Goal: Transaction & Acquisition: Purchase product/service

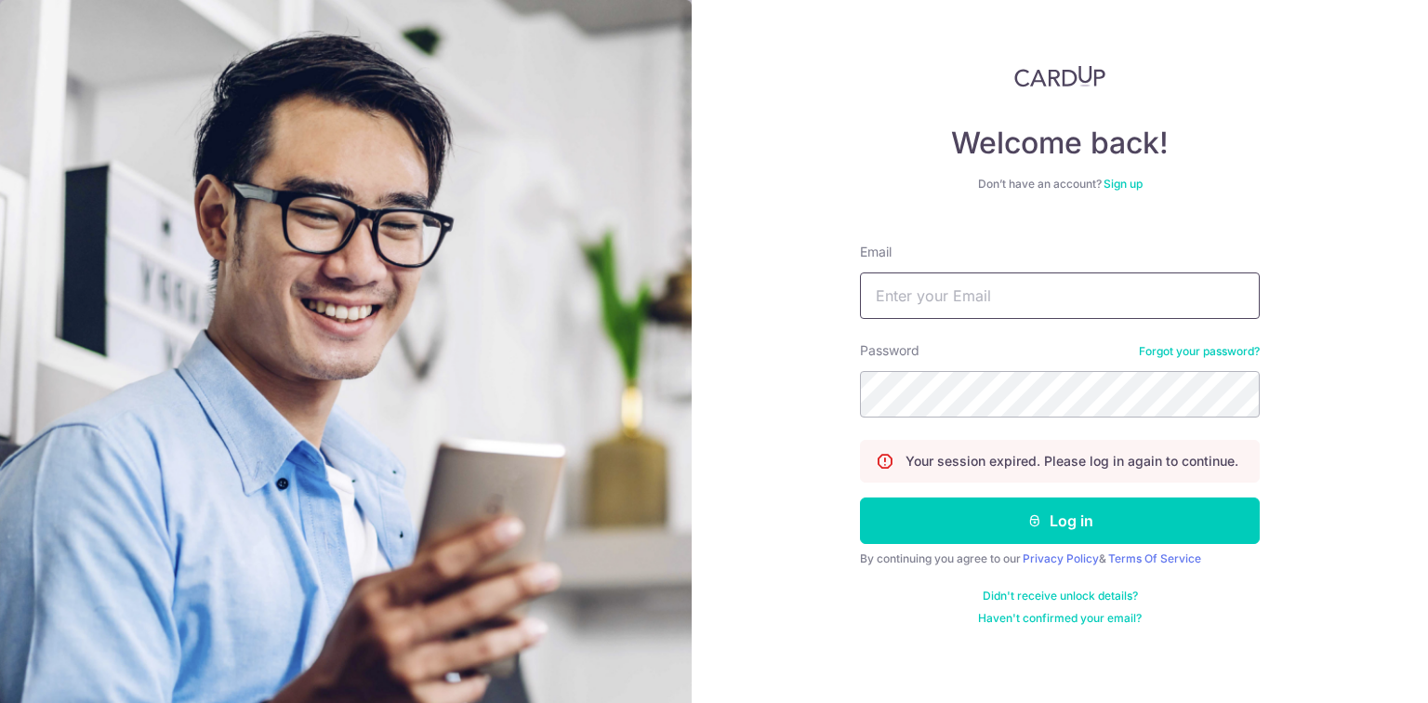
click at [976, 295] on input "Email" at bounding box center [1060, 295] width 400 height 46
type input "tohxujie123@gmail.com"
click at [860, 497] on button "Log in" at bounding box center [1060, 520] width 400 height 46
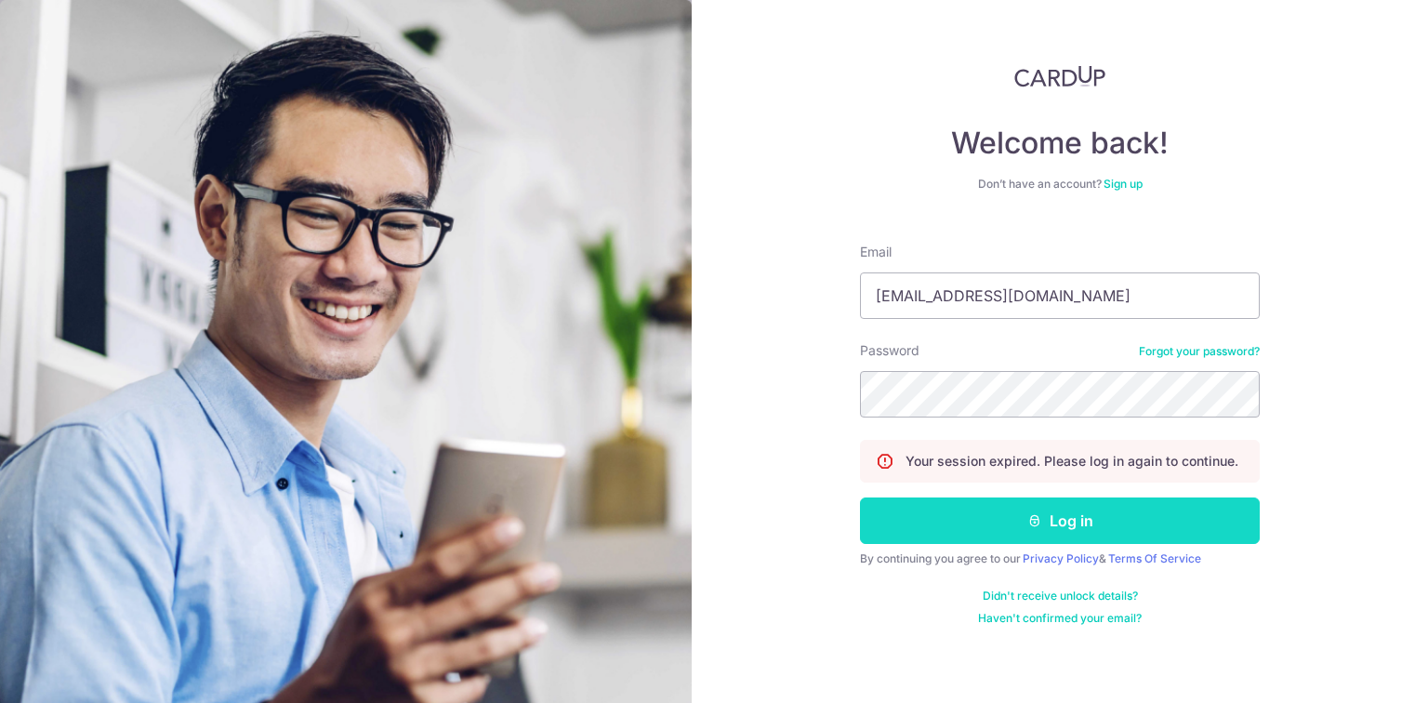
click at [1060, 523] on button "Log in" at bounding box center [1060, 520] width 400 height 46
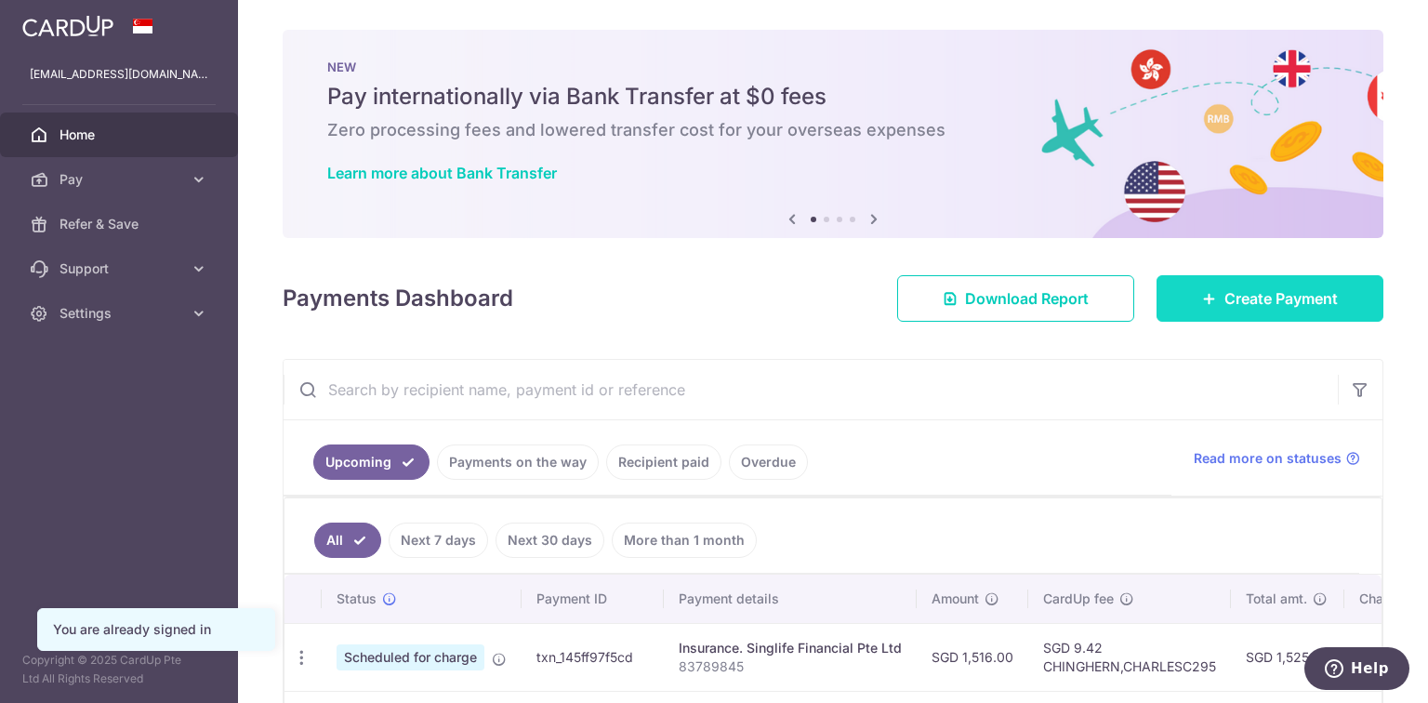
click at [1255, 300] on span "Create Payment" at bounding box center [1280, 298] width 113 height 22
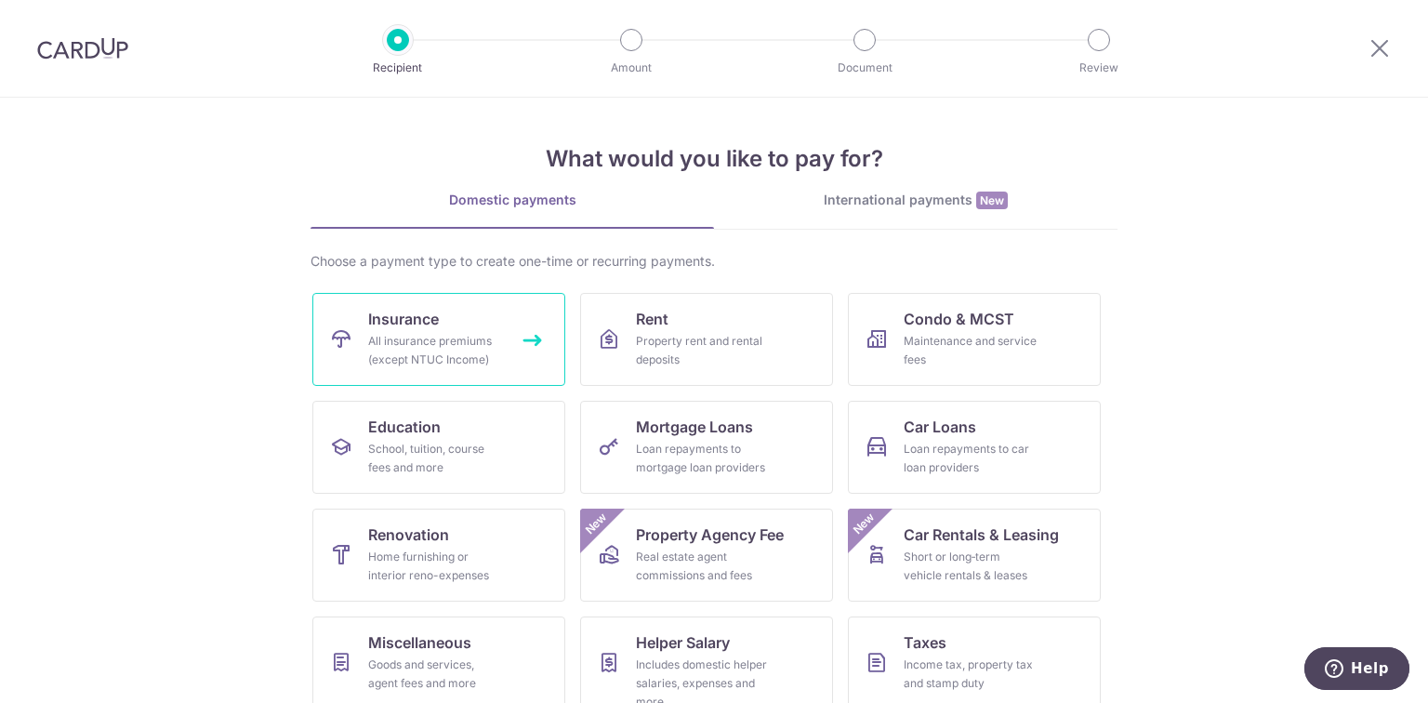
click at [384, 350] on div "All insurance premiums (except NTUC Income)" at bounding box center [435, 350] width 134 height 37
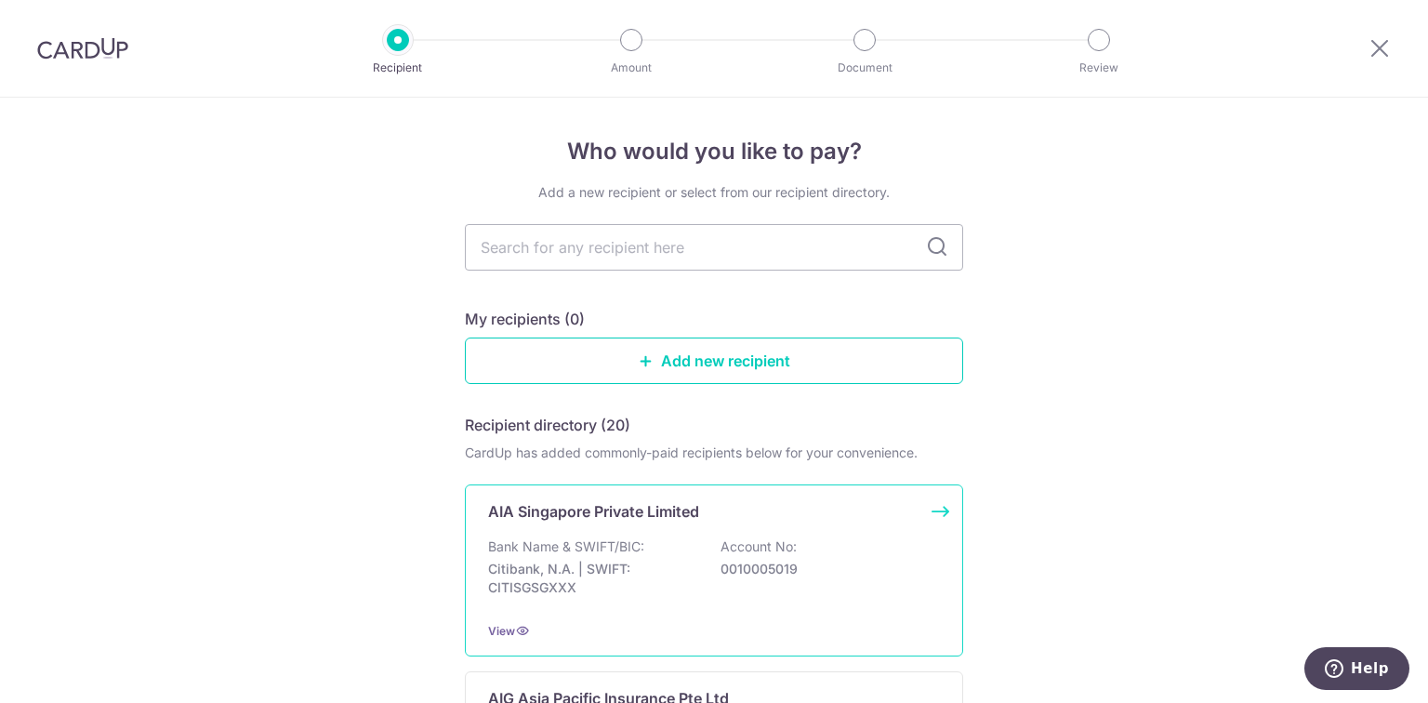
click at [587, 548] on p "Bank Name & SWIFT/BIC:" at bounding box center [566, 546] width 156 height 19
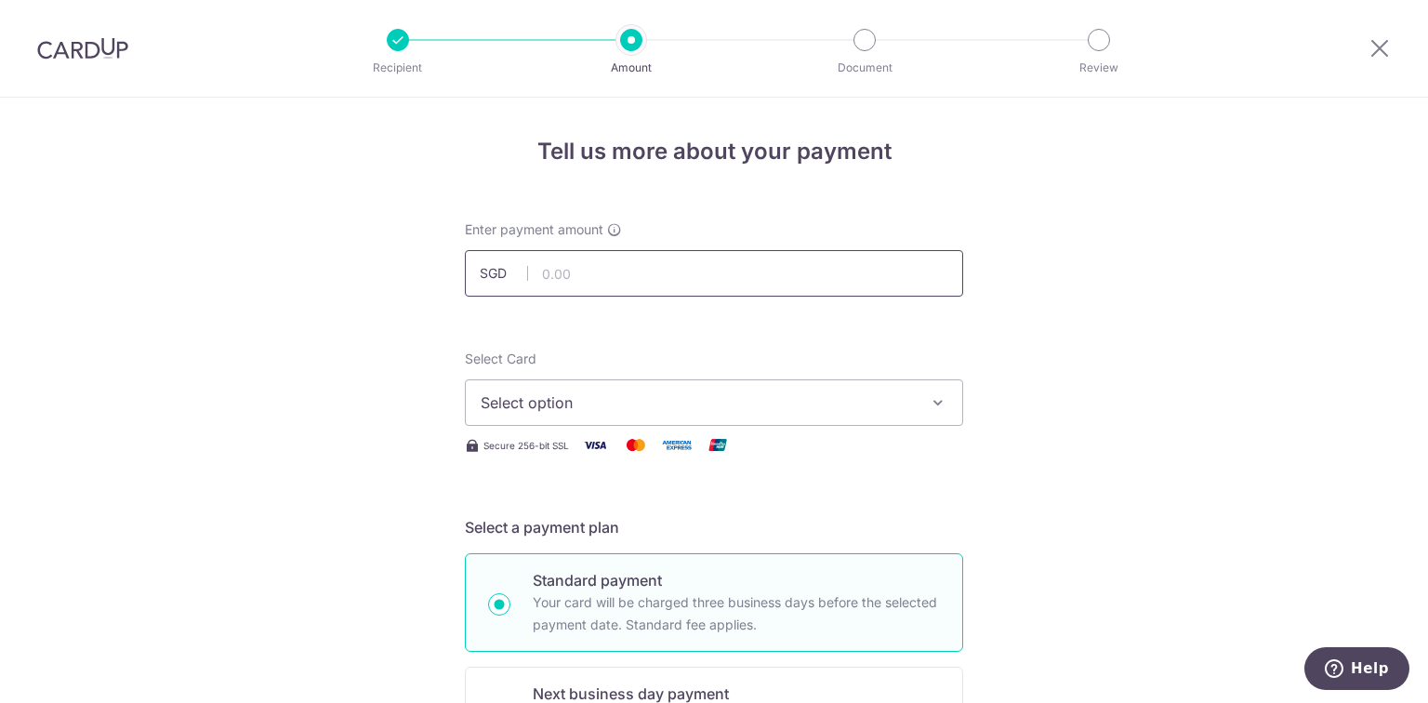
click at [558, 282] on input "text" at bounding box center [714, 273] width 498 height 46
type input "264.95"
click at [798, 405] on span "Select option" at bounding box center [697, 402] width 433 height 22
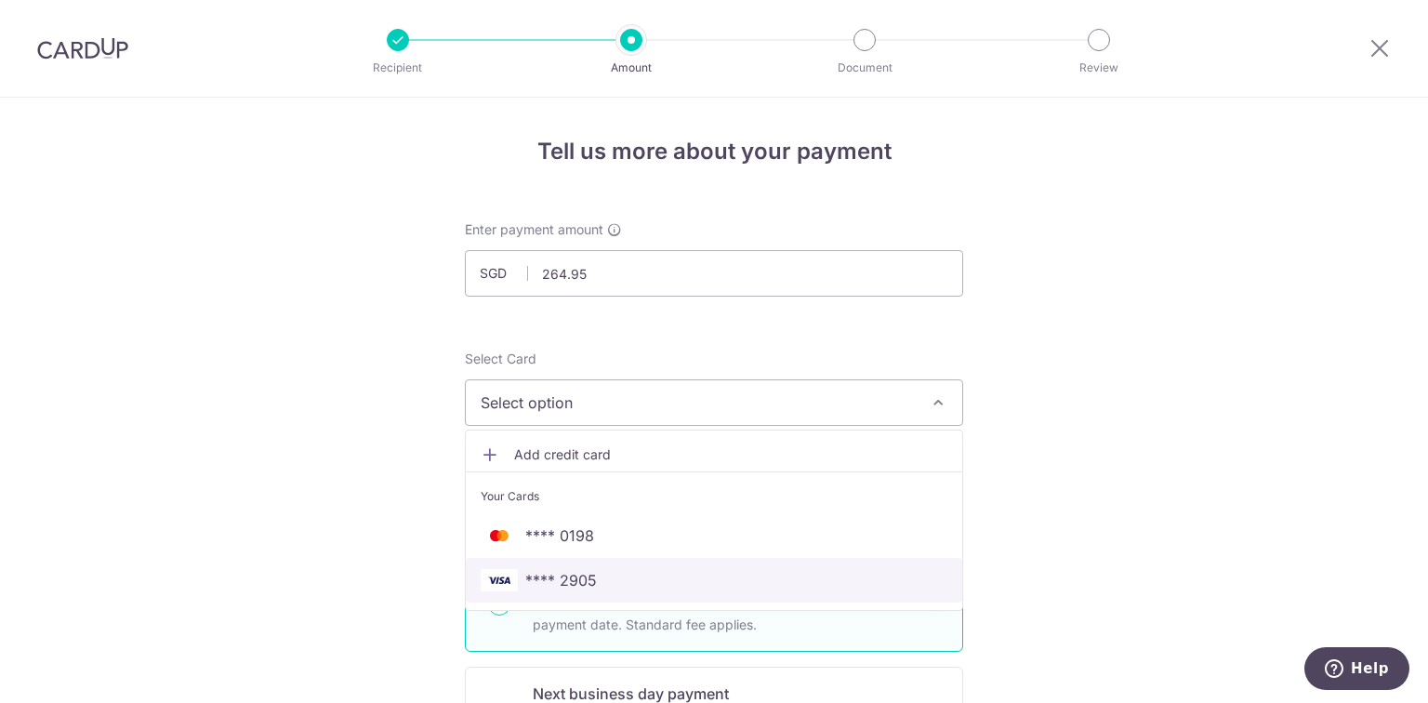
click at [568, 587] on span "**** 2905" at bounding box center [561, 580] width 72 height 22
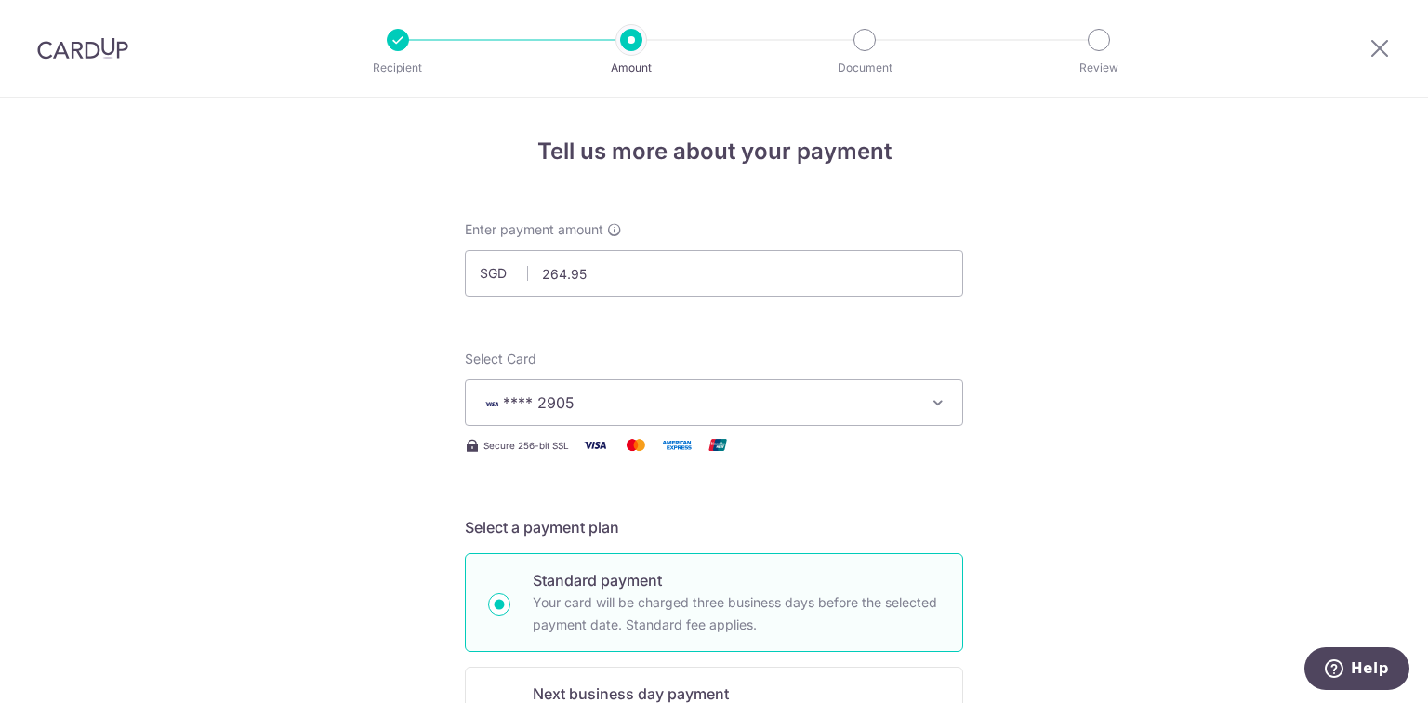
click at [940, 518] on h5 "Select a payment plan" at bounding box center [714, 527] width 498 height 22
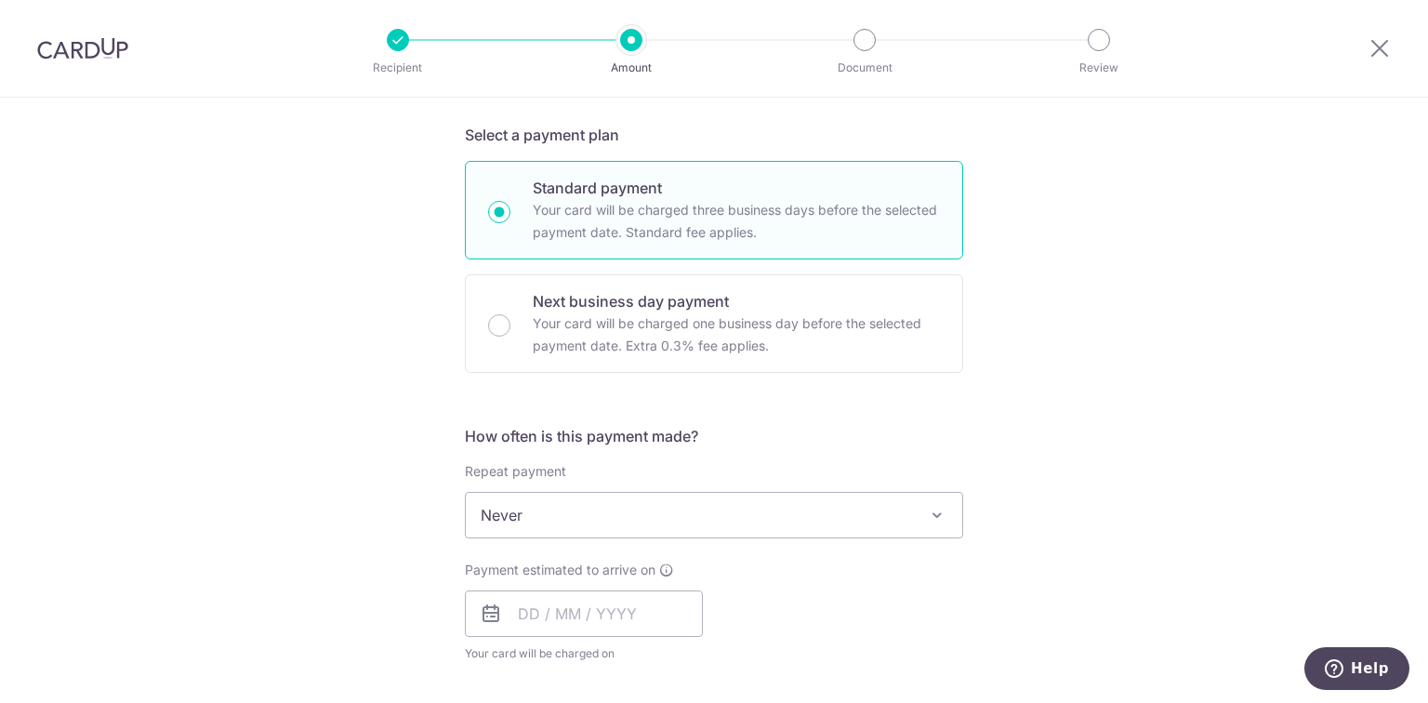
scroll to position [446, 0]
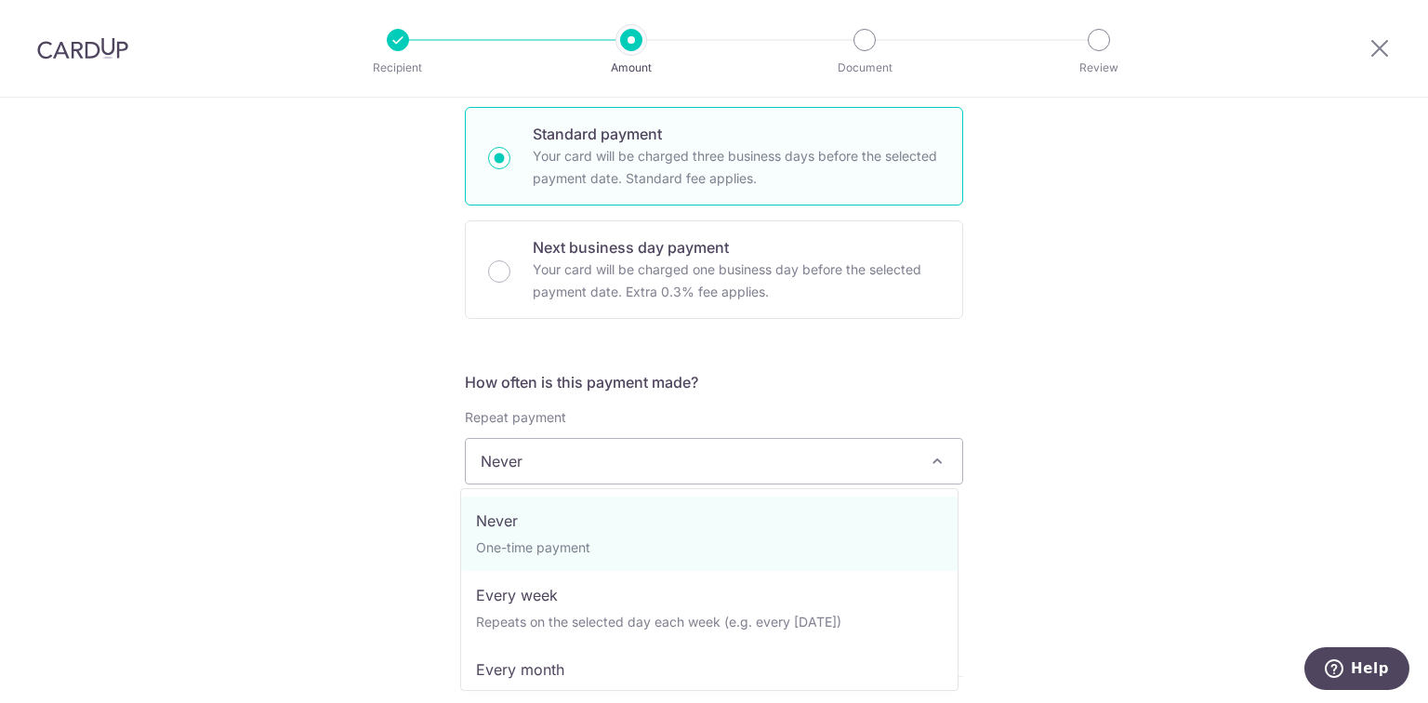
click at [540, 462] on span "Never" at bounding box center [714, 461] width 496 height 45
select select "3"
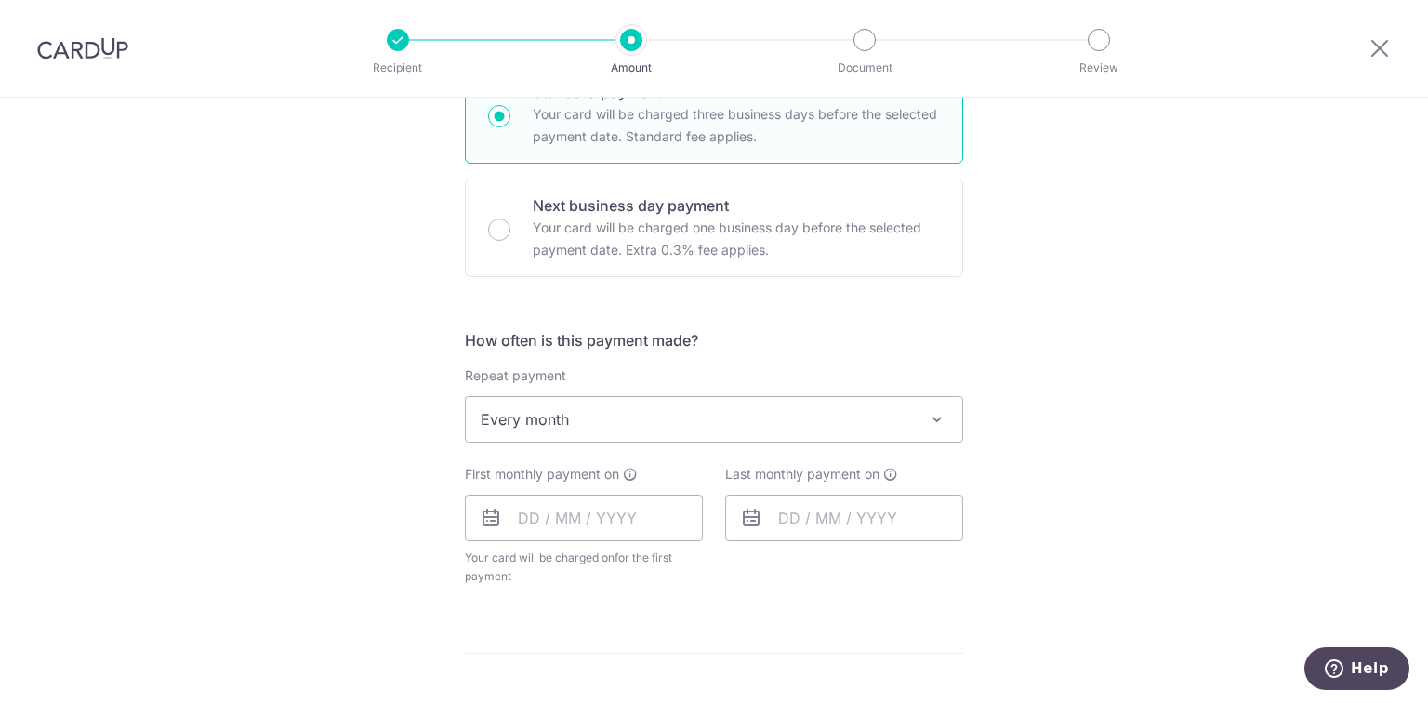
scroll to position [596, 0]
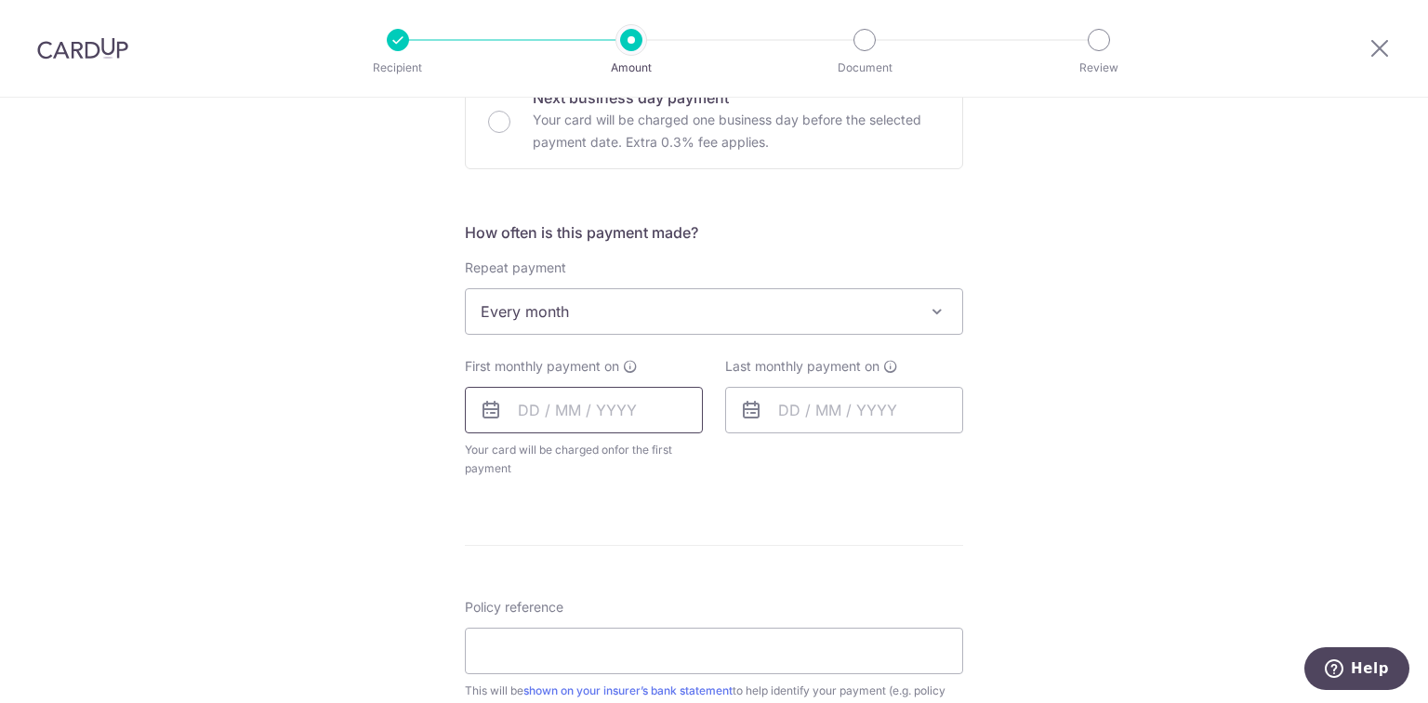
click at [561, 416] on input "text" at bounding box center [584, 410] width 238 height 46
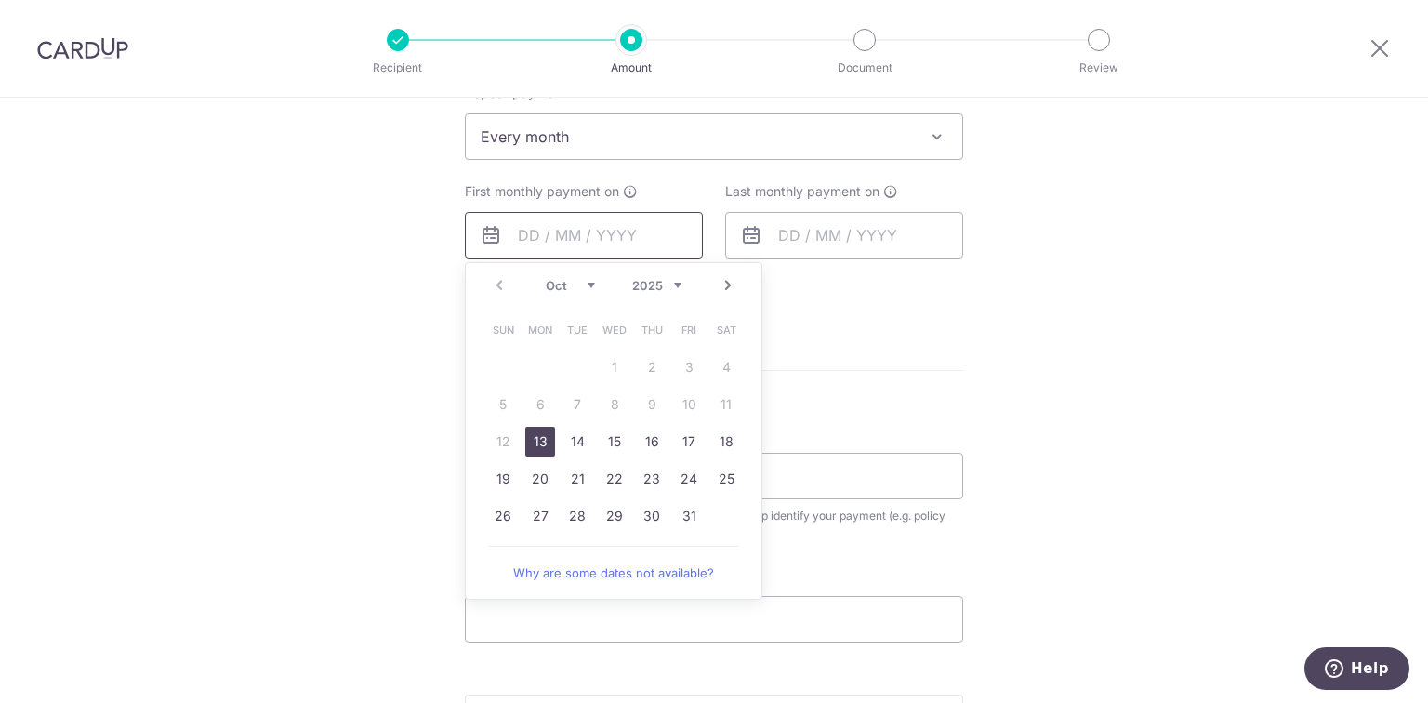
scroll to position [893, 0]
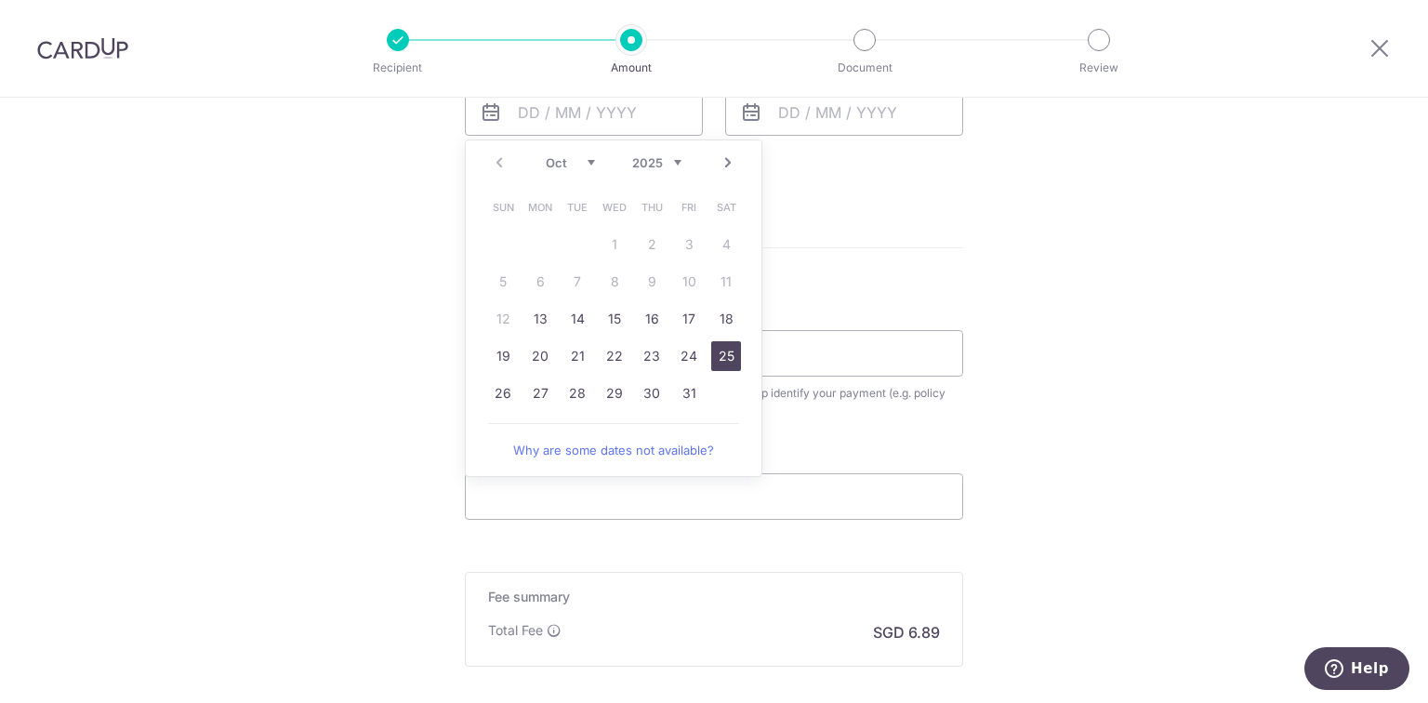
click at [719, 356] on link "25" at bounding box center [726, 356] width 30 height 30
type input "[DATE]"
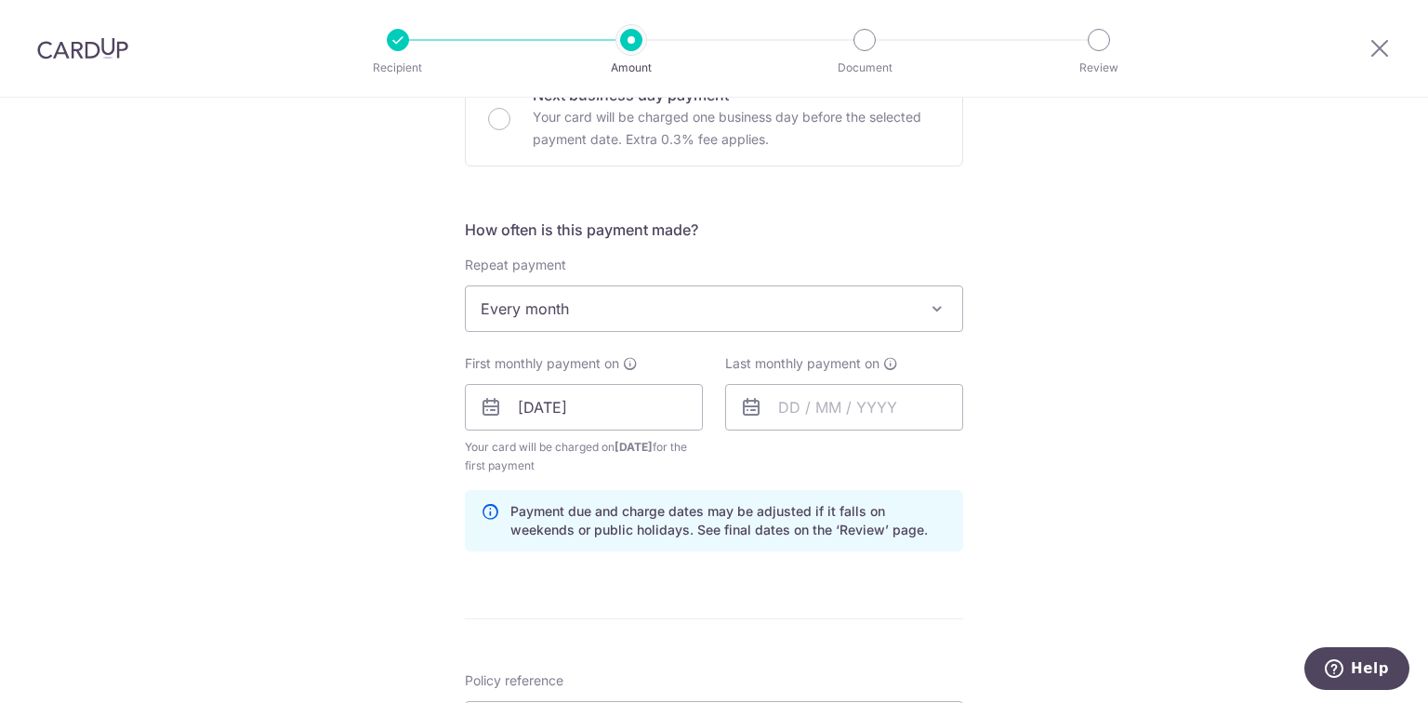
scroll to position [596, 0]
click at [793, 414] on input "text" at bounding box center [844, 410] width 238 height 46
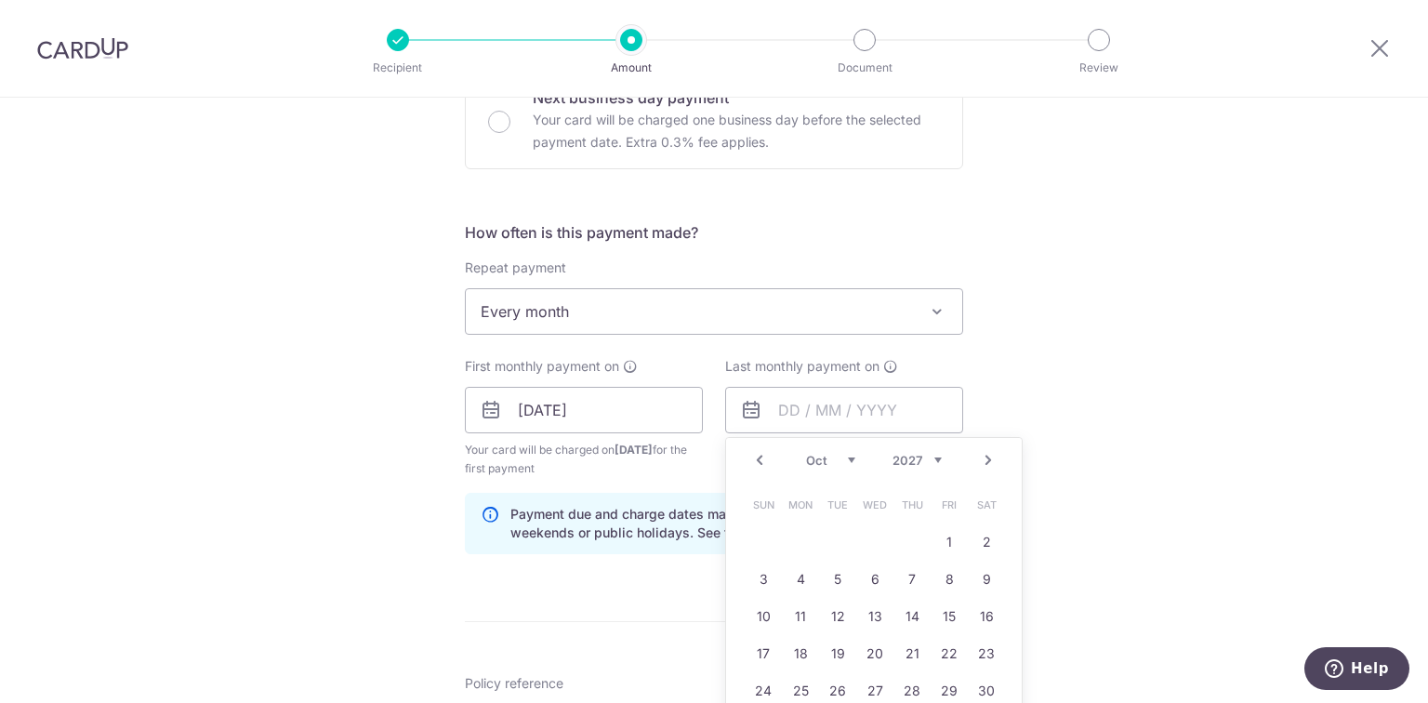
scroll to position [745, 0]
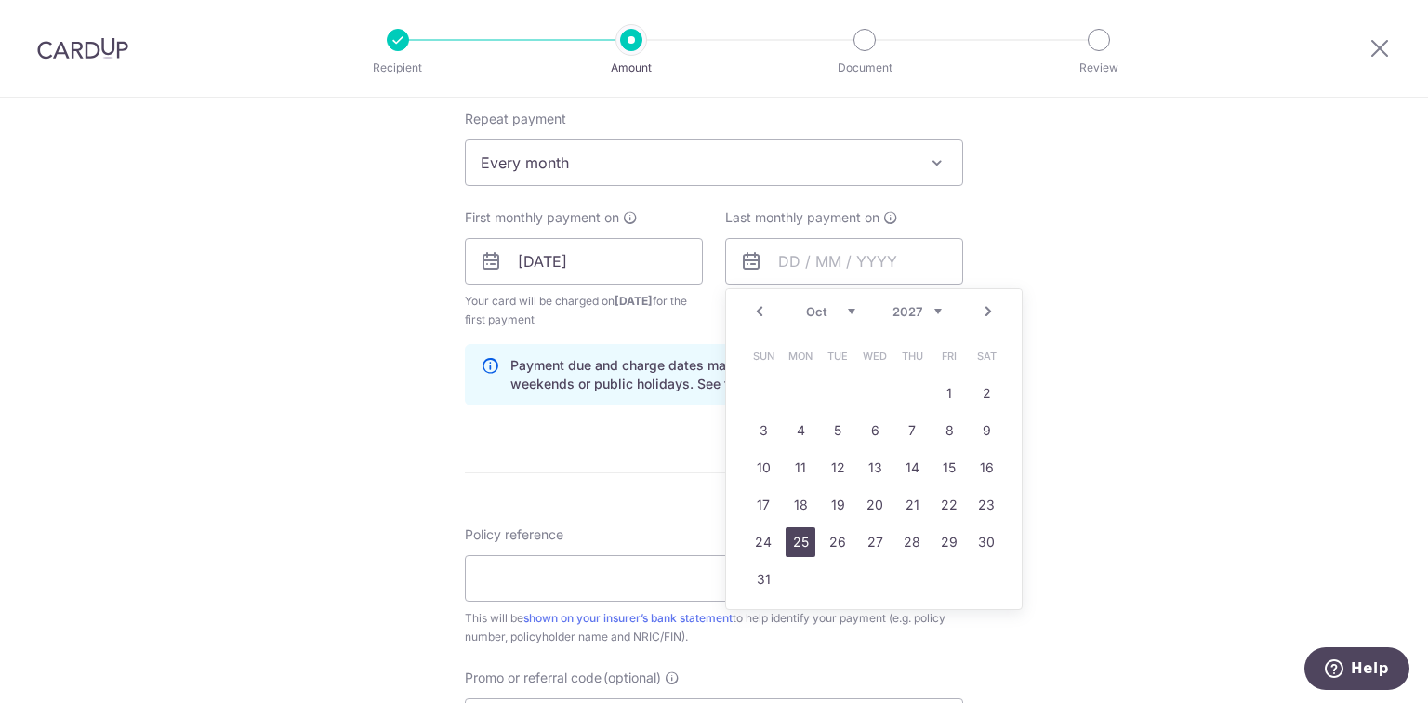
click at [793, 536] on link "25" at bounding box center [800, 542] width 30 height 30
type input "25/10/2027"
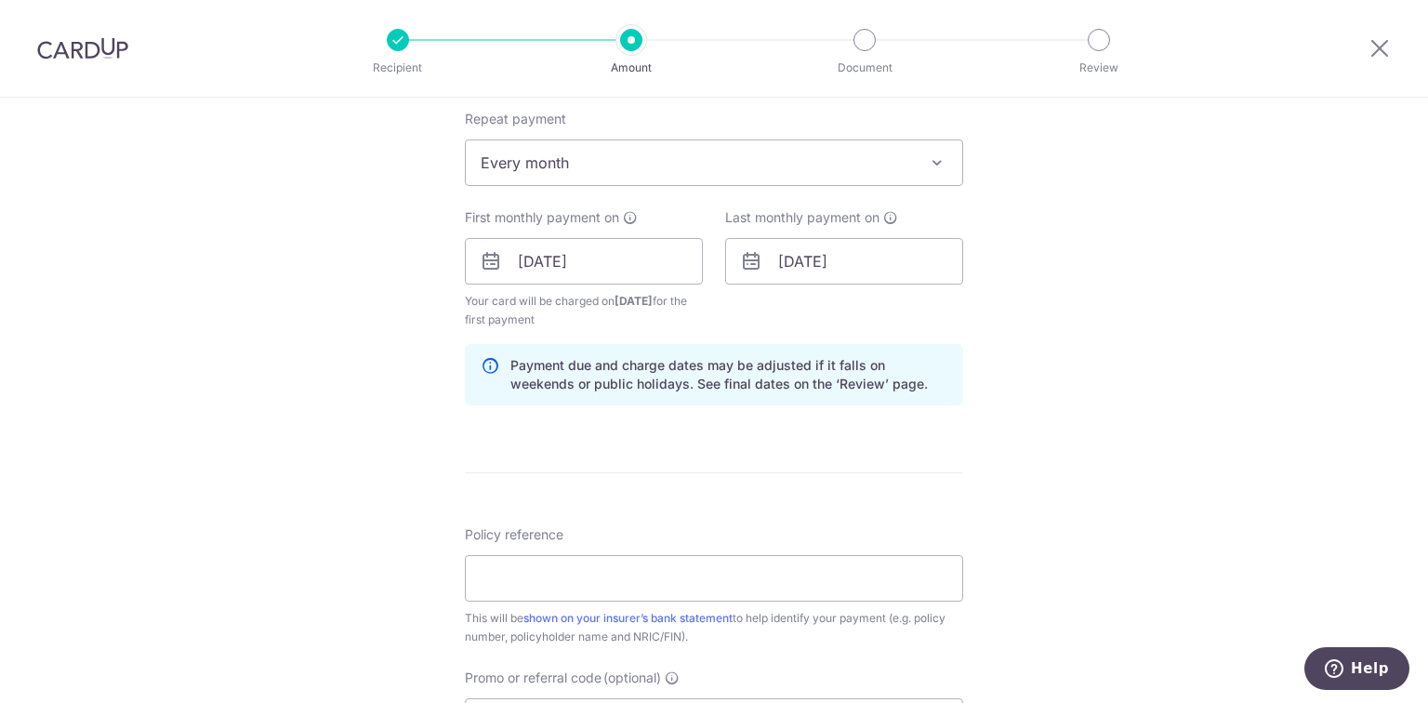
click at [1108, 429] on div "Tell us more about your payment Enter payment amount SGD 264.95 264.95 Select C…" at bounding box center [714, 241] width 1428 height 1776
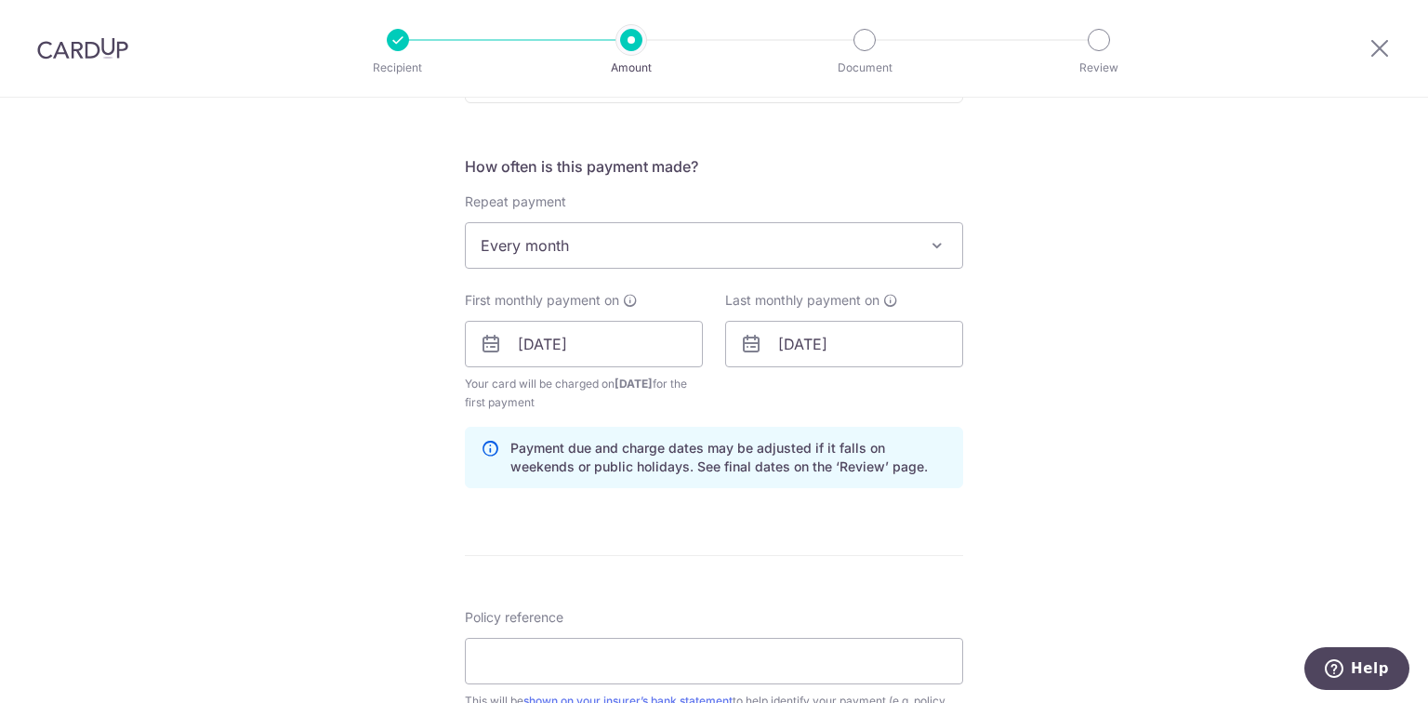
scroll to position [596, 0]
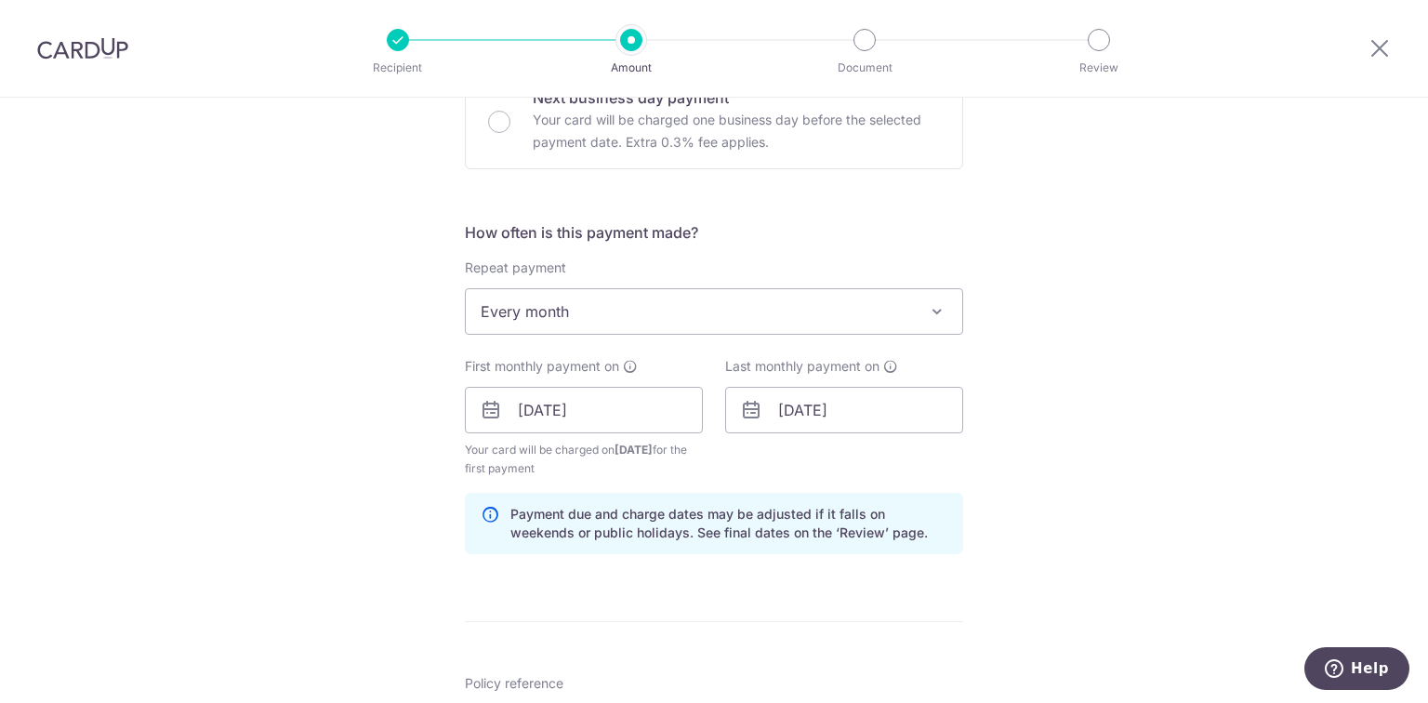
drag, startPoint x: 470, startPoint y: 451, endPoint x: 543, endPoint y: 467, distance: 74.2
click at [543, 467] on span "Your card will be charged on 21/10/2025 for the first payment" at bounding box center [584, 459] width 238 height 37
click at [589, 477] on span "Your card will be charged on 21/10/2025 for the first payment" at bounding box center [584, 459] width 238 height 37
drag, startPoint x: 574, startPoint y: 474, endPoint x: 454, endPoint y: 451, distance: 123.1
click at [454, 451] on div "First monthly payment on 25/10/2025 Your card will be charged on 21/10/2025 for…" at bounding box center [584, 417] width 260 height 121
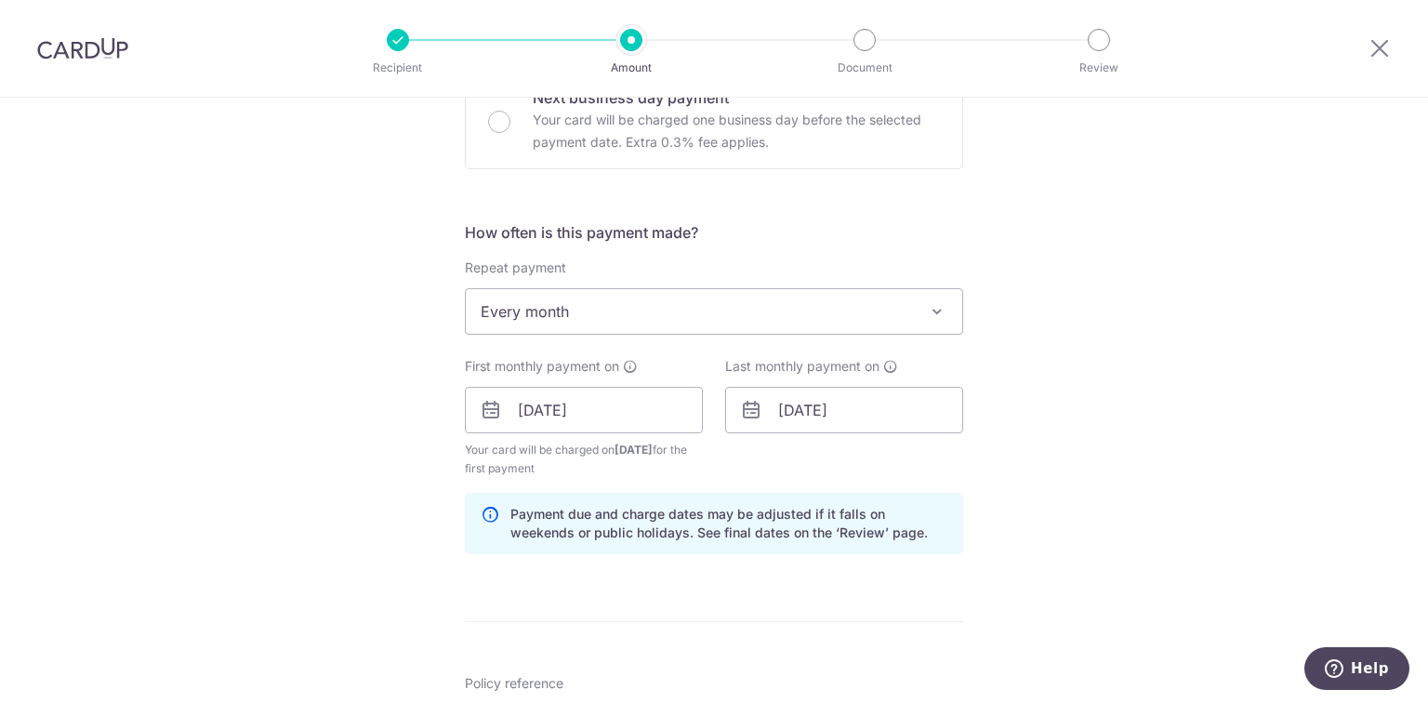
click at [598, 478] on div "How often is this payment made? Repeat payment Never Every week Every month Eve…" at bounding box center [714, 395] width 498 height 348
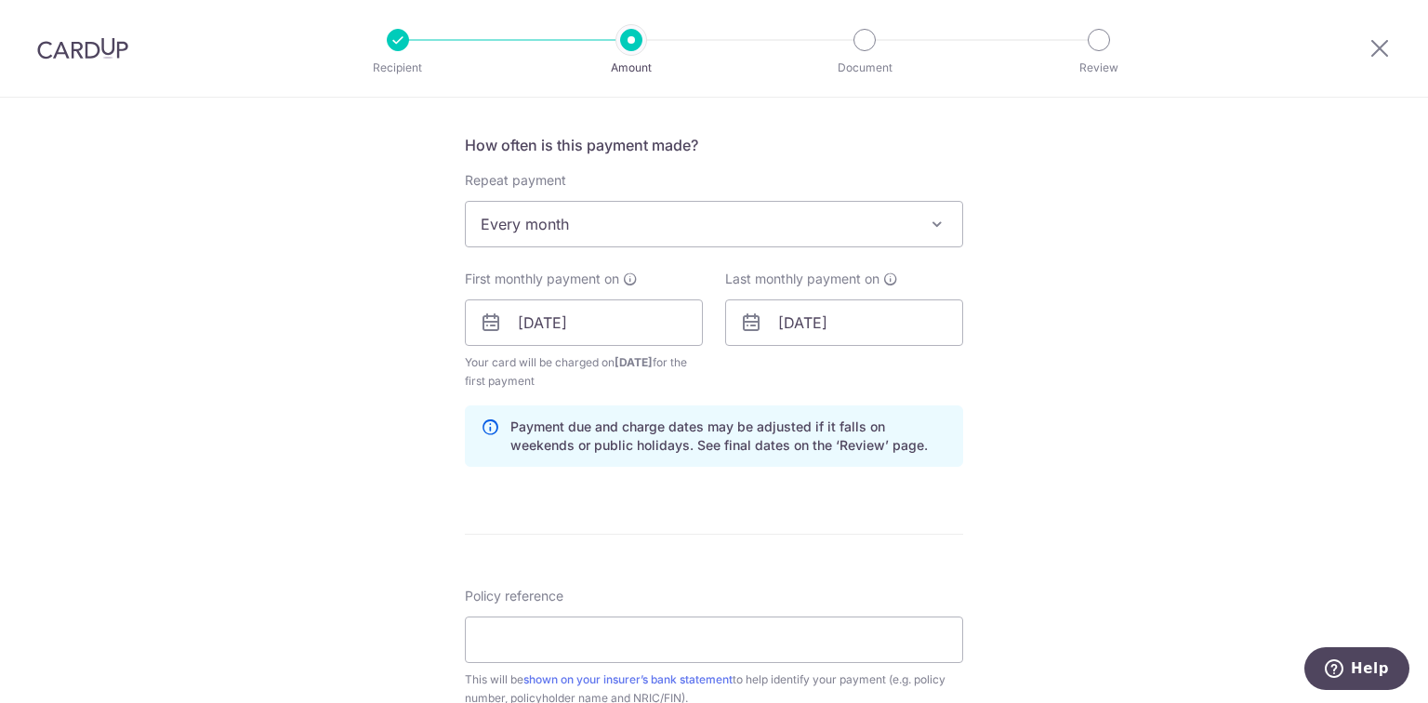
scroll to position [894, 0]
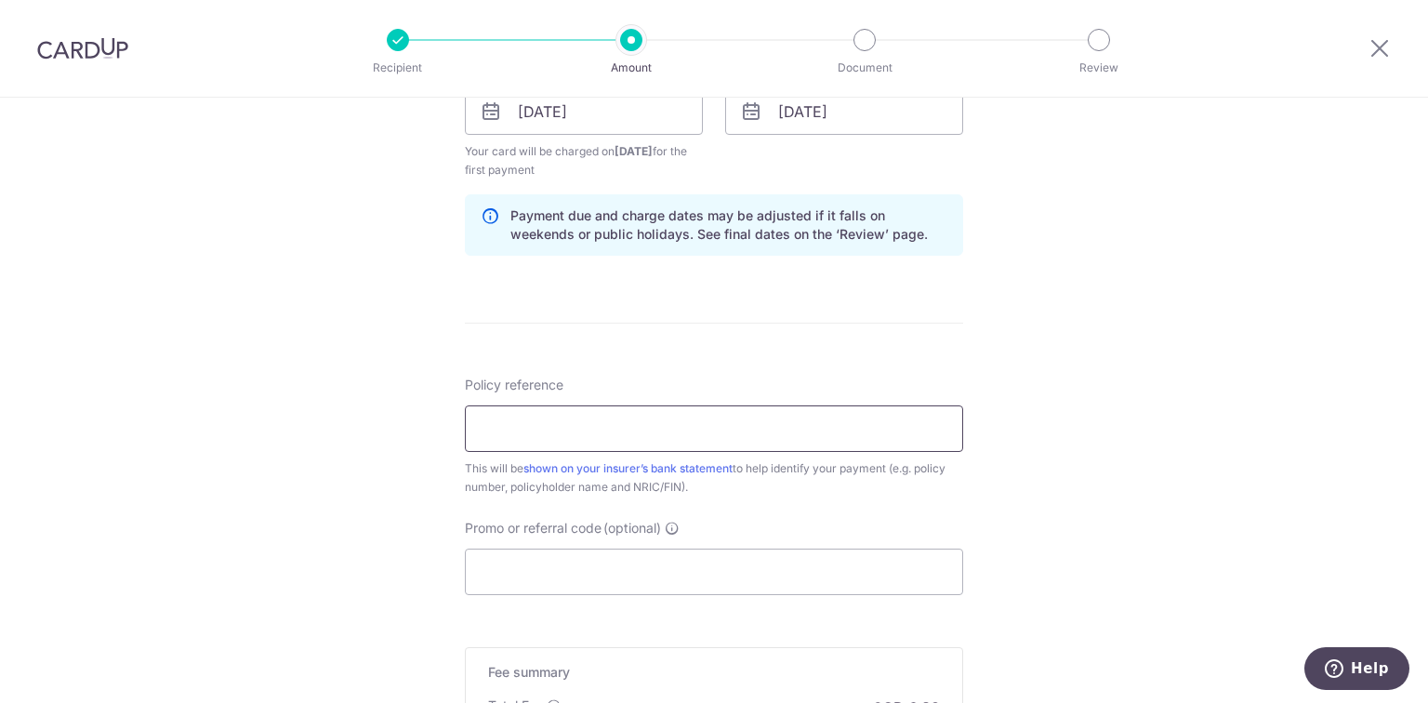
click at [556, 437] on input "Policy reference" at bounding box center [714, 428] width 498 height 46
type input "U126710999"
click at [1167, 543] on div "Tell us more about your payment Enter payment amount SGD 264.95 264.95 Select C…" at bounding box center [714, 91] width 1428 height 1776
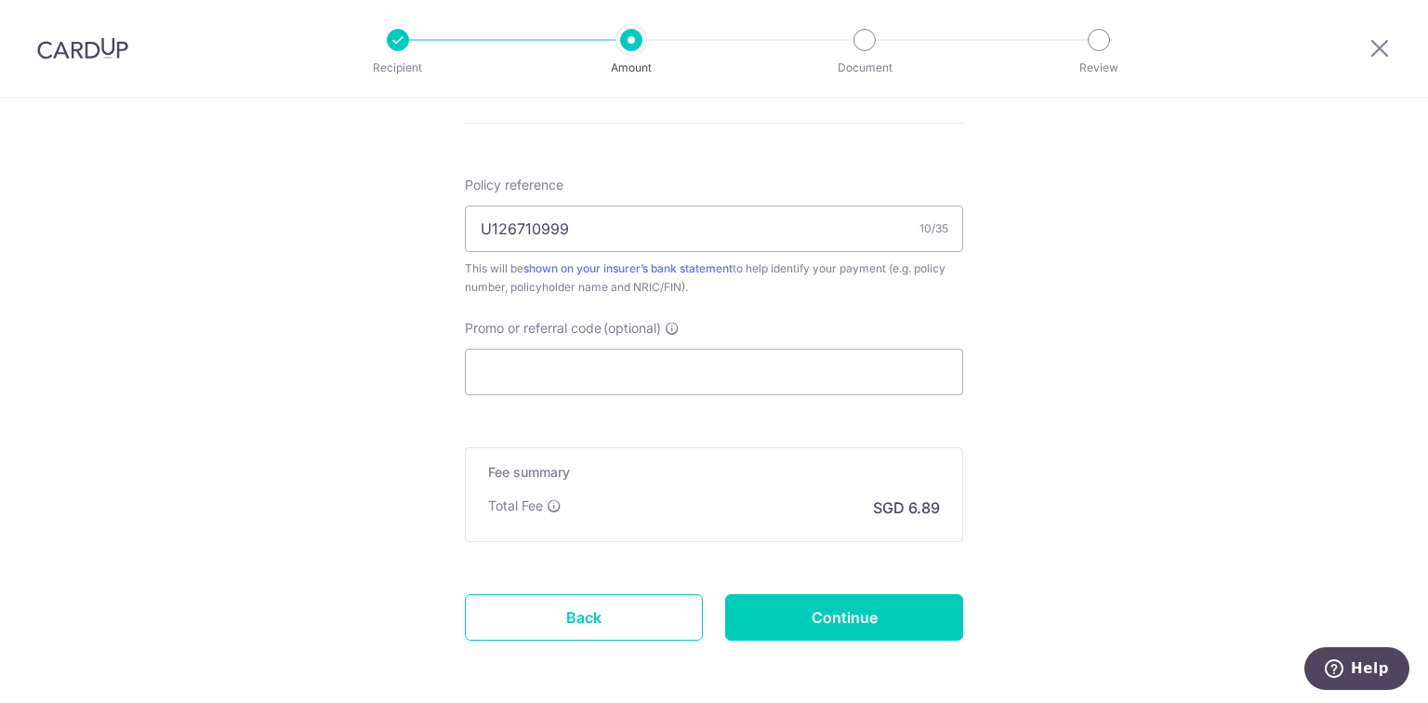
scroll to position [1171, 0]
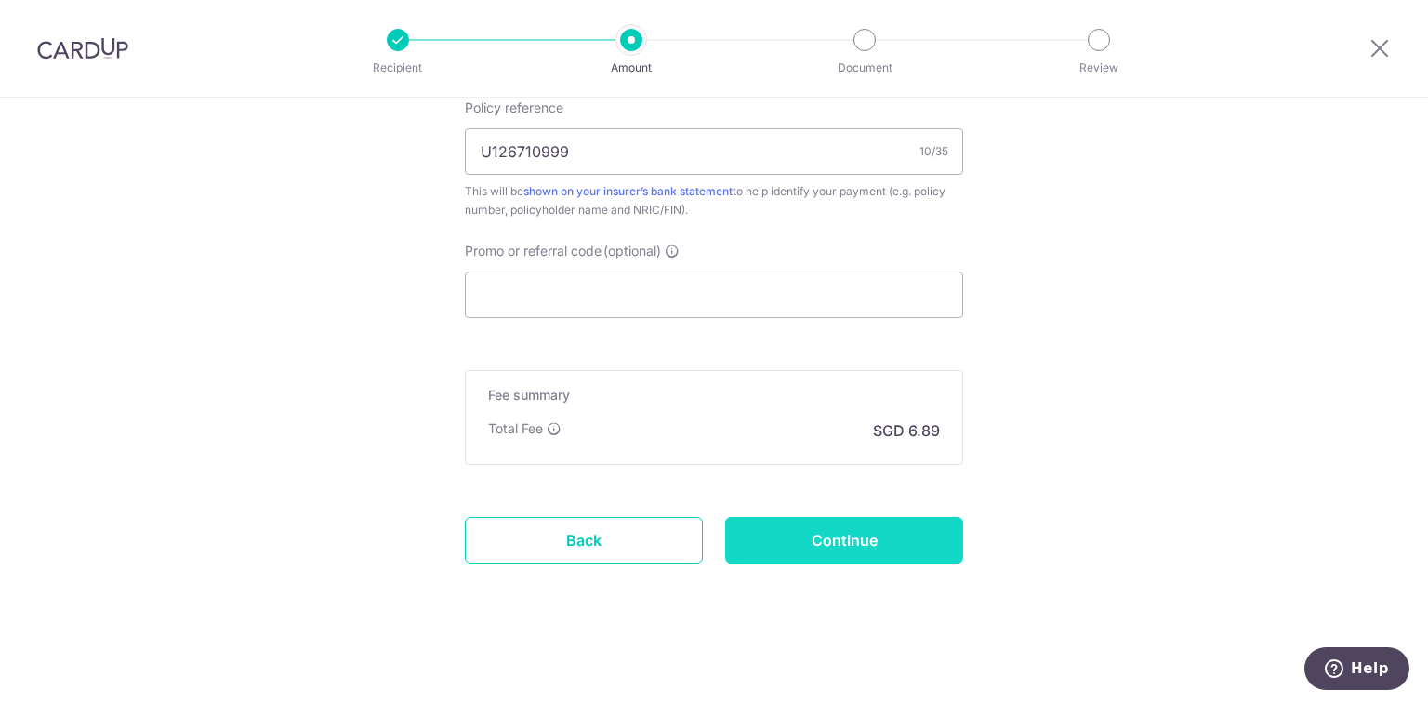
click at [834, 552] on input "Continue" at bounding box center [844, 540] width 238 height 46
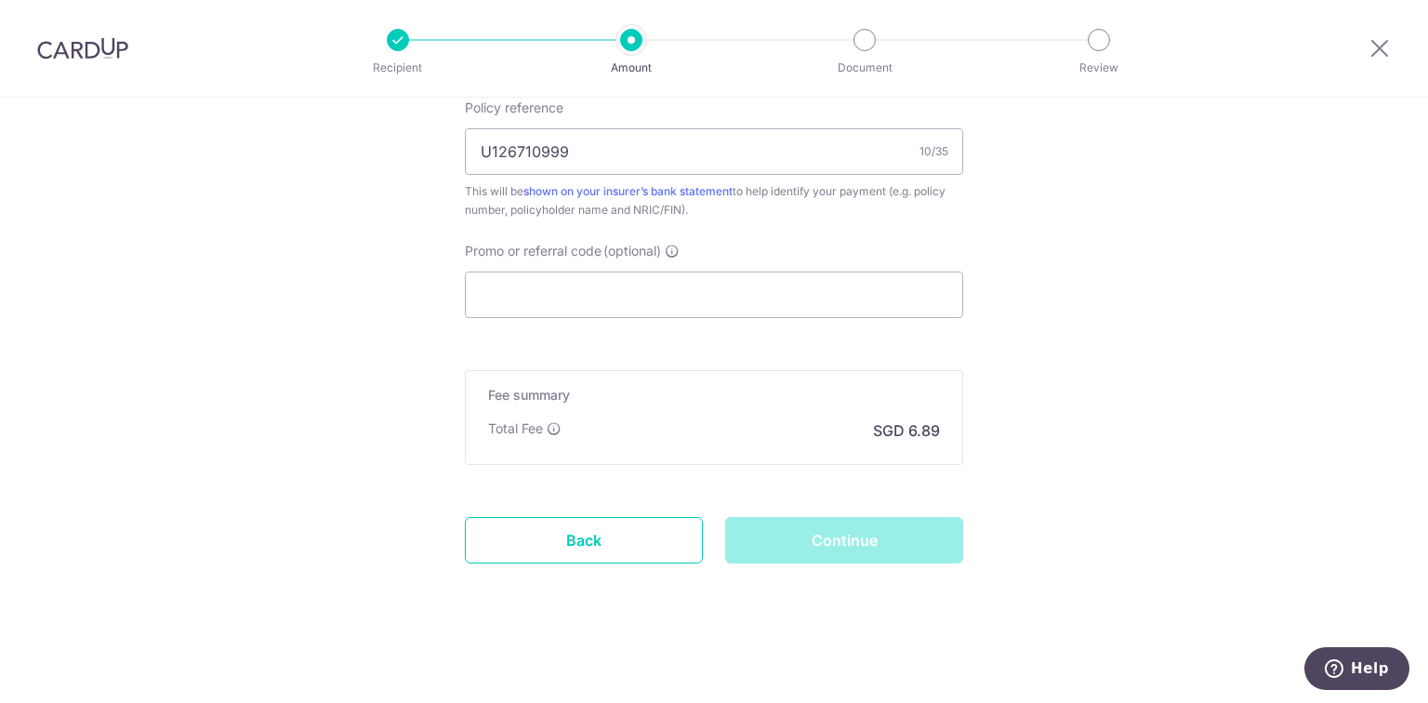
click at [837, 545] on div "Continue" at bounding box center [844, 540] width 260 height 46
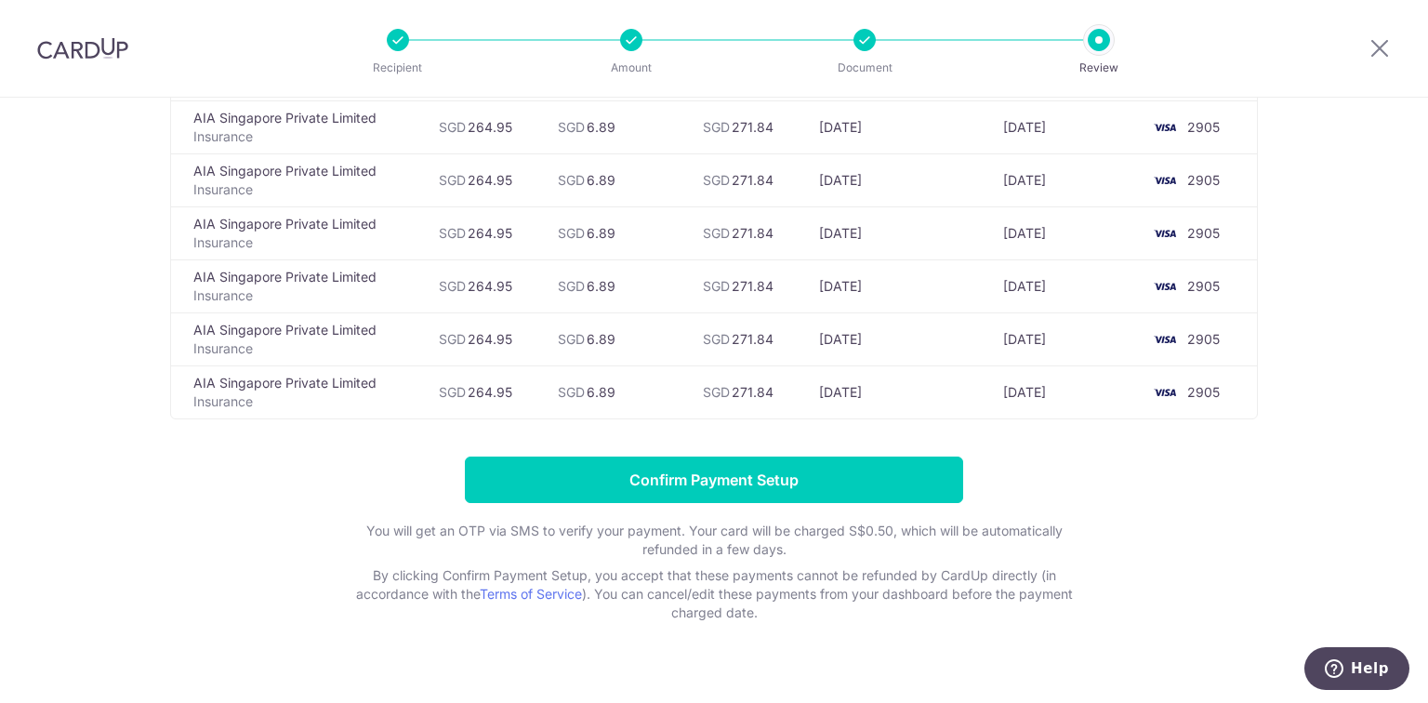
scroll to position [1223, 0]
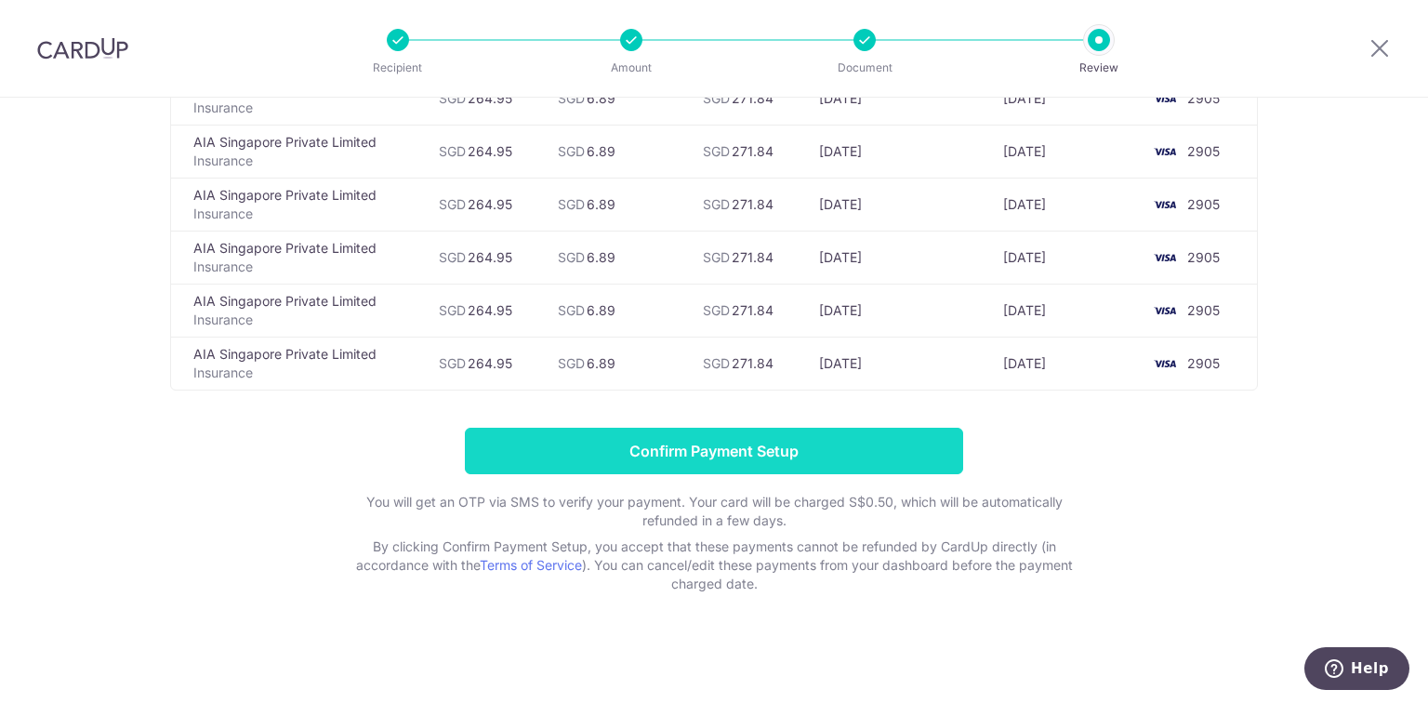
click at [655, 463] on input "Confirm Payment Setup" at bounding box center [714, 451] width 498 height 46
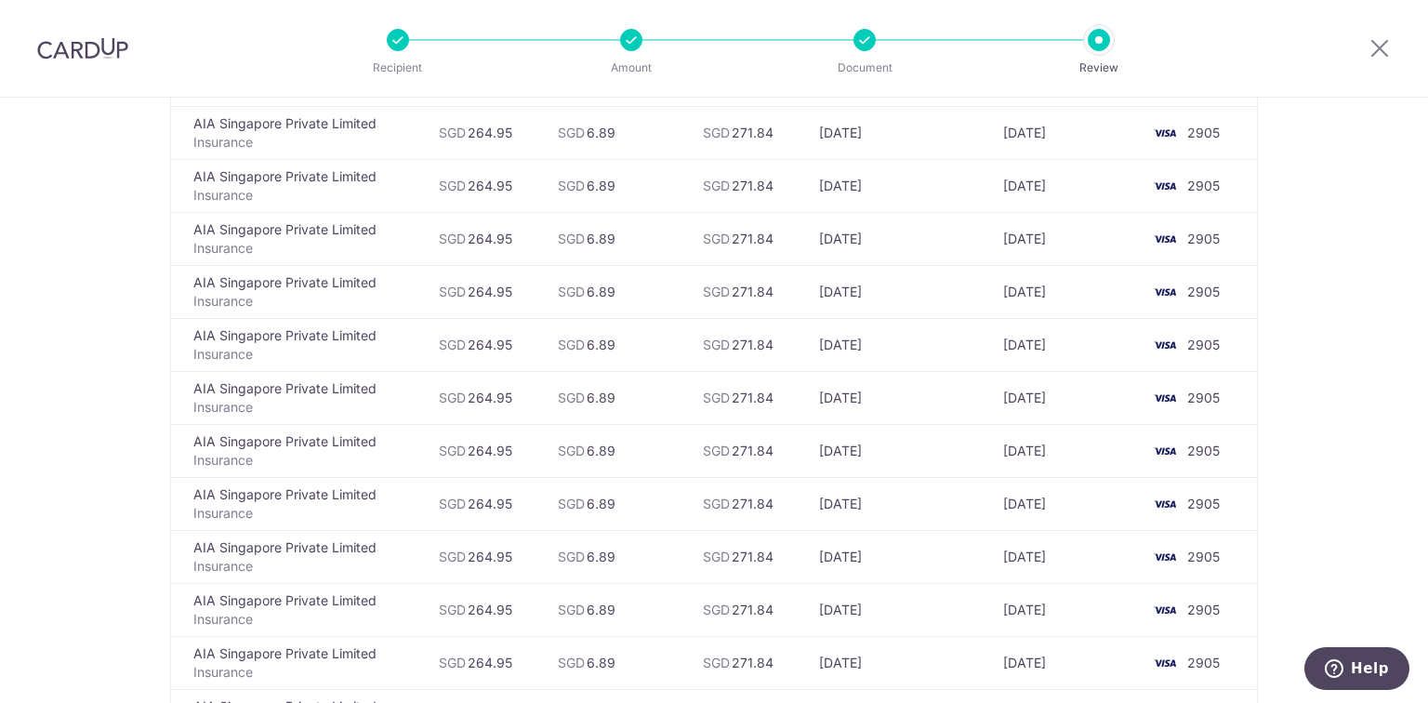
scroll to position [327, 0]
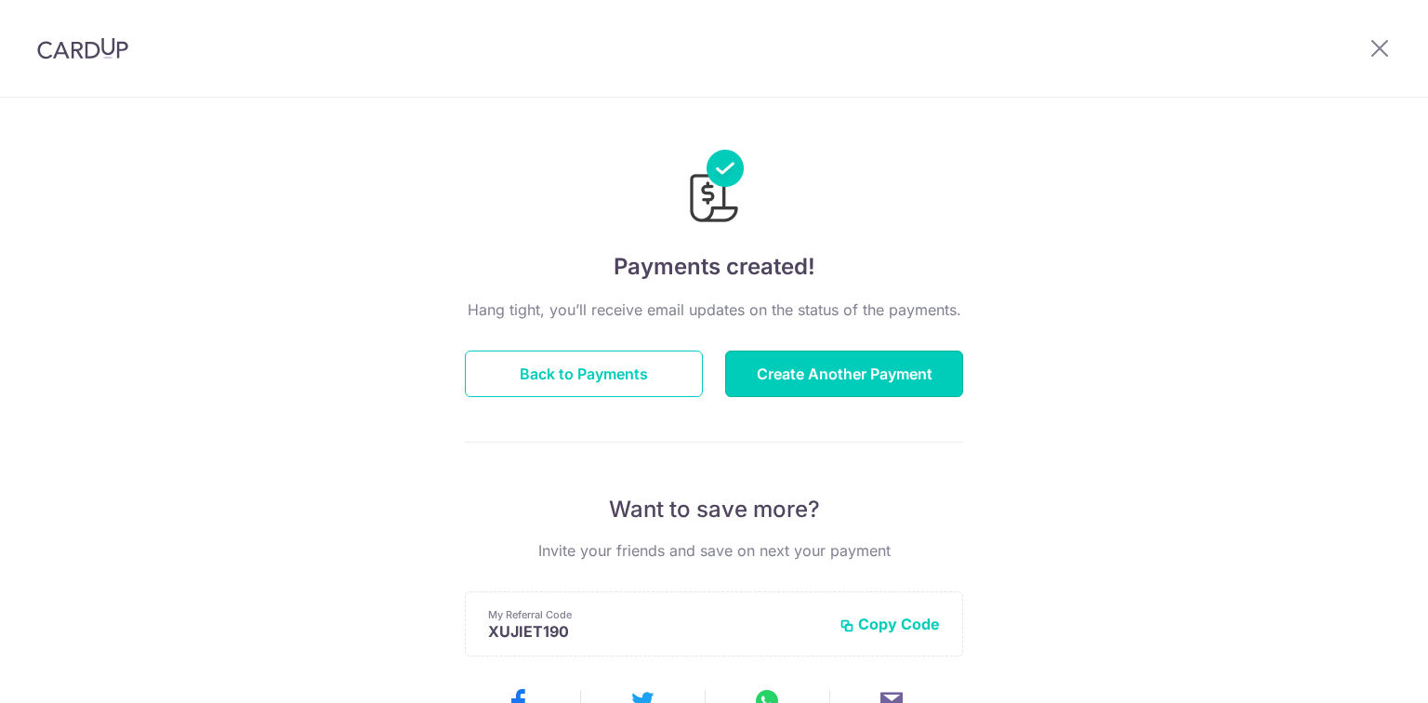
click at [820, 381] on button "Create Another Payment" at bounding box center [844, 373] width 238 height 46
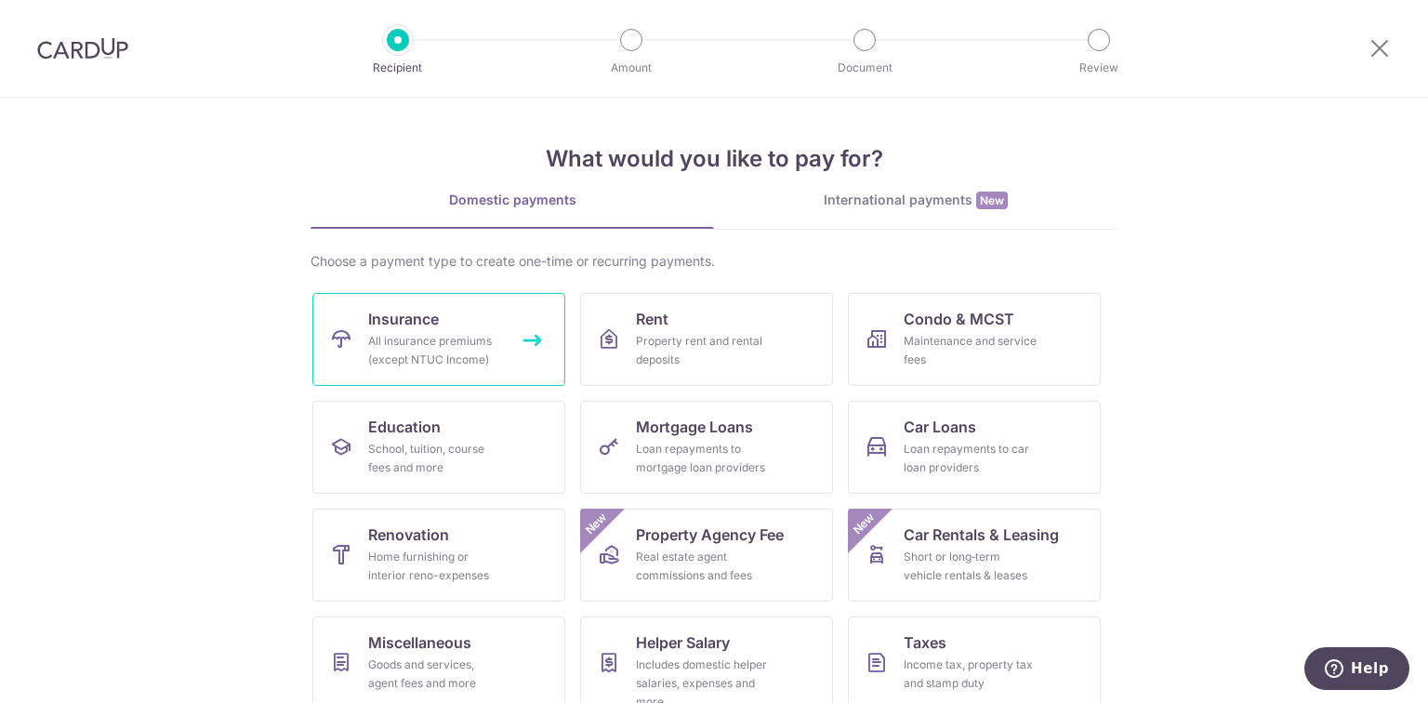
click at [418, 320] on span "Insurance" at bounding box center [403, 319] width 71 height 22
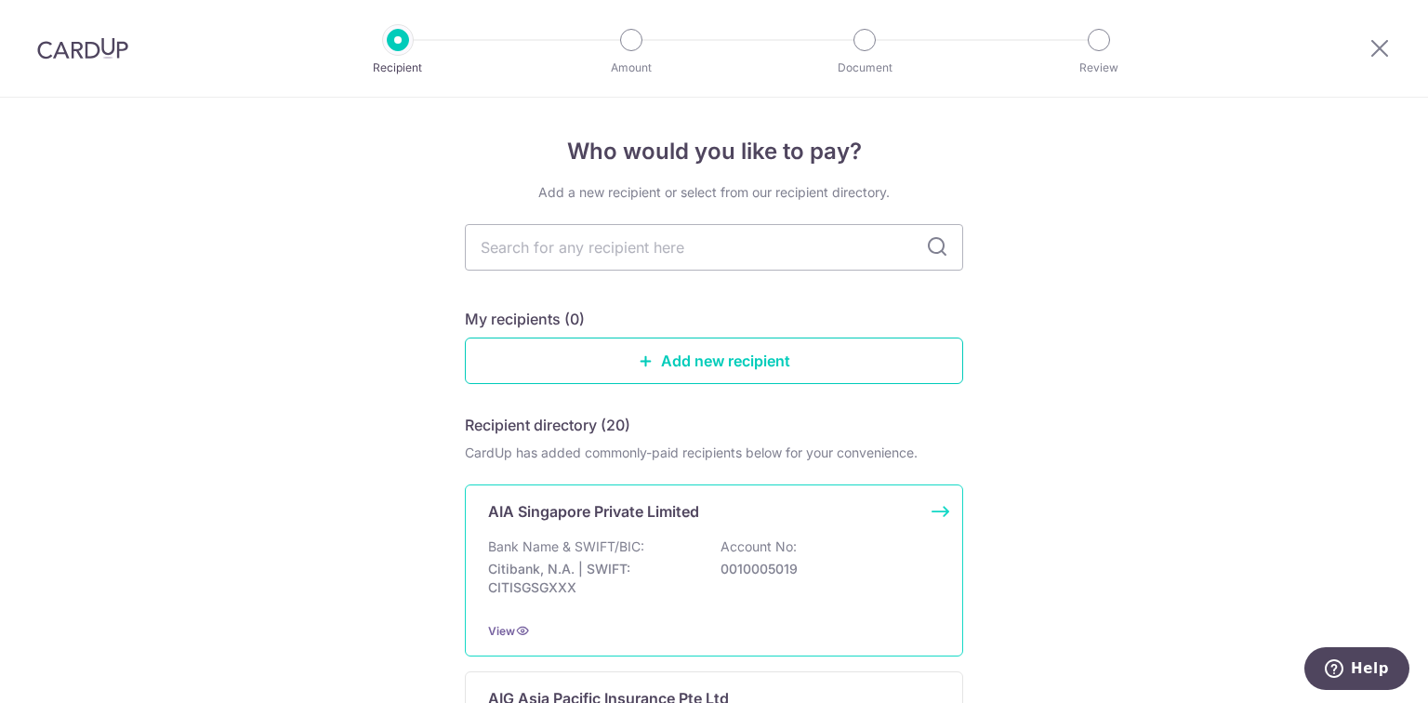
click at [611, 530] on div "AIA Singapore Private Limited Bank Name & SWIFT/BIC: Citibank, N.A. | SWIFT: CI…" at bounding box center [714, 570] width 498 height 172
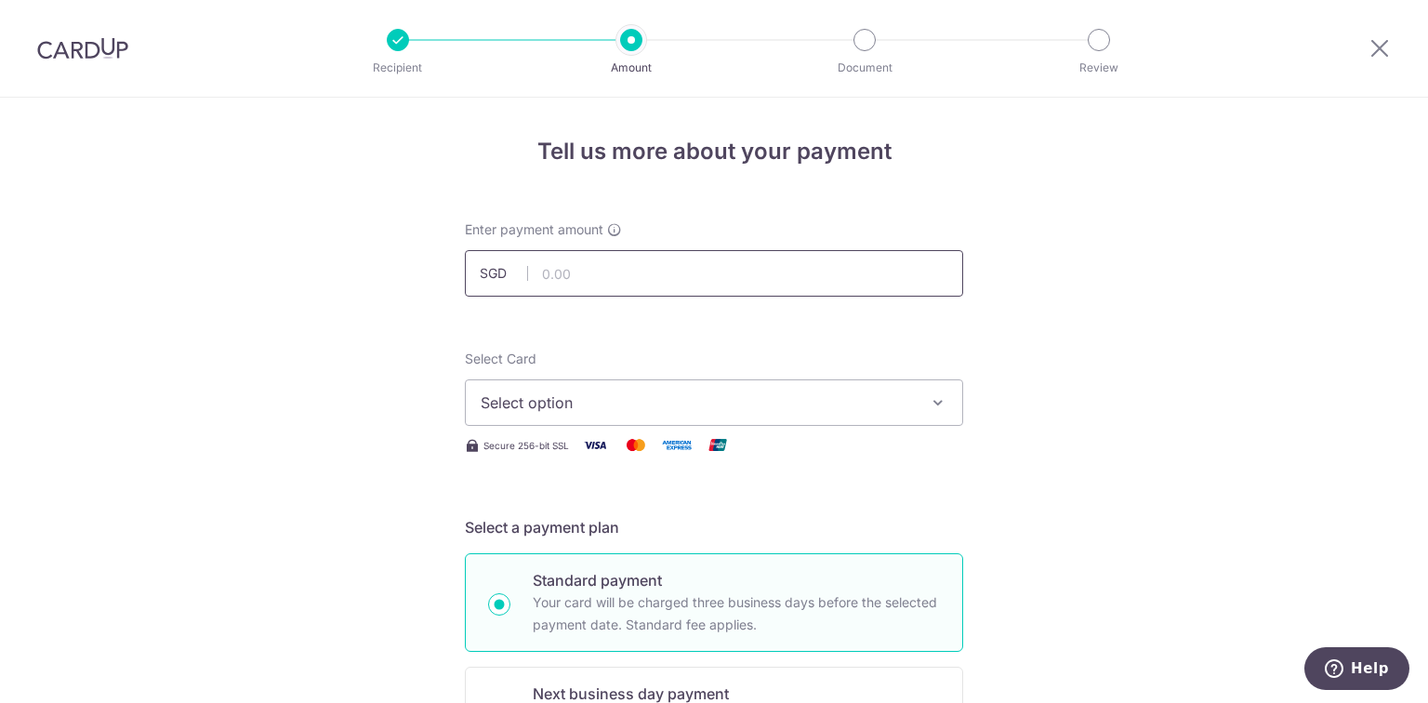
click at [623, 288] on input "text" at bounding box center [714, 273] width 498 height 46
type input "500.00"
click at [613, 408] on span "Select option" at bounding box center [697, 402] width 433 height 22
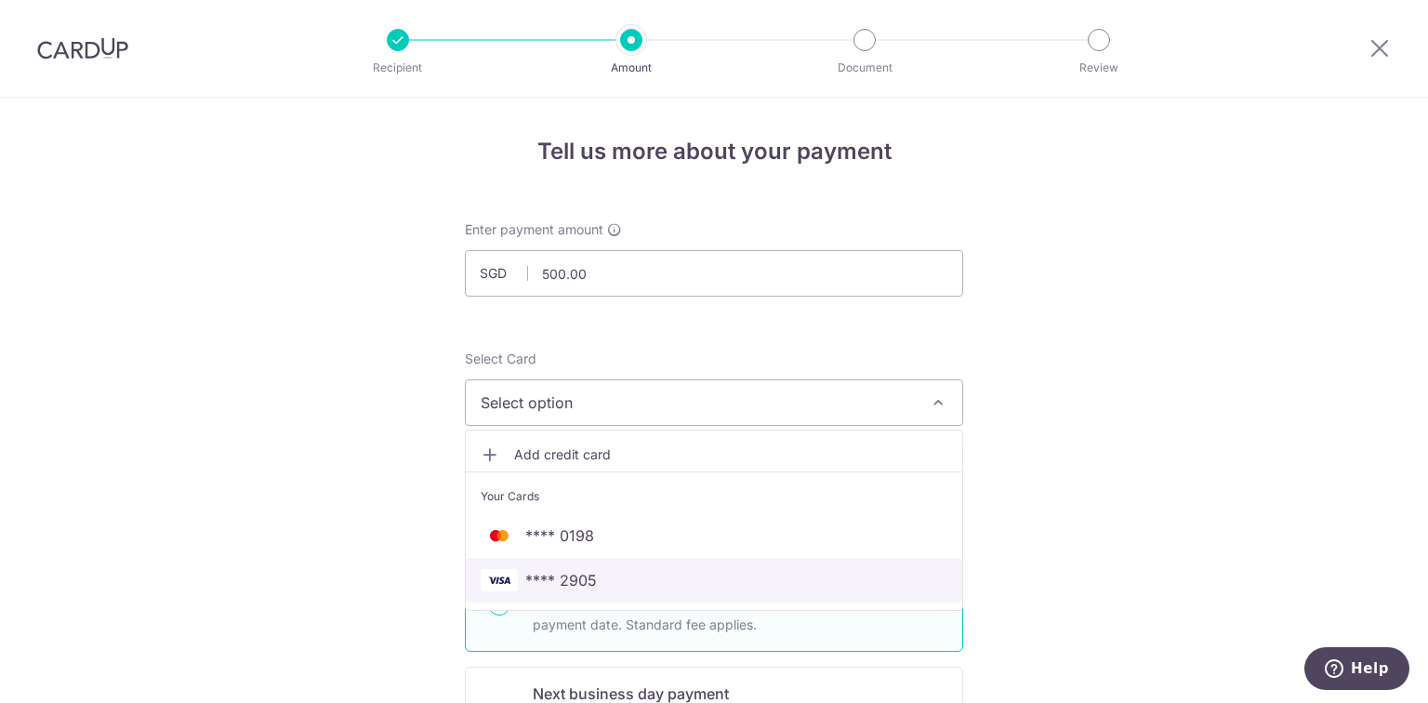
click at [581, 567] on link "**** 2905" at bounding box center [714, 580] width 496 height 45
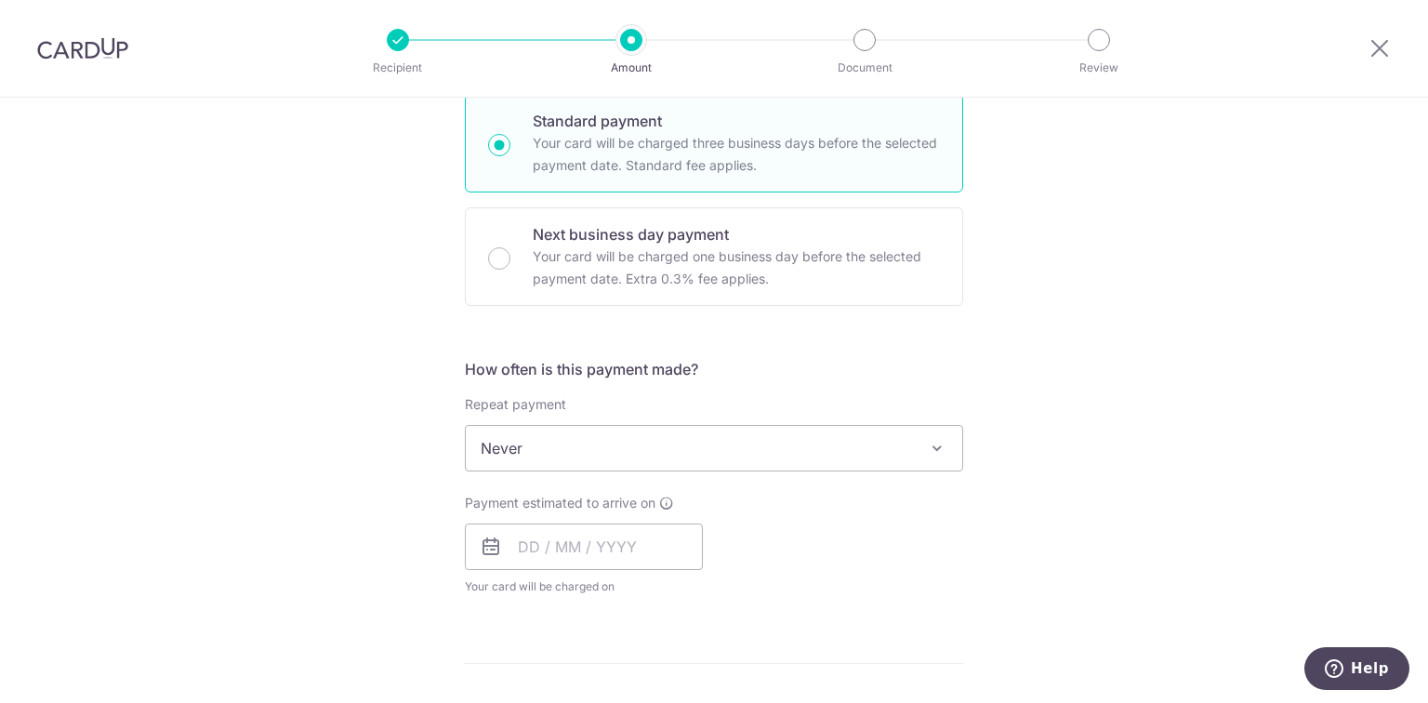
scroll to position [521, 0]
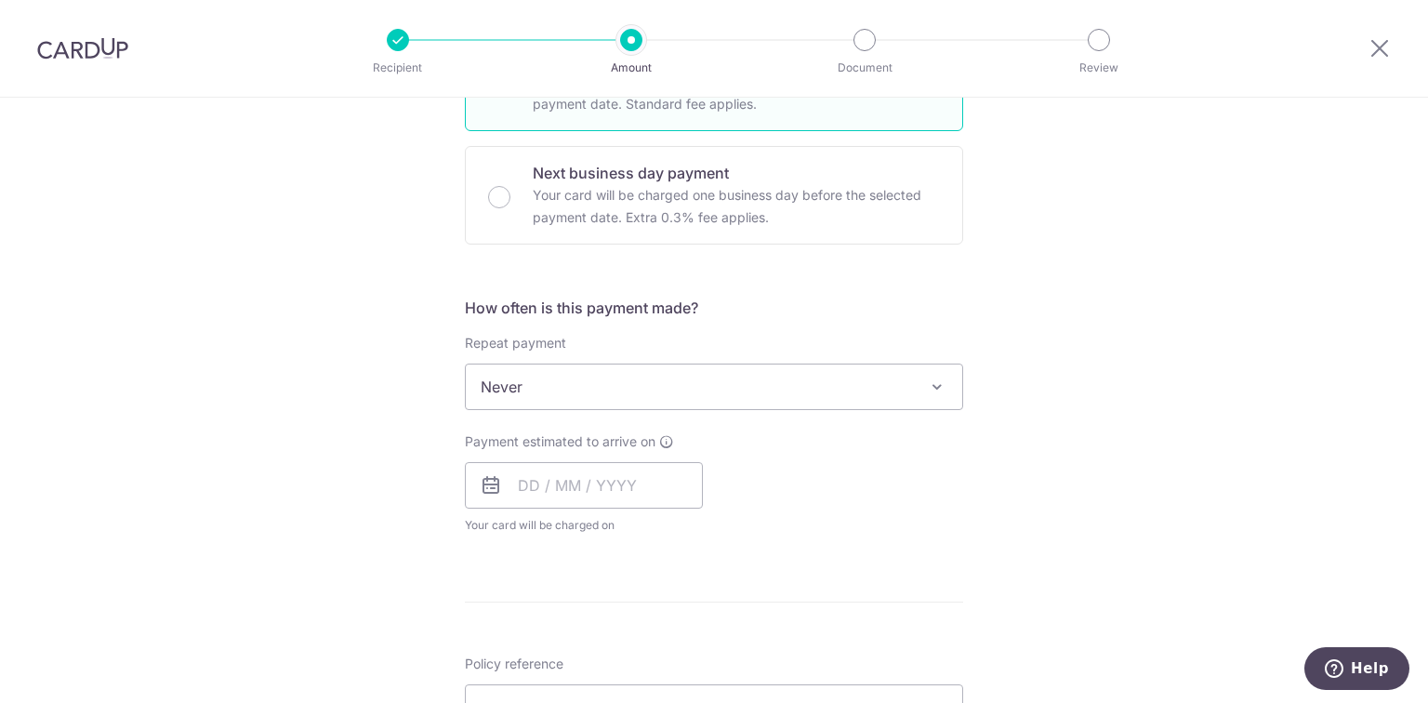
click at [576, 375] on span "Never" at bounding box center [714, 386] width 496 height 45
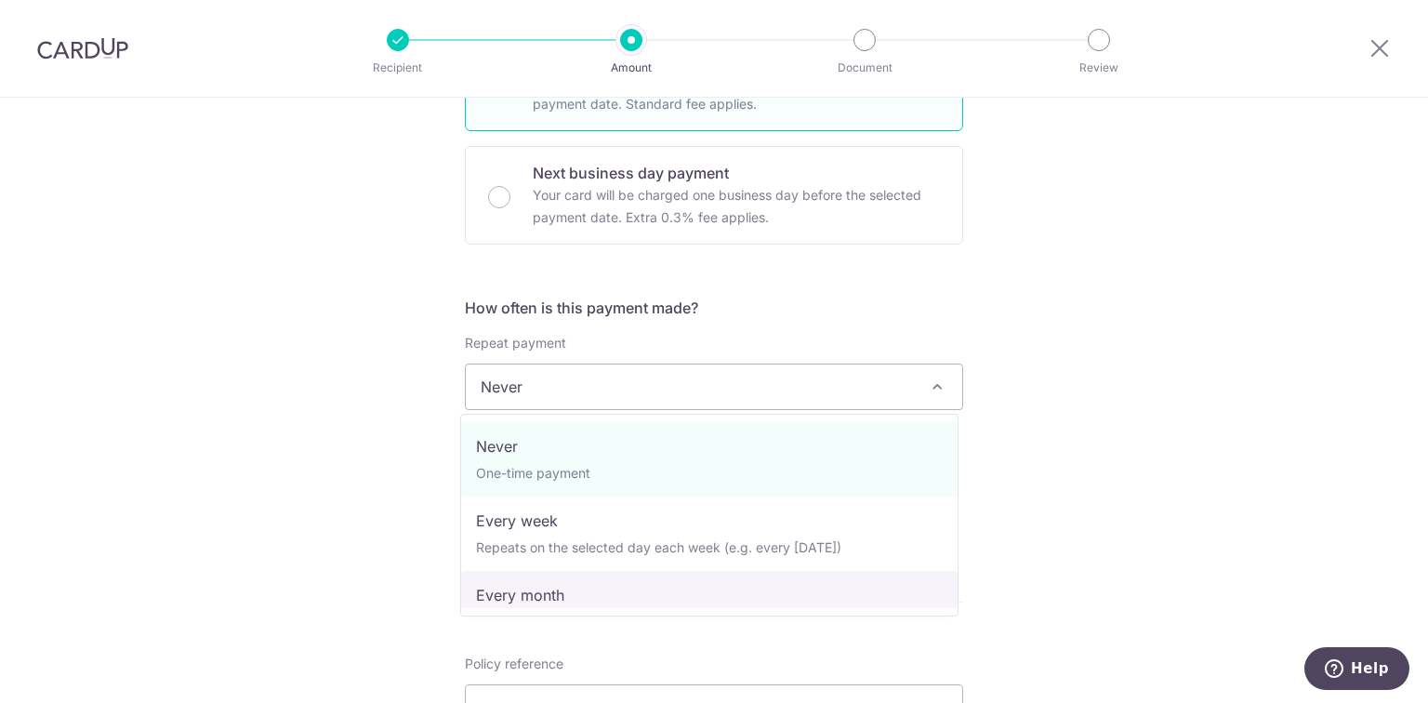
select select "3"
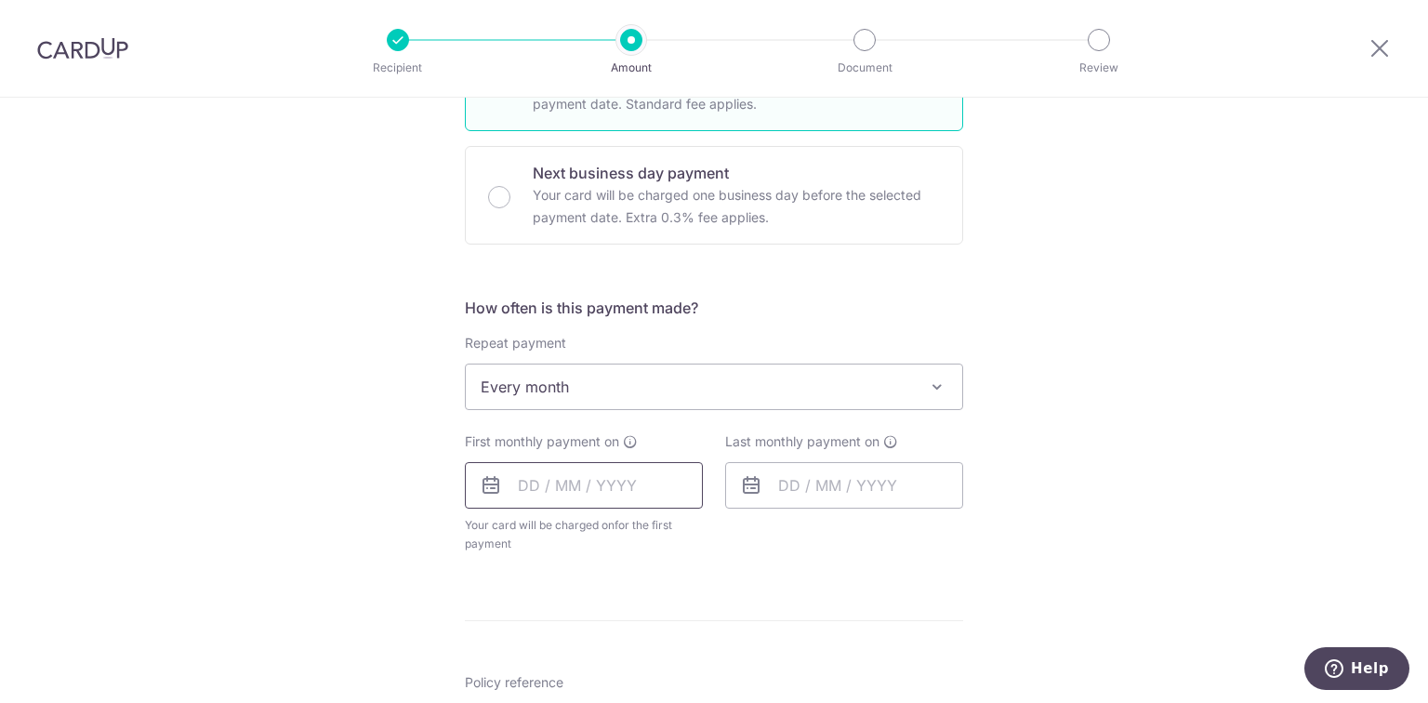
click at [597, 504] on input "text" at bounding box center [584, 485] width 238 height 46
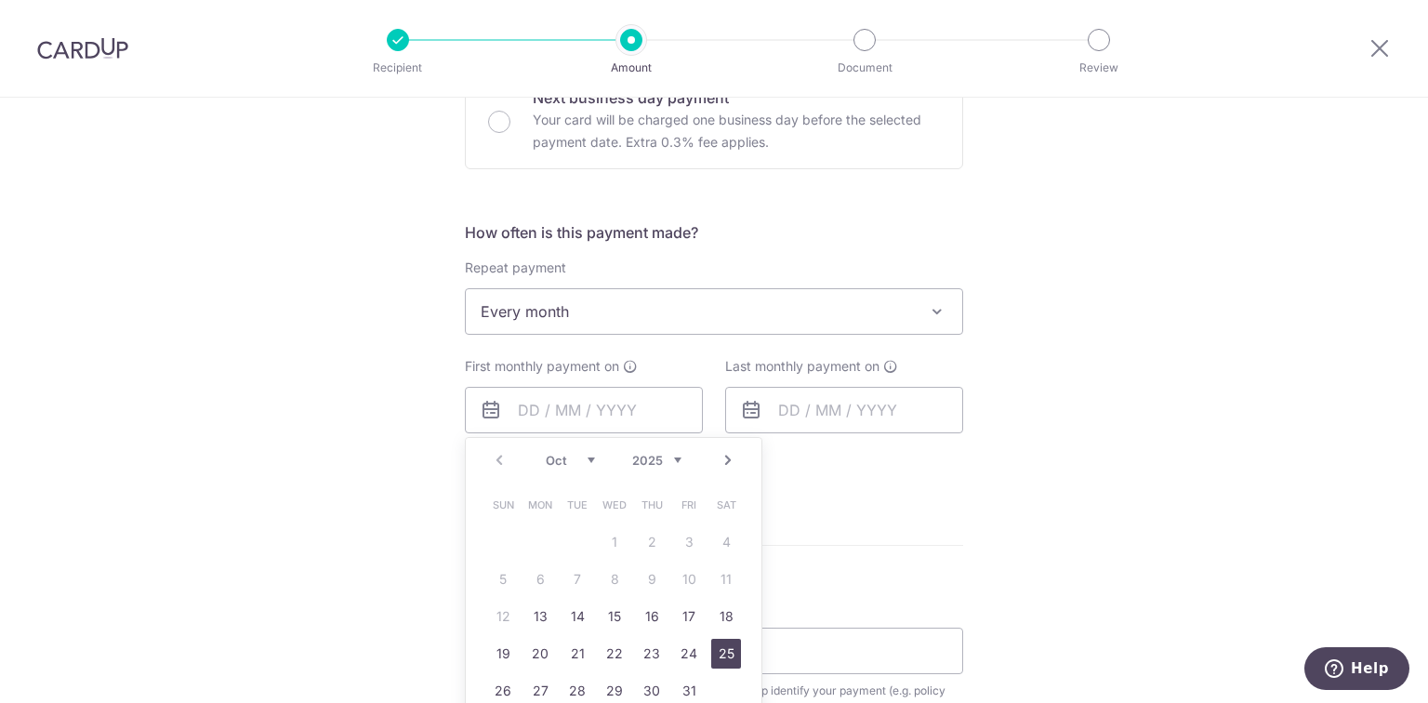
click at [717, 655] on link "25" at bounding box center [726, 654] width 30 height 30
type input "25/10/2025"
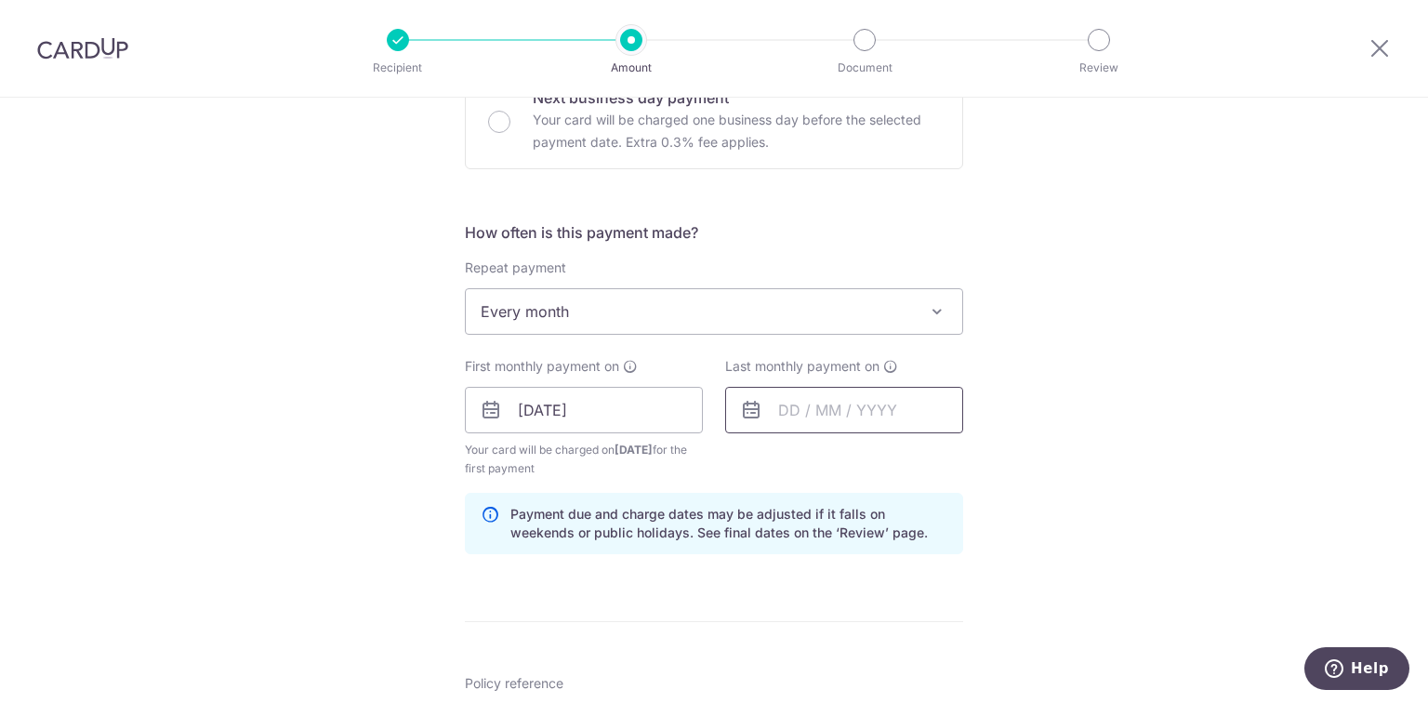
click at [836, 398] on input "text" at bounding box center [844, 410] width 238 height 46
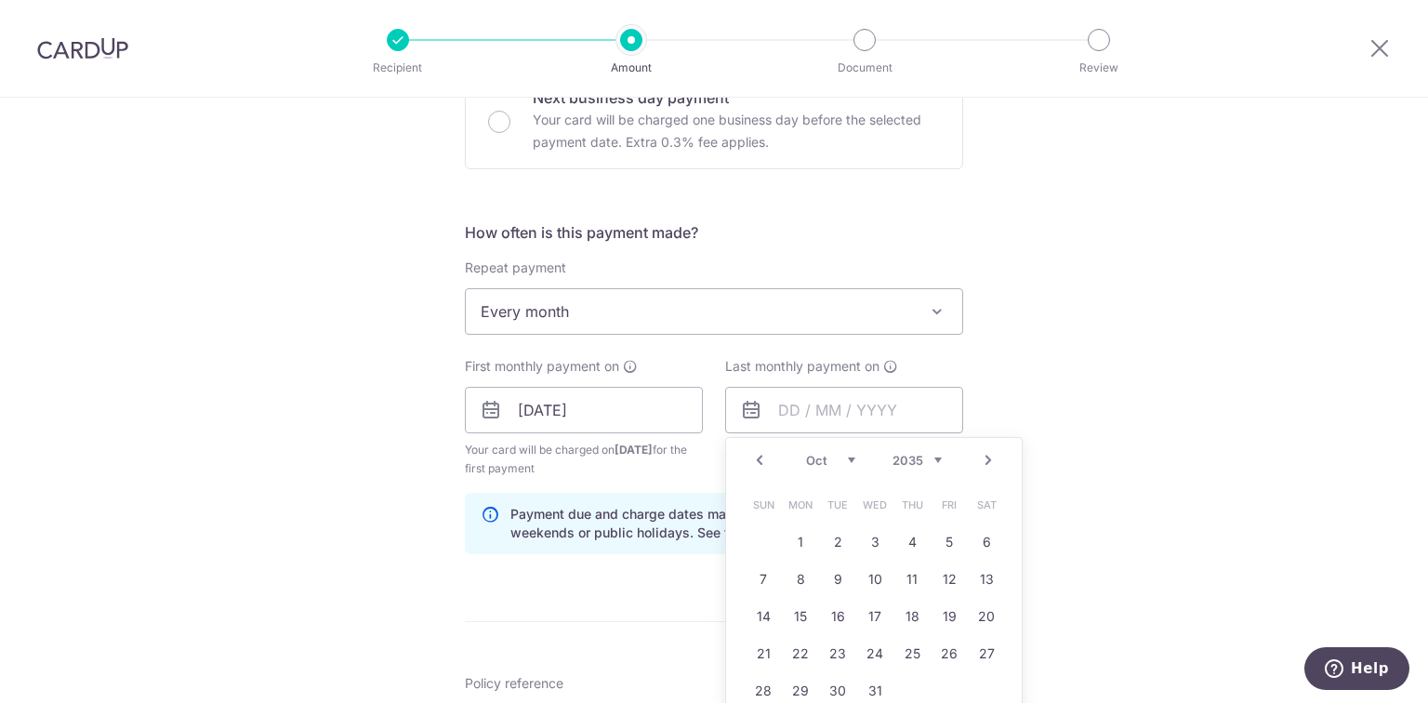
scroll to position [745, 0]
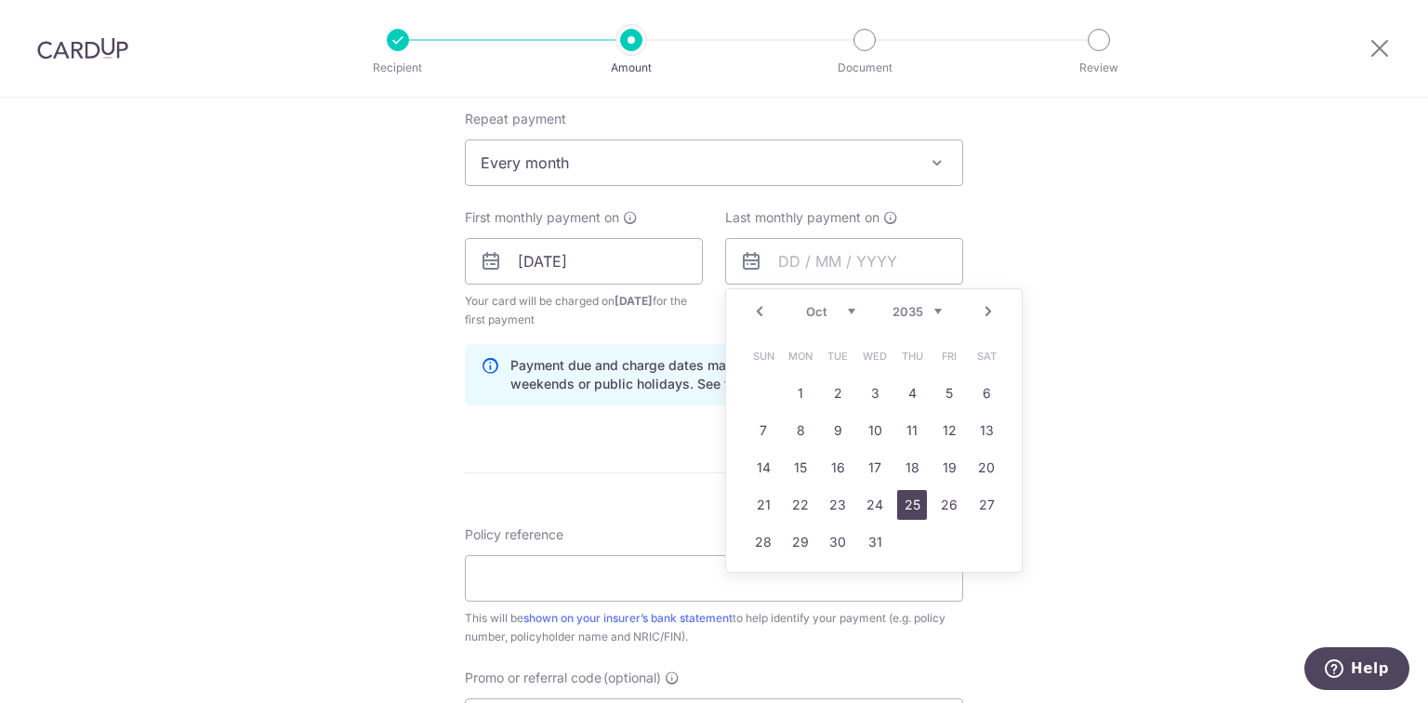
click at [900, 505] on link "25" at bounding box center [912, 505] width 30 height 30
type input "25/10/2035"
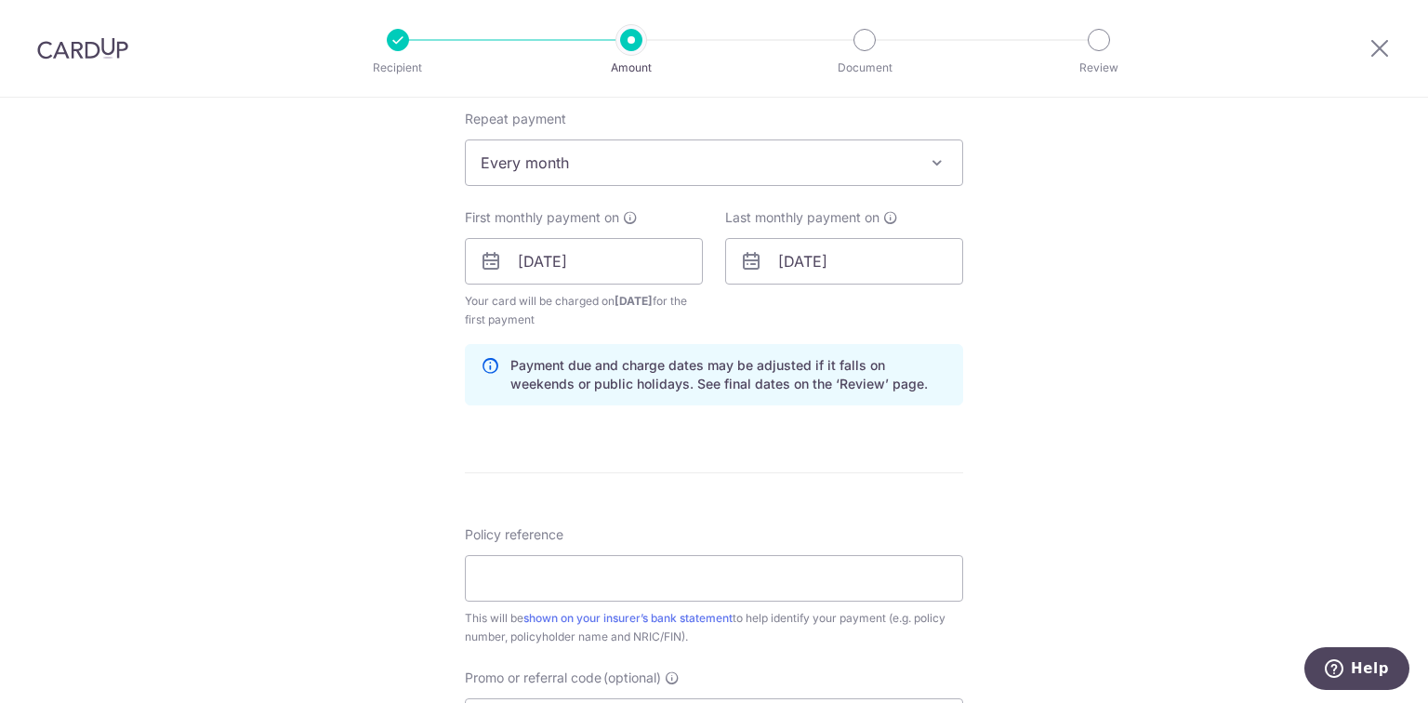
click at [1293, 396] on div "Tell us more about your payment Enter payment amount SGD 500.00 500.00 Select C…" at bounding box center [714, 241] width 1428 height 1776
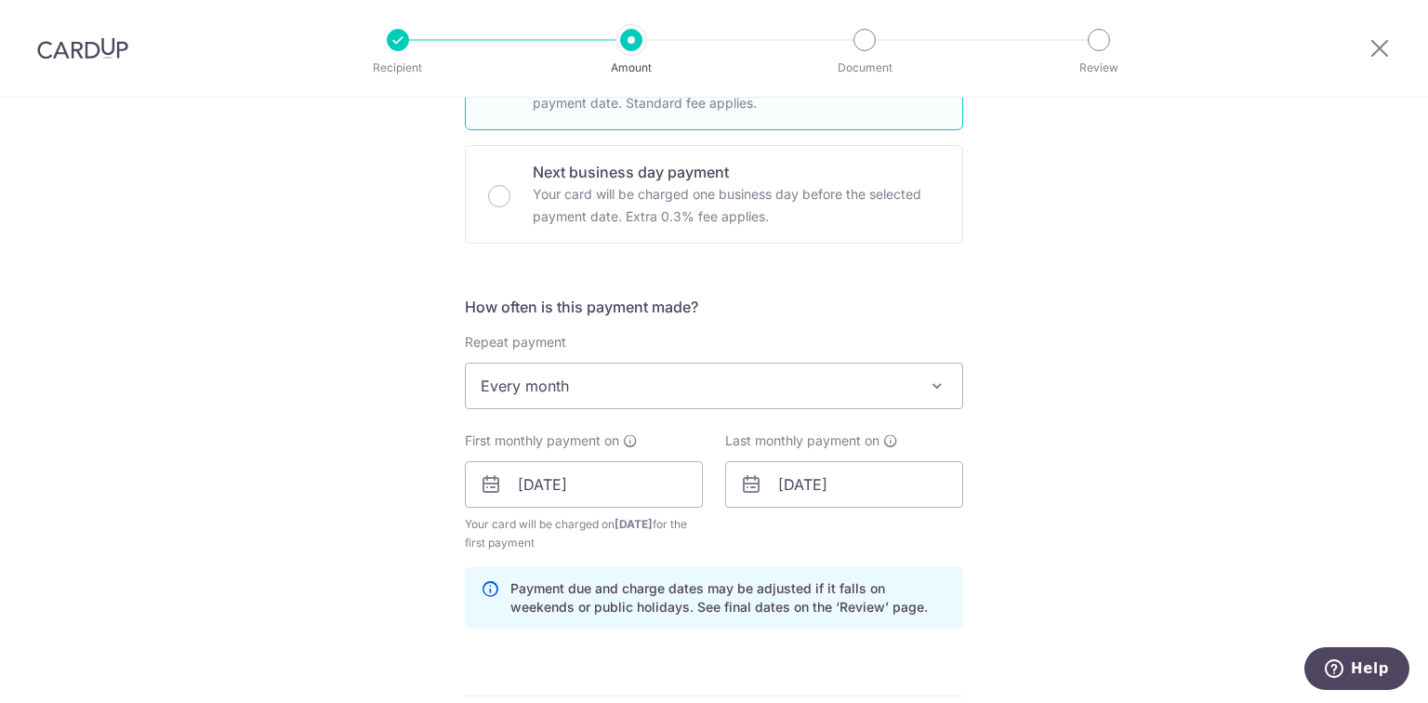
scroll to position [1043, 0]
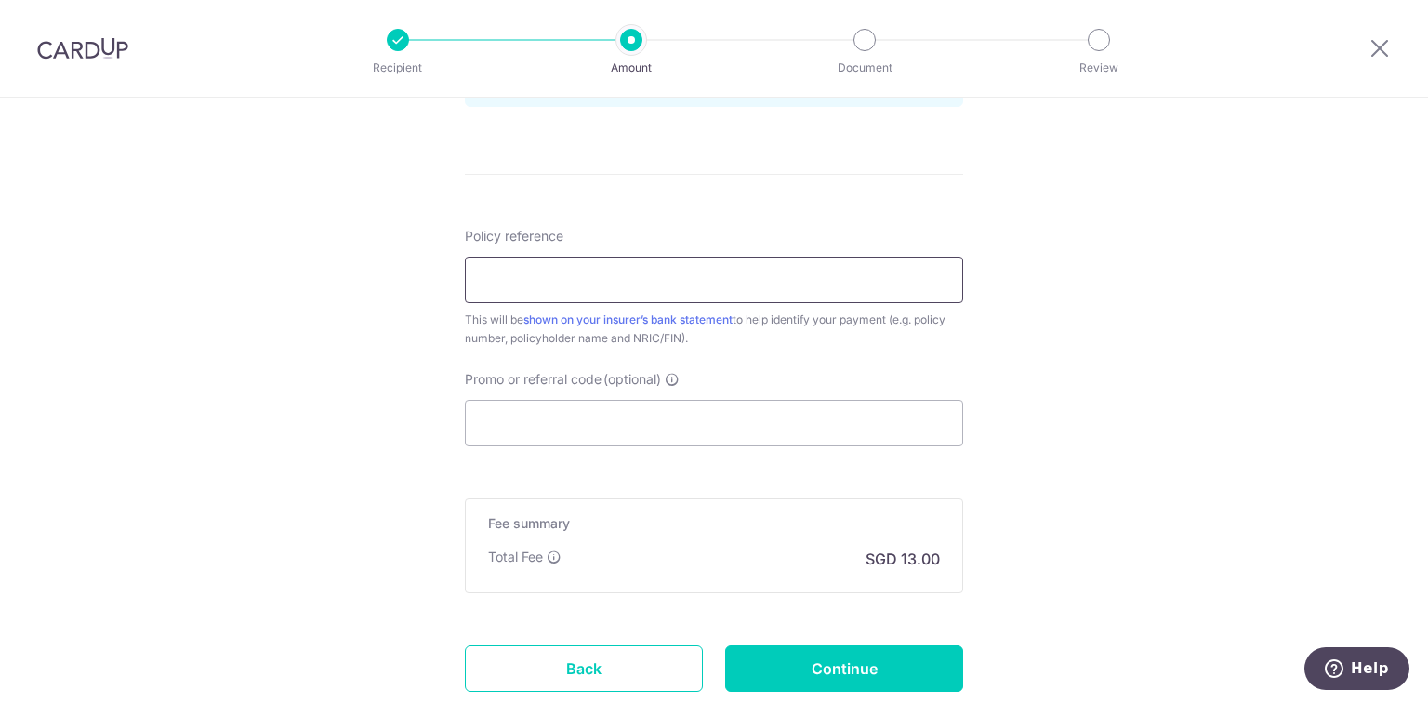
click at [542, 285] on input "Policy reference" at bounding box center [714, 280] width 498 height 46
type input "U126865213"
click at [831, 686] on input "Continue" at bounding box center [844, 668] width 238 height 46
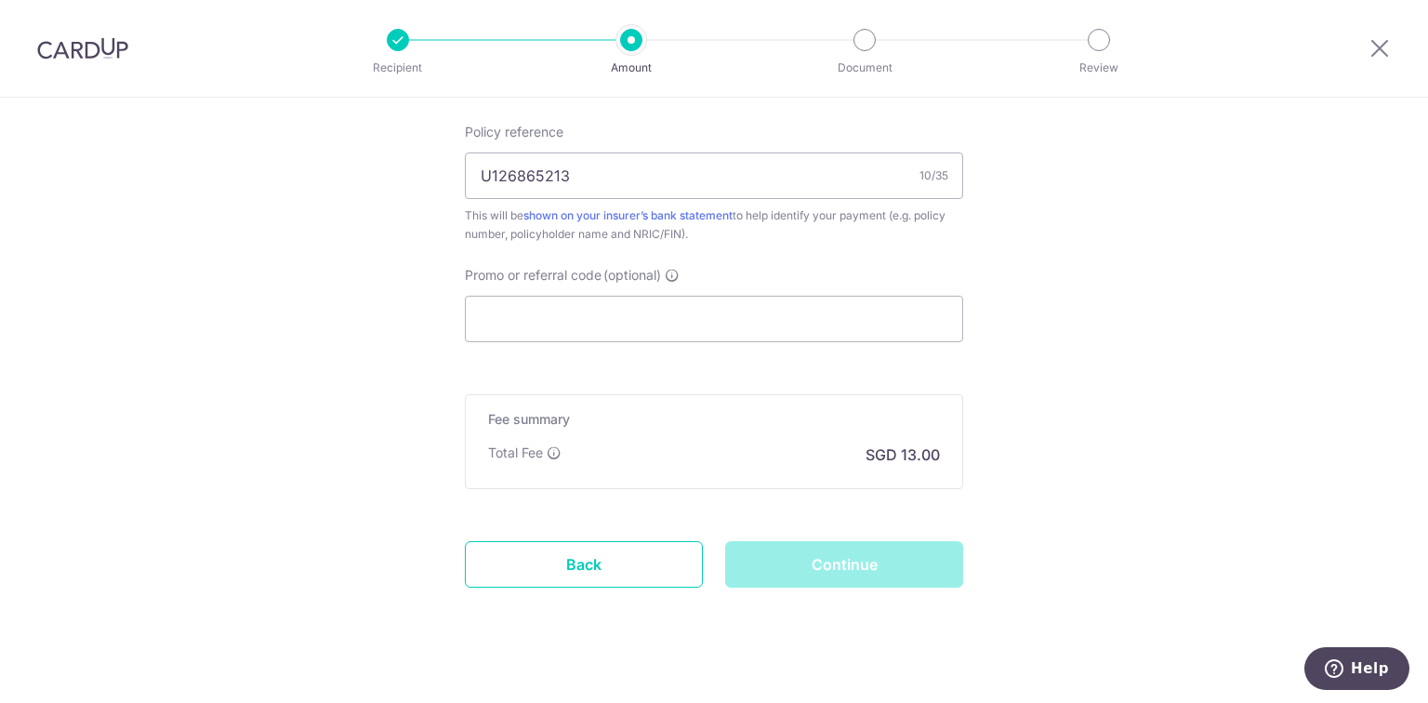
scroll to position [1171, 0]
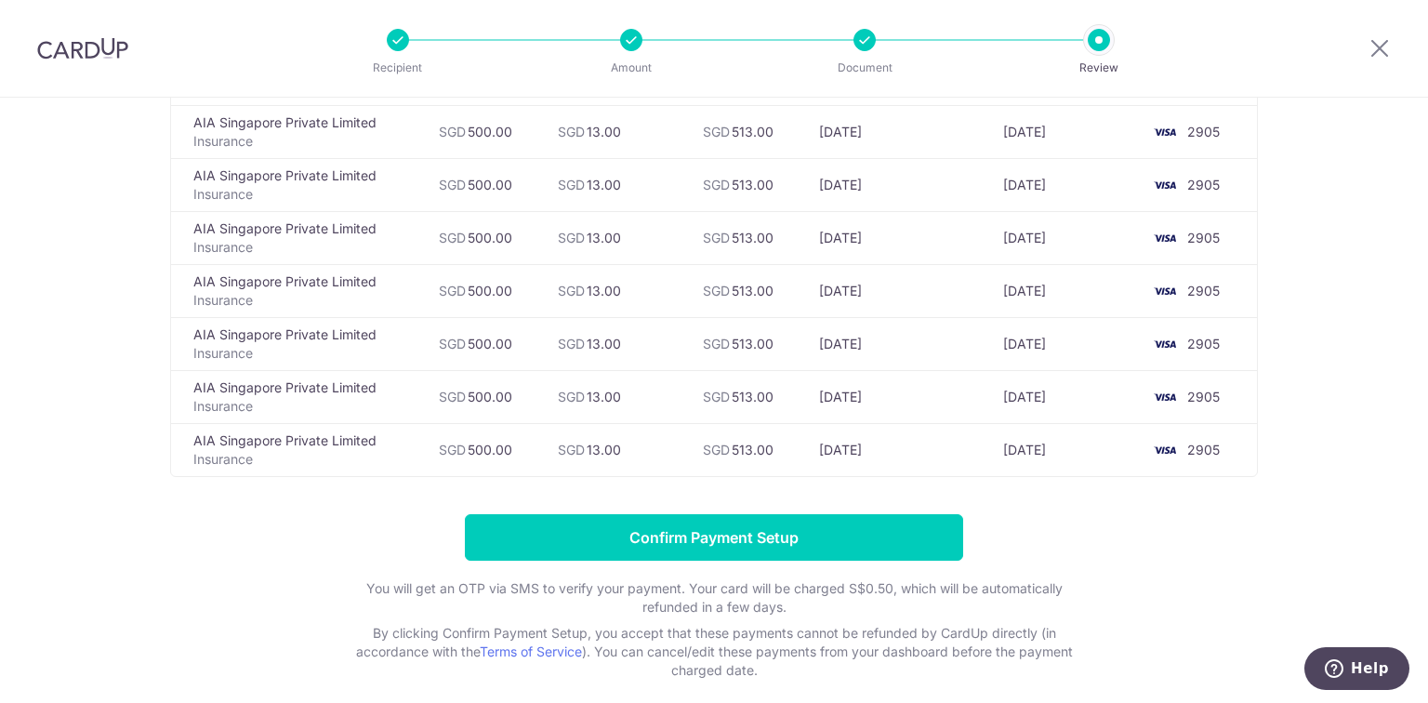
scroll to position [6310, 0]
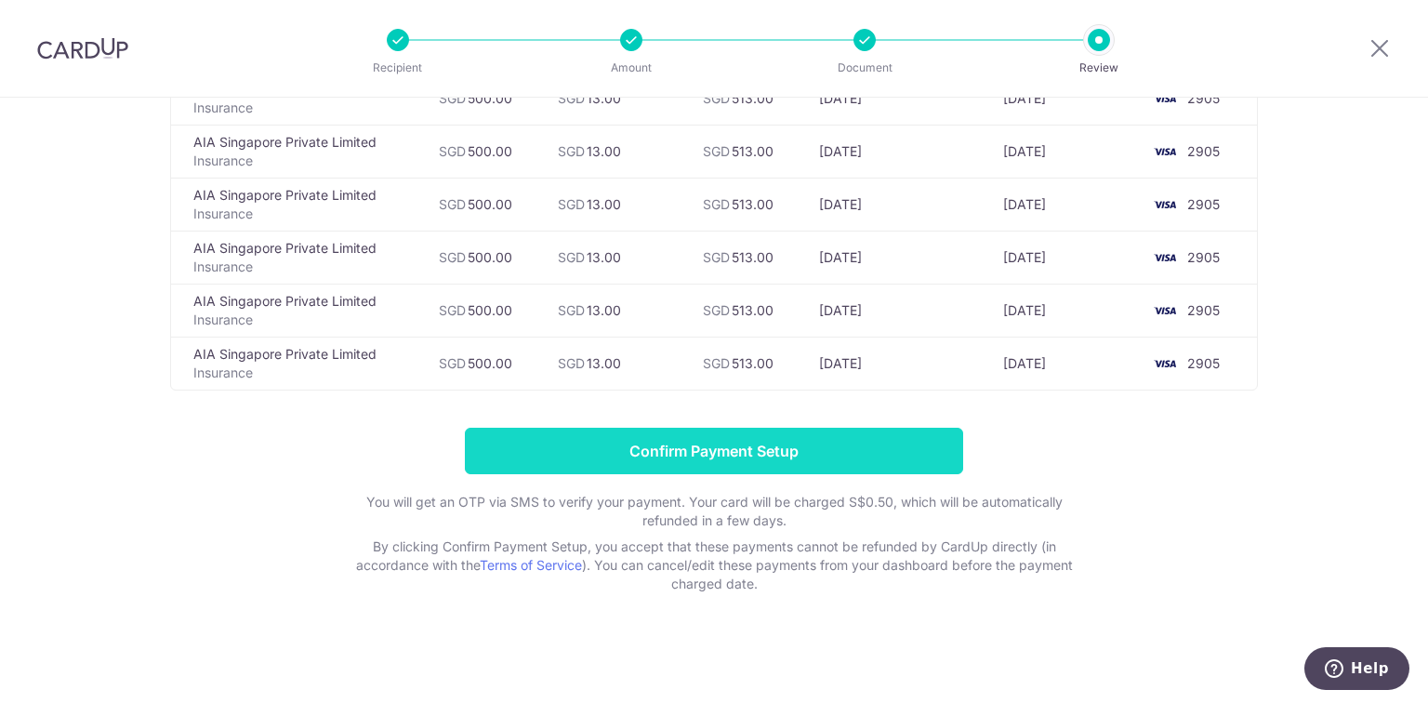
click at [738, 436] on input "Confirm Payment Setup" at bounding box center [714, 451] width 498 height 46
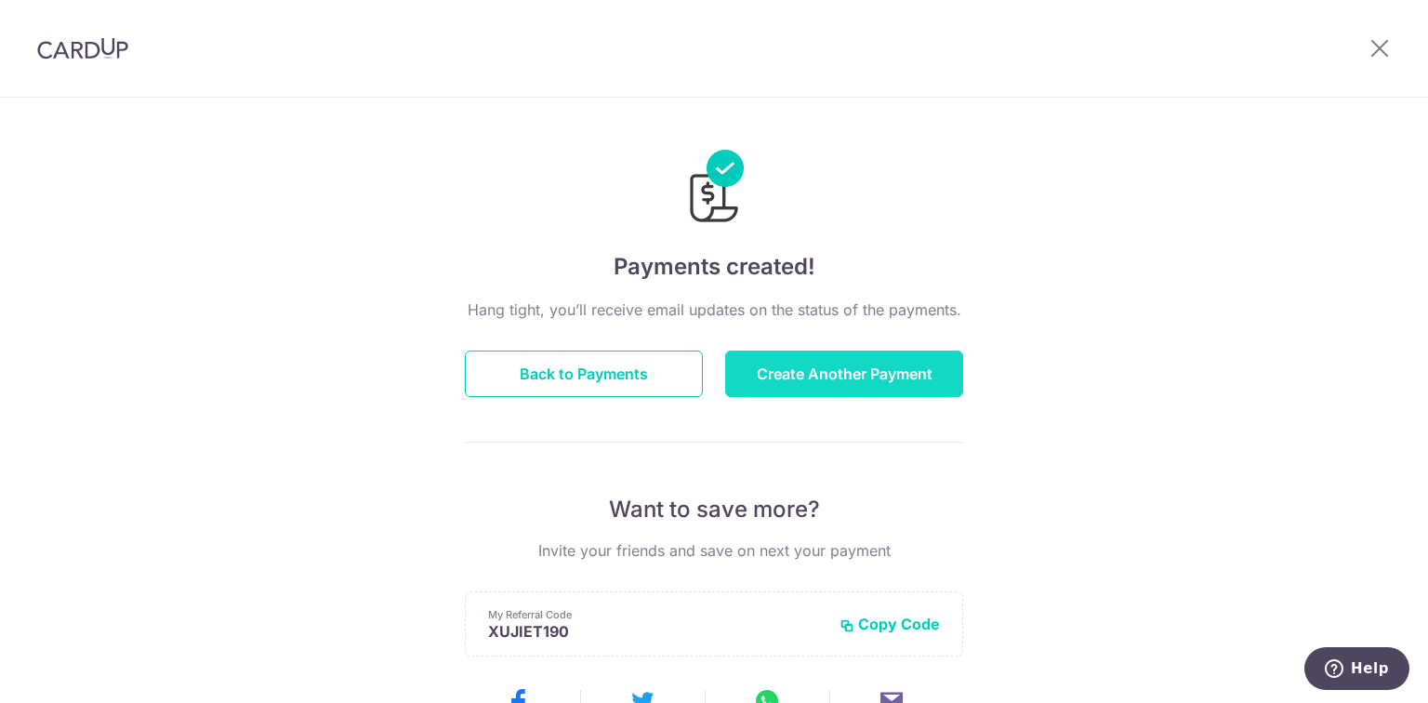
click at [775, 364] on button "Create Another Payment" at bounding box center [844, 373] width 238 height 46
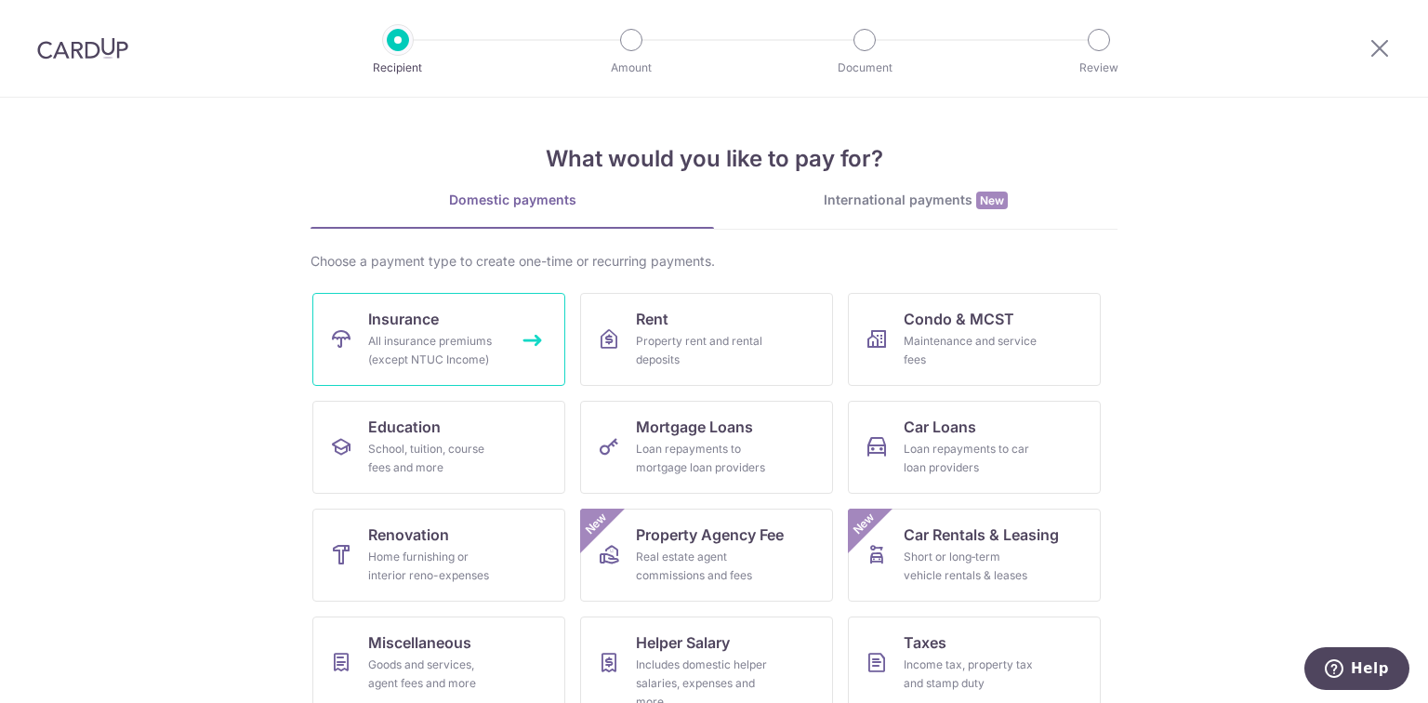
drag, startPoint x: 0, startPoint y: 0, endPoint x: 468, endPoint y: 358, distance: 588.8
click at [468, 358] on div "All insurance premiums (except NTUC Income)" at bounding box center [435, 350] width 134 height 37
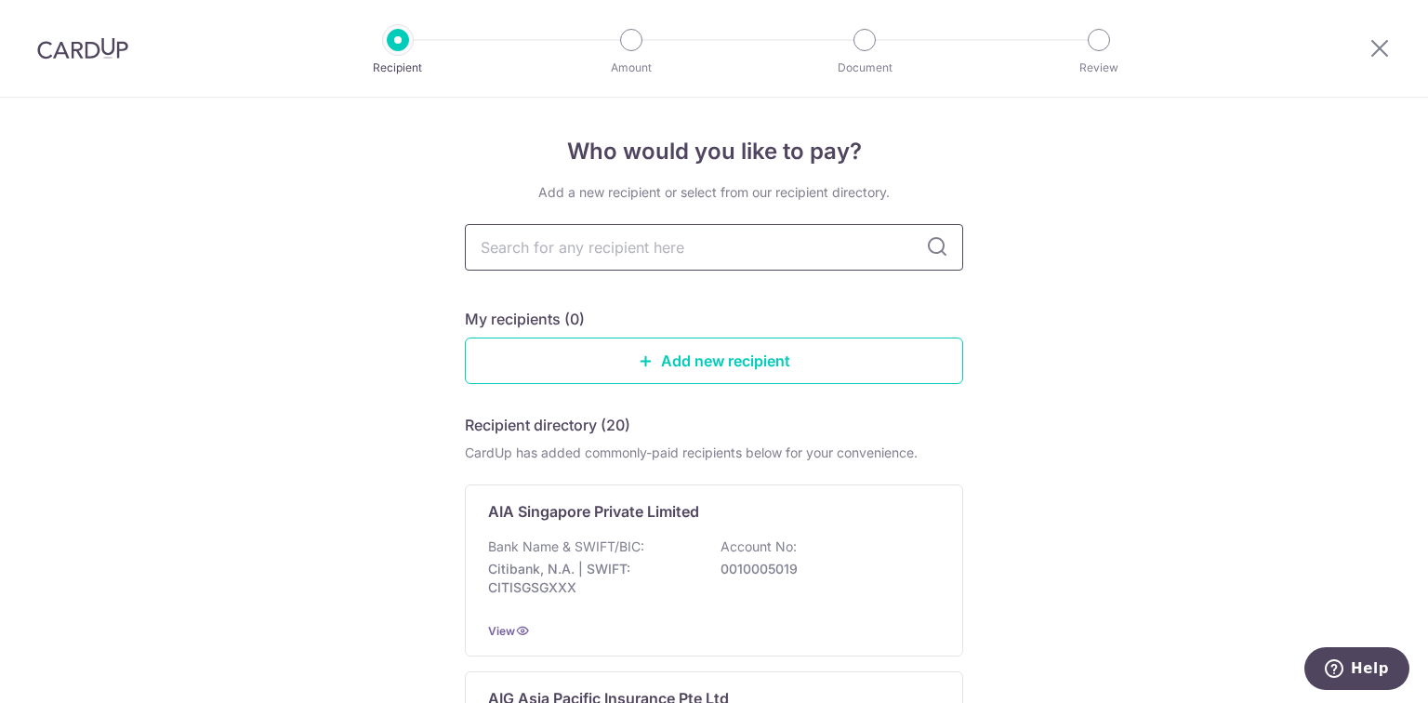
click at [651, 261] on input "text" at bounding box center [714, 247] width 498 height 46
click at [609, 535] on div "AIA Singapore Private Limited Bank Name & SWIFT/BIC: Citibank, N.A. | SWIFT: CI…" at bounding box center [714, 570] width 498 height 172
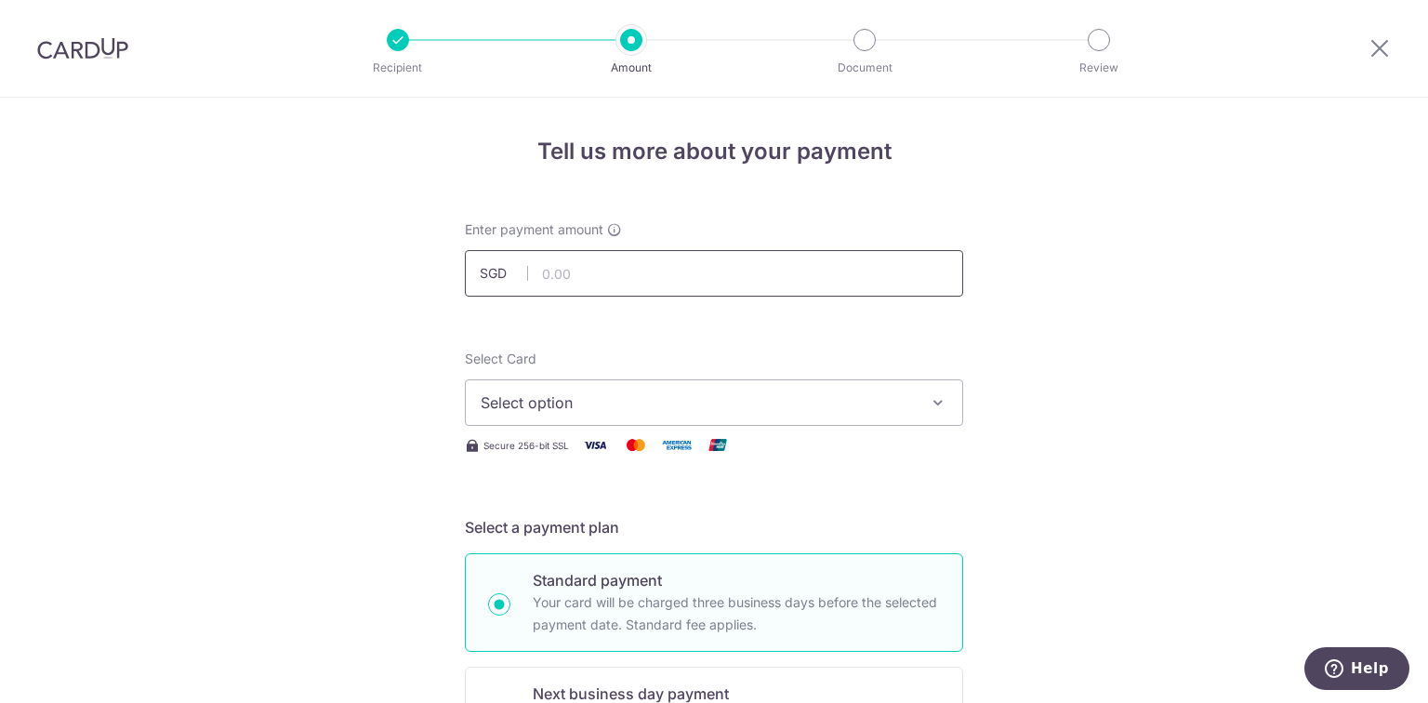
click at [622, 284] on input "text" at bounding box center [714, 273] width 498 height 46
type input "224.11"
click at [583, 402] on span "Select option" at bounding box center [697, 402] width 433 height 22
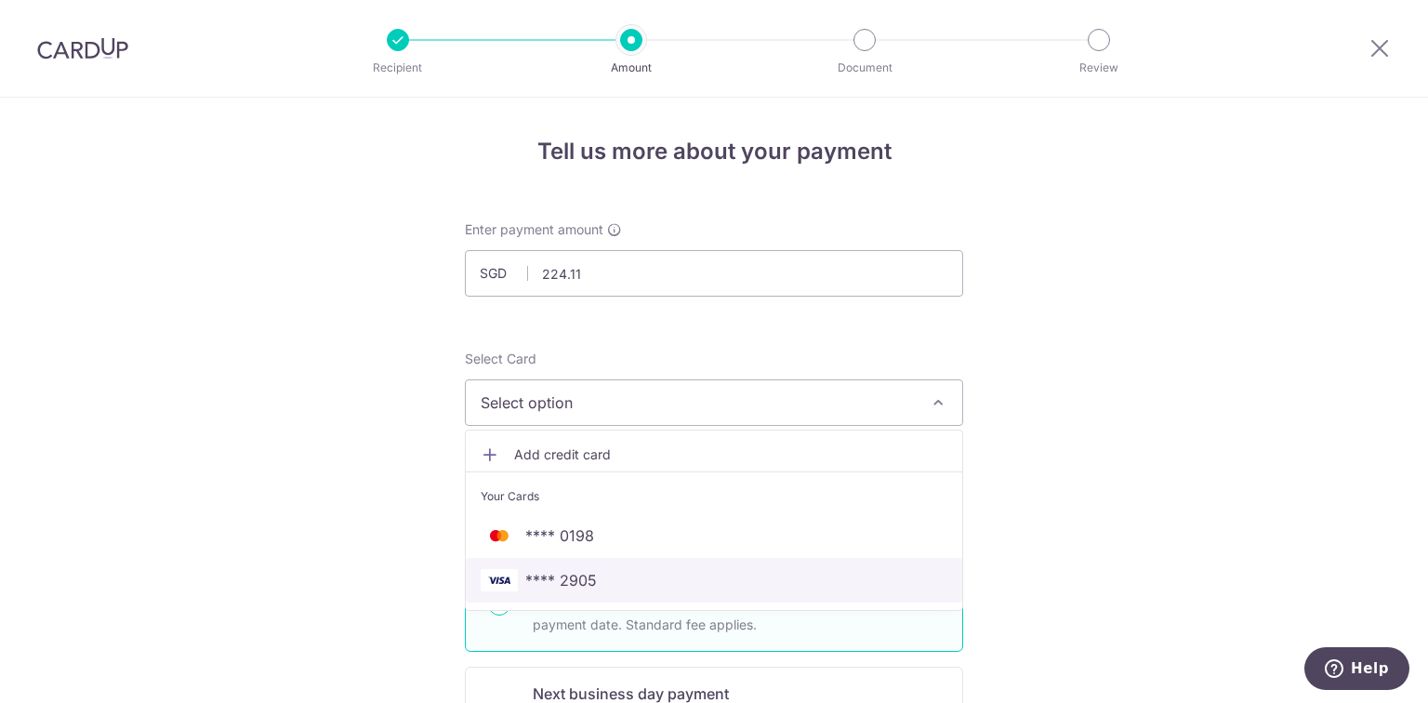
click at [590, 579] on span "**** 2905" at bounding box center [561, 580] width 72 height 22
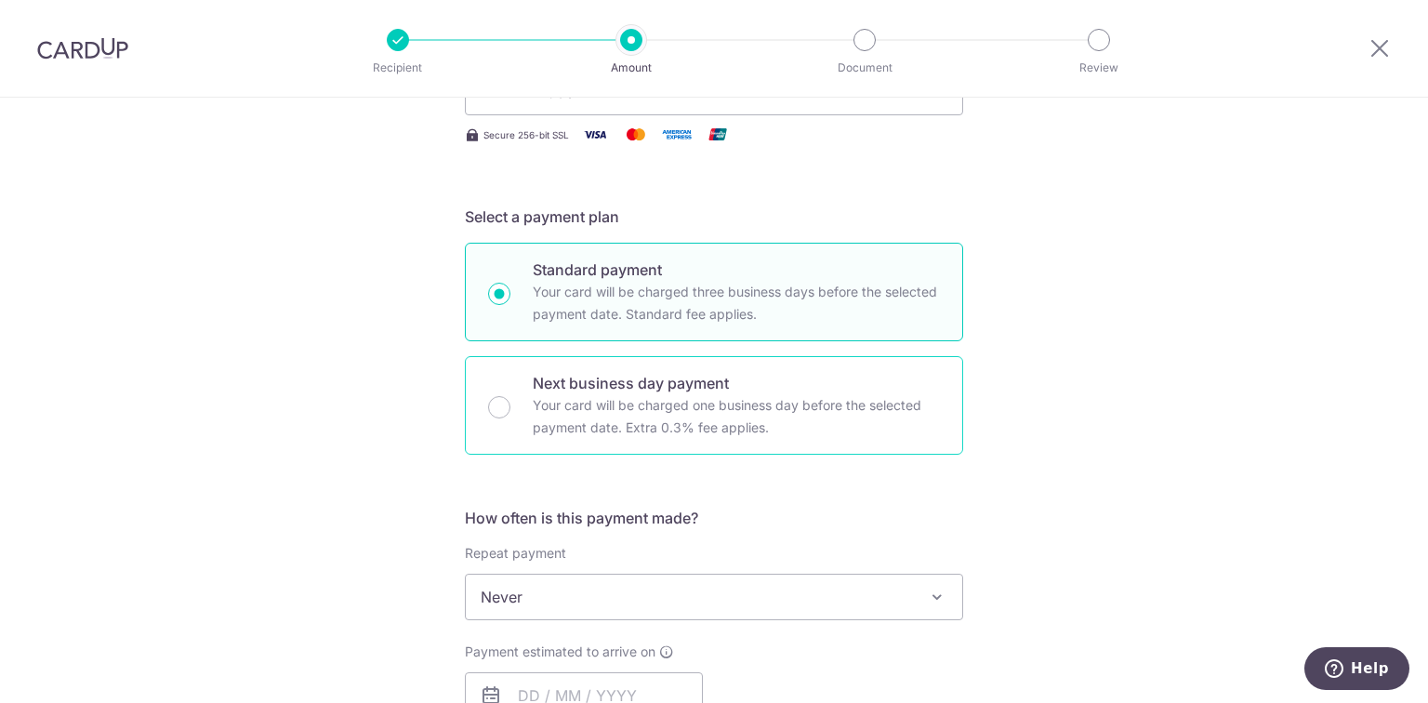
scroll to position [372, 0]
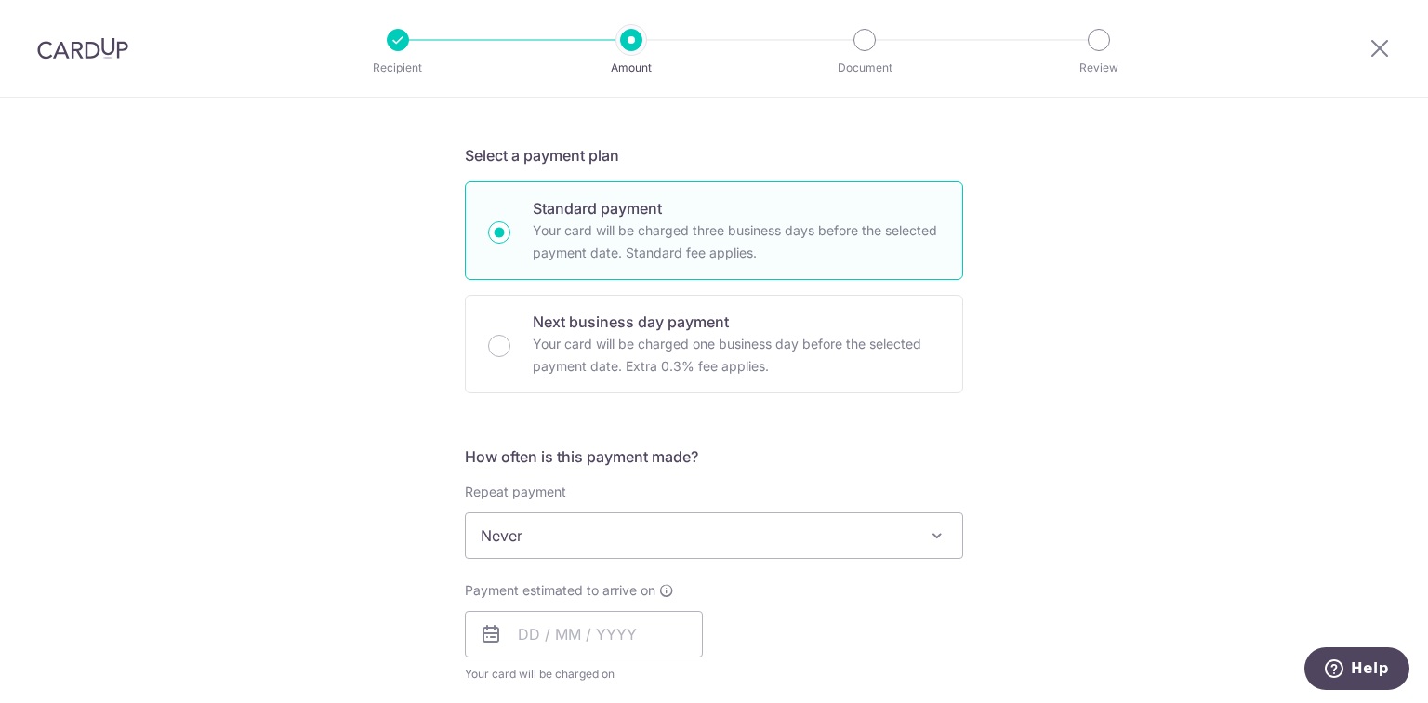
click at [588, 542] on span "Never" at bounding box center [714, 535] width 496 height 45
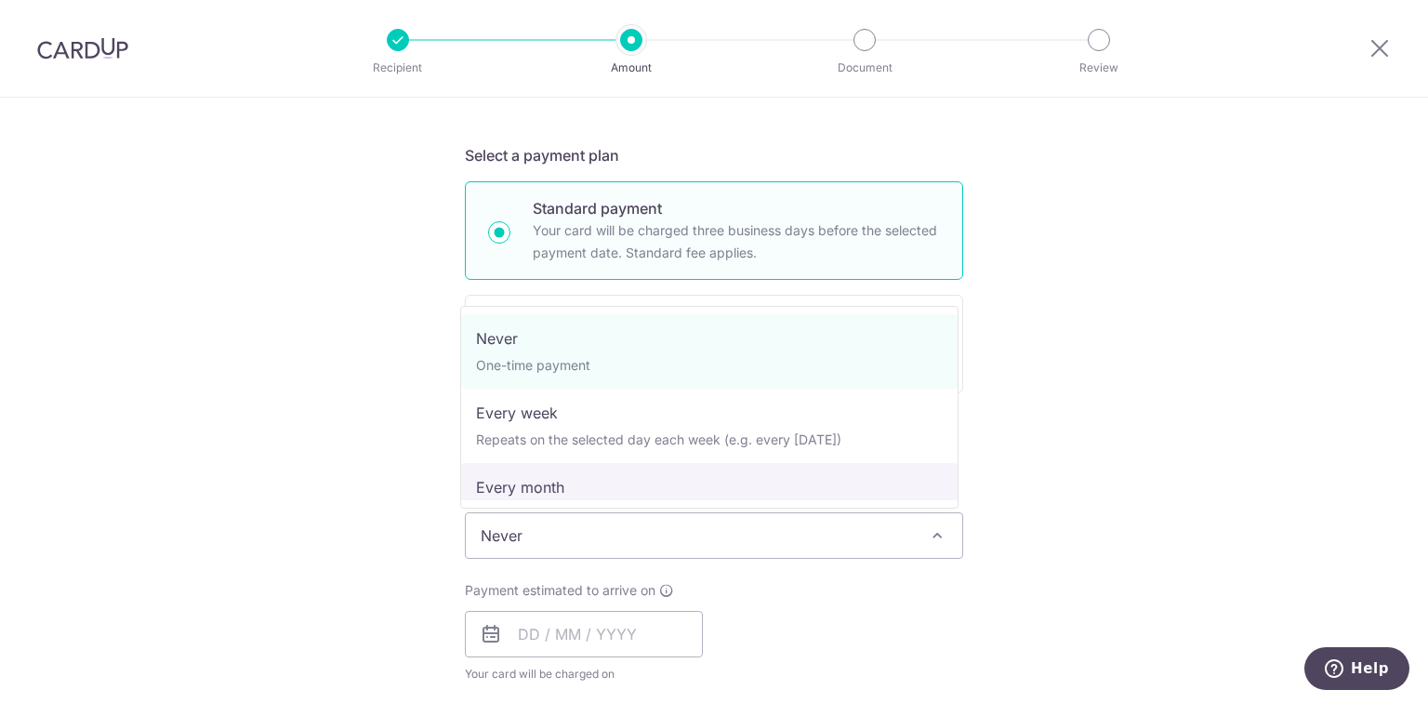
scroll to position [260, 0]
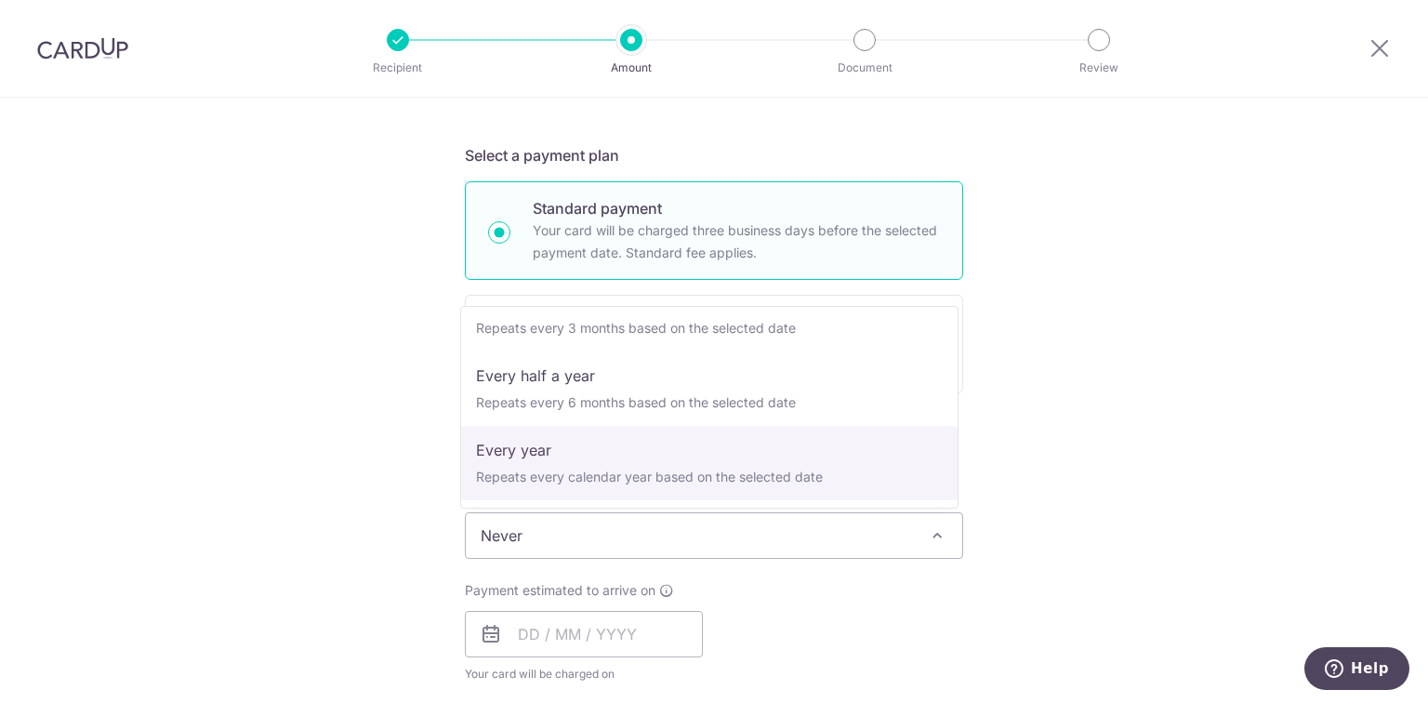
select select "6"
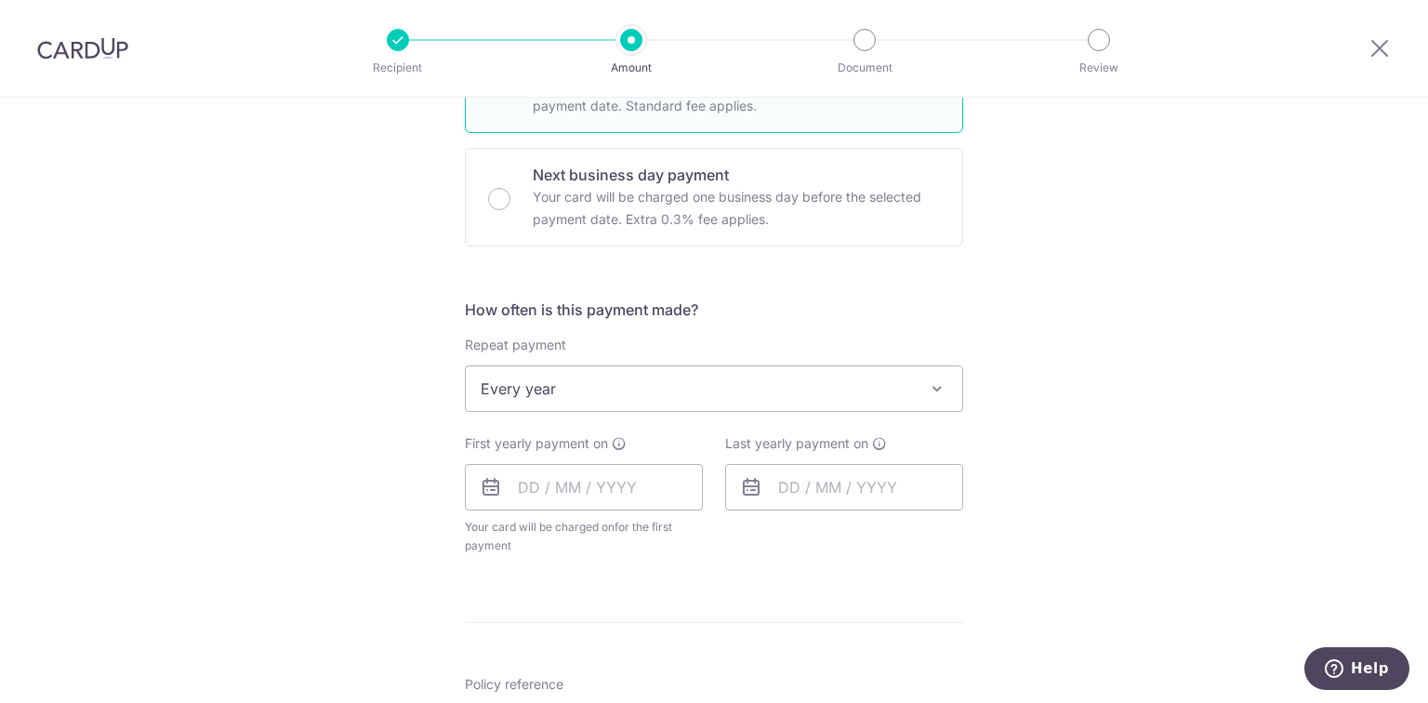
scroll to position [596, 0]
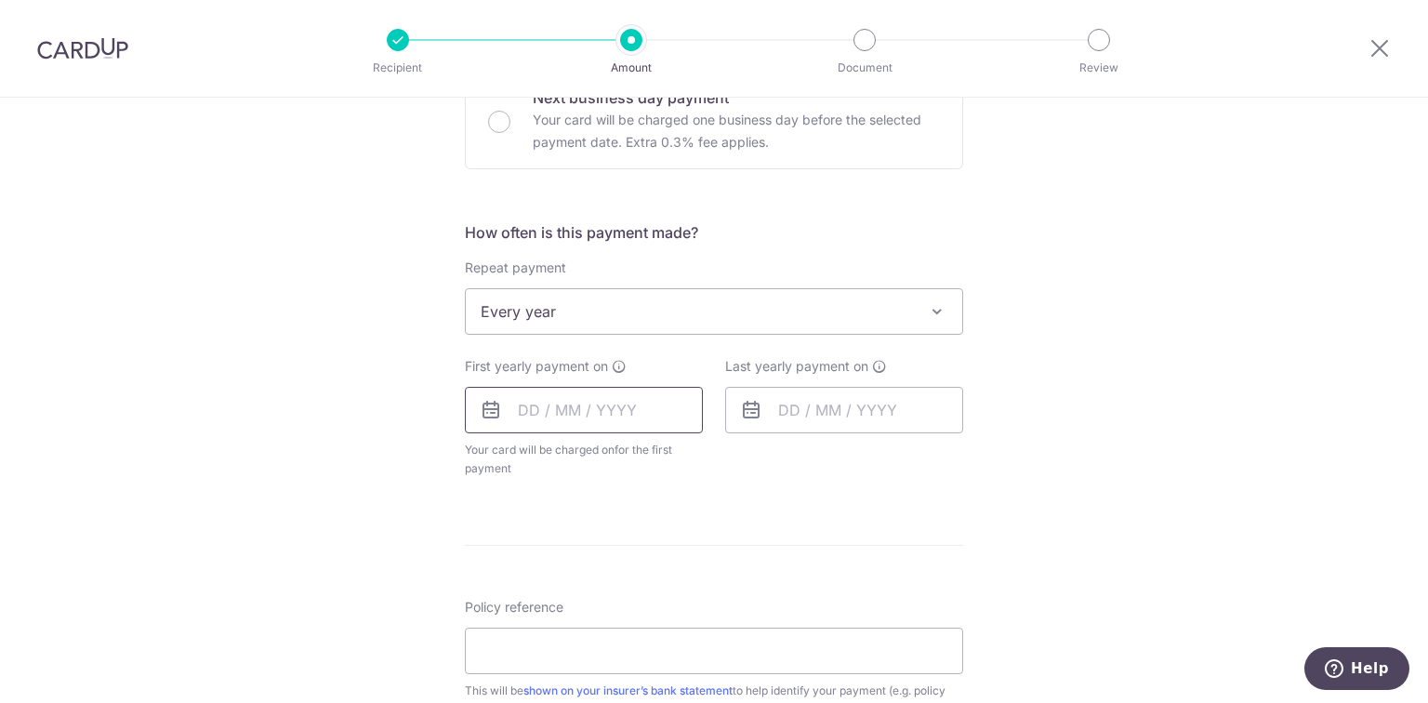
click at [590, 415] on input "text" at bounding box center [584, 410] width 238 height 46
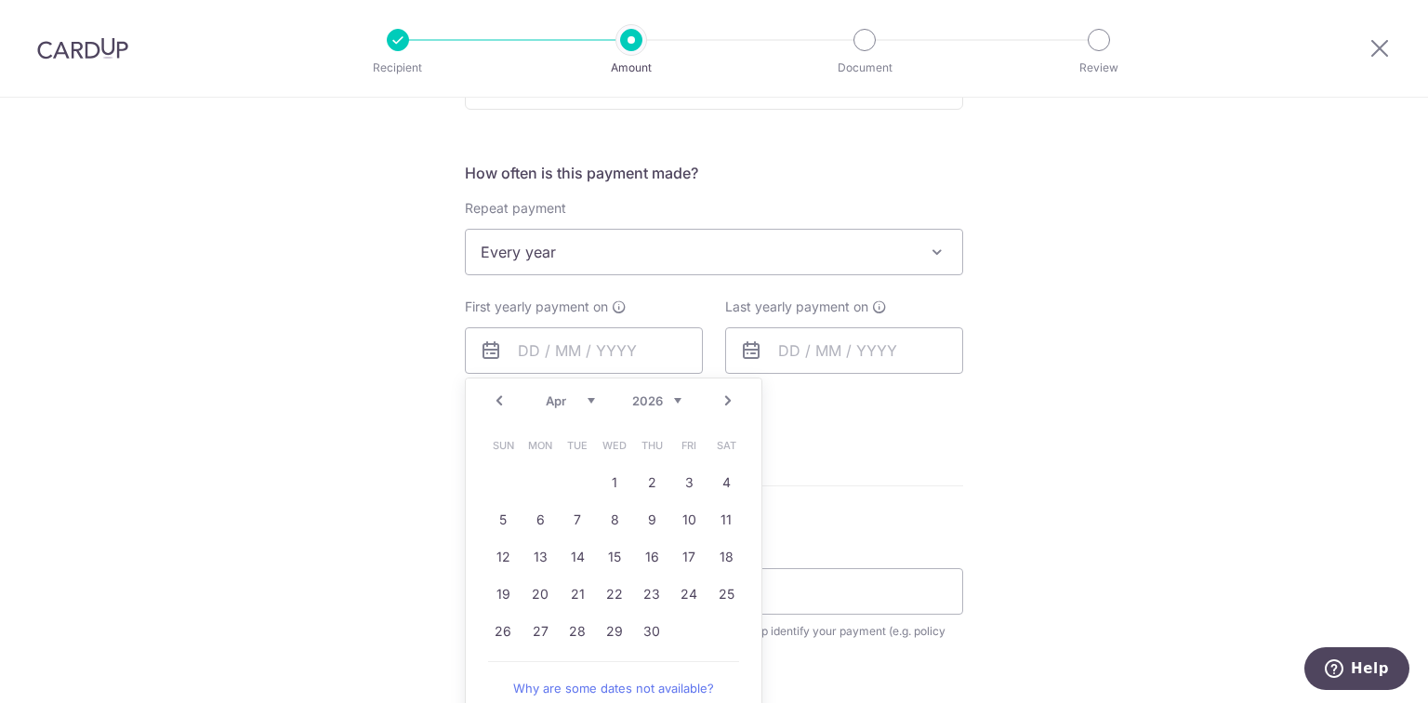
scroll to position [670, 0]
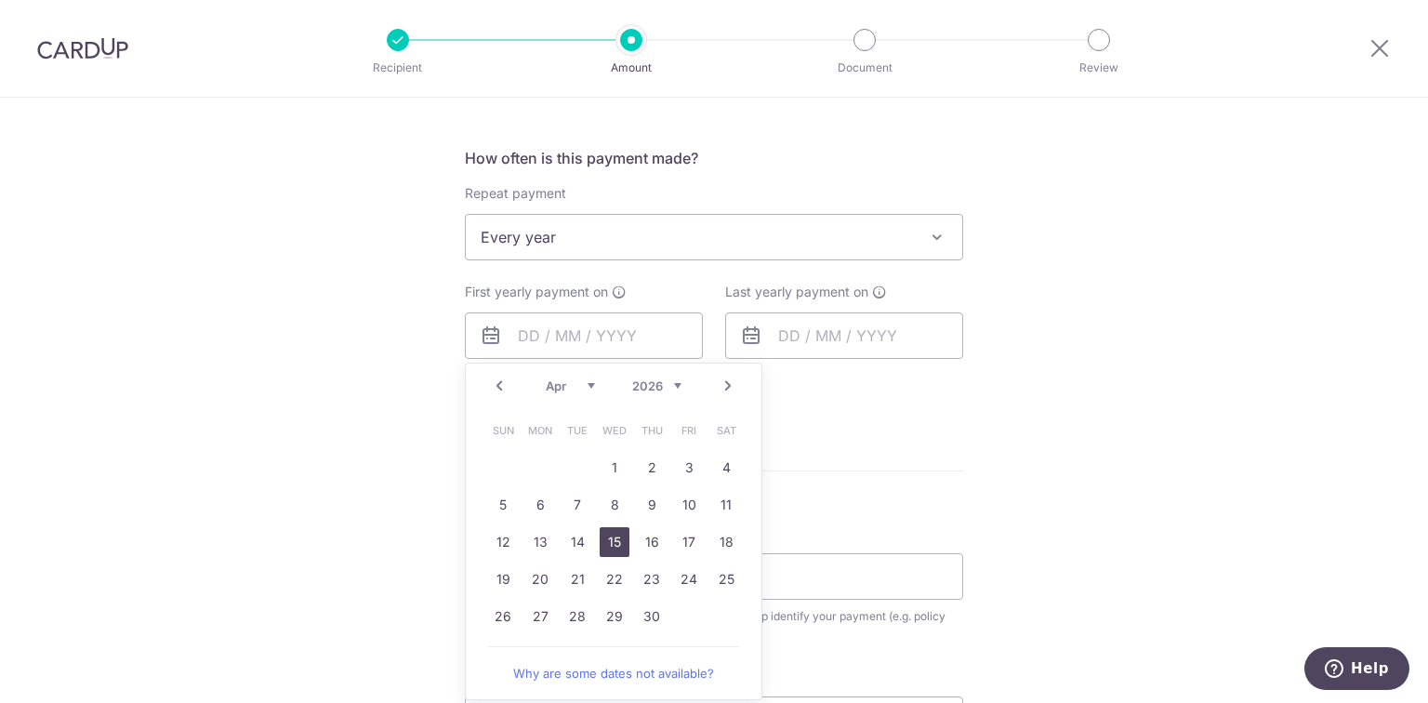
click at [608, 543] on link "15" at bounding box center [615, 542] width 30 height 30
type input "15/04/2026"
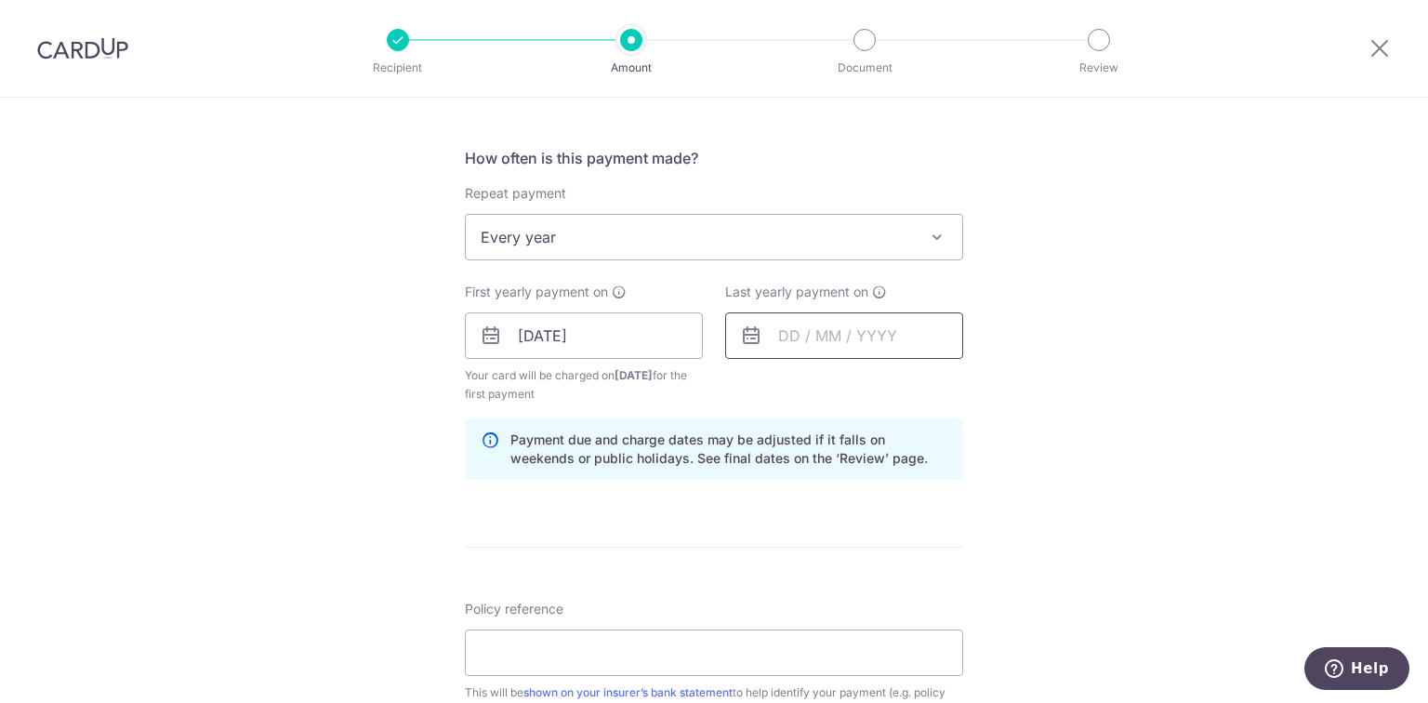
click at [851, 337] on input "text" at bounding box center [844, 335] width 238 height 46
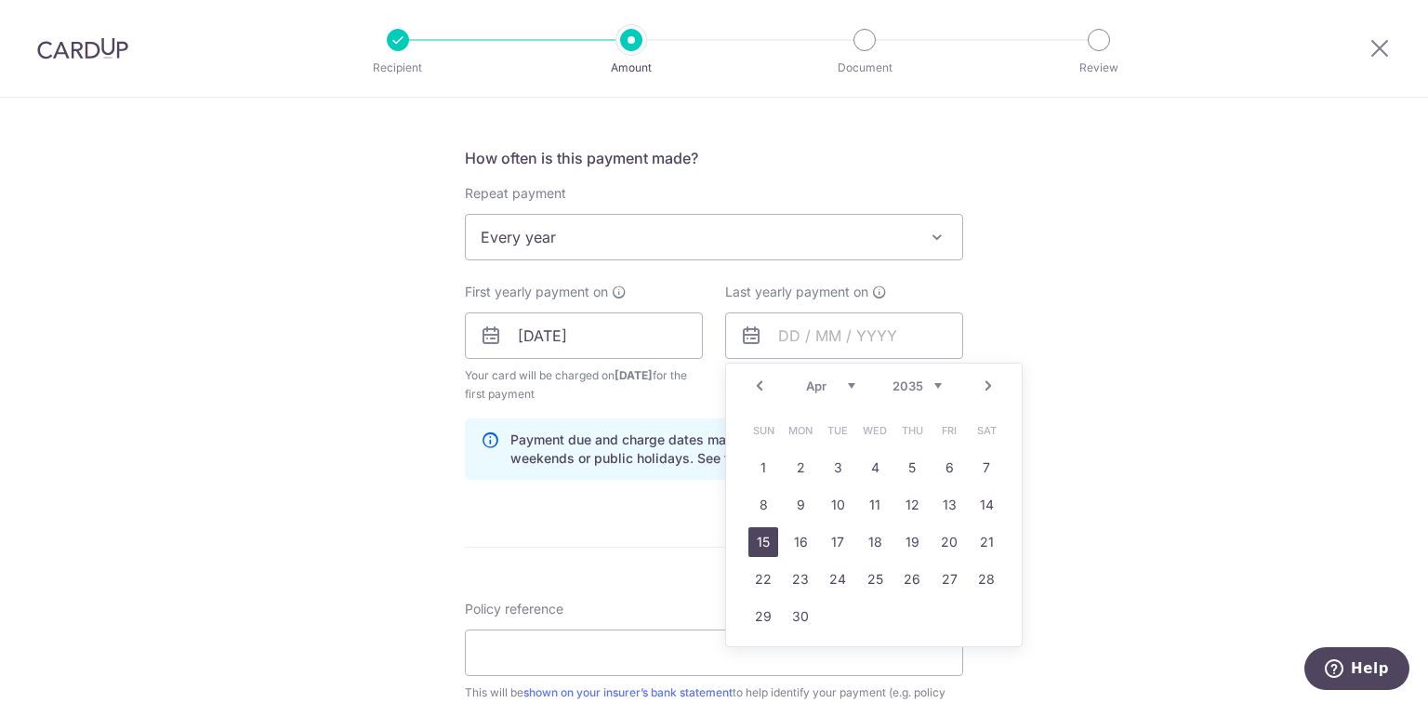
click at [758, 540] on link "15" at bounding box center [763, 542] width 30 height 30
type input "15/04/2035"
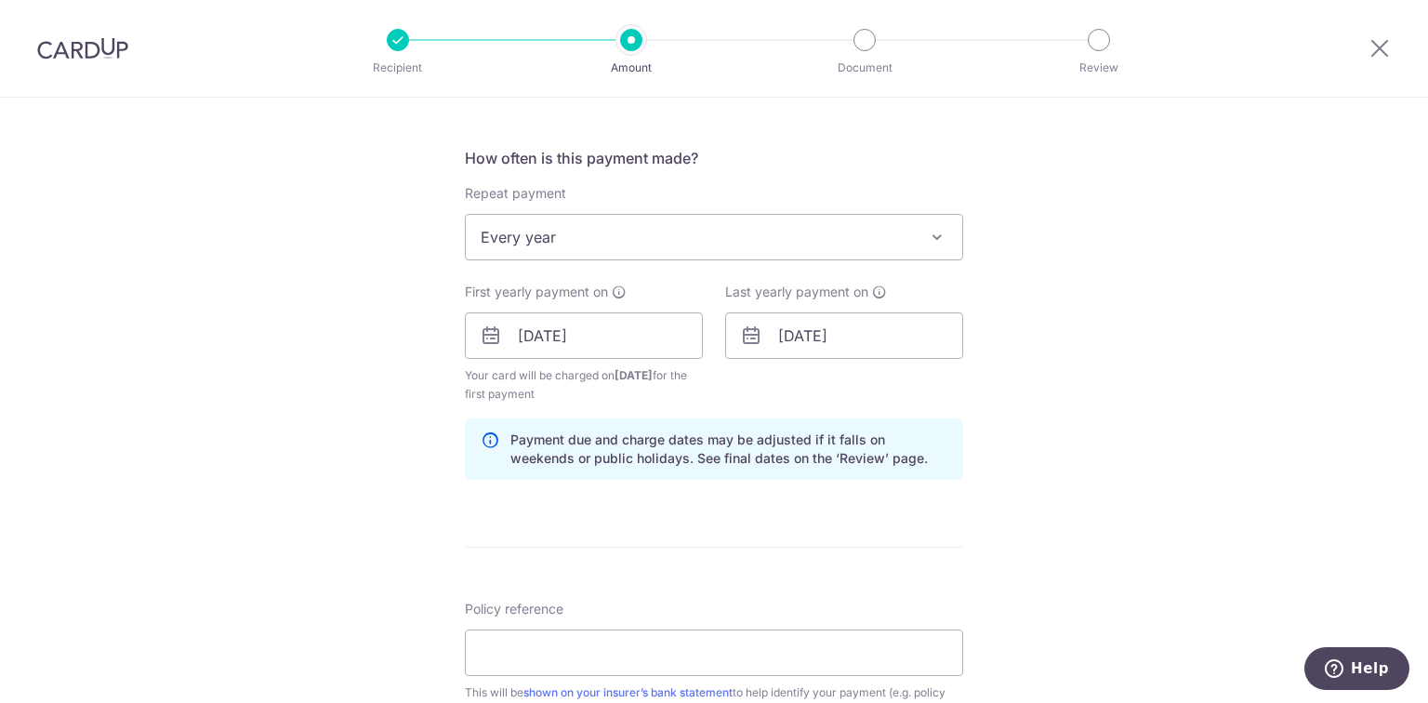
click at [640, 550] on form "Enter payment amount SGD 224.11 224.11 Select Card **** 2905 Add credit card Yo…" at bounding box center [714, 333] width 498 height 1566
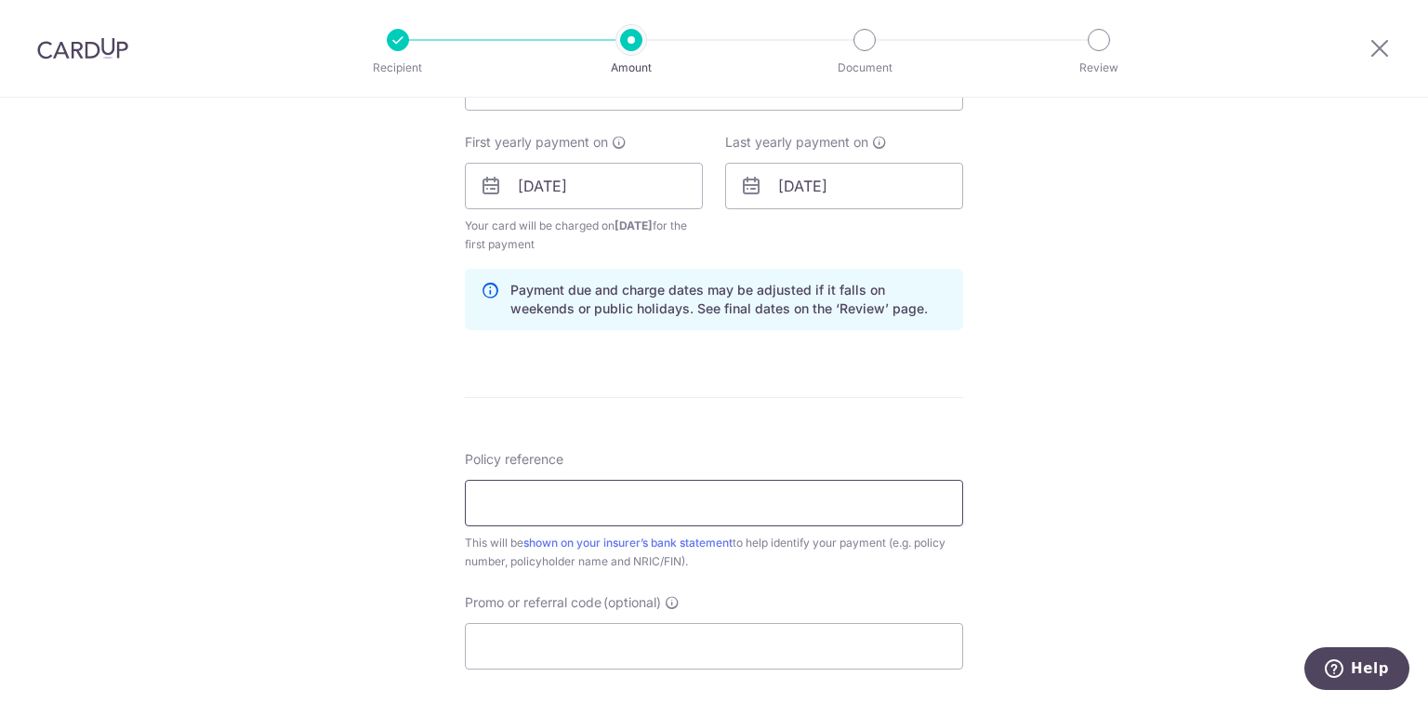
click at [541, 507] on input "Policy reference" at bounding box center [714, 503] width 498 height 46
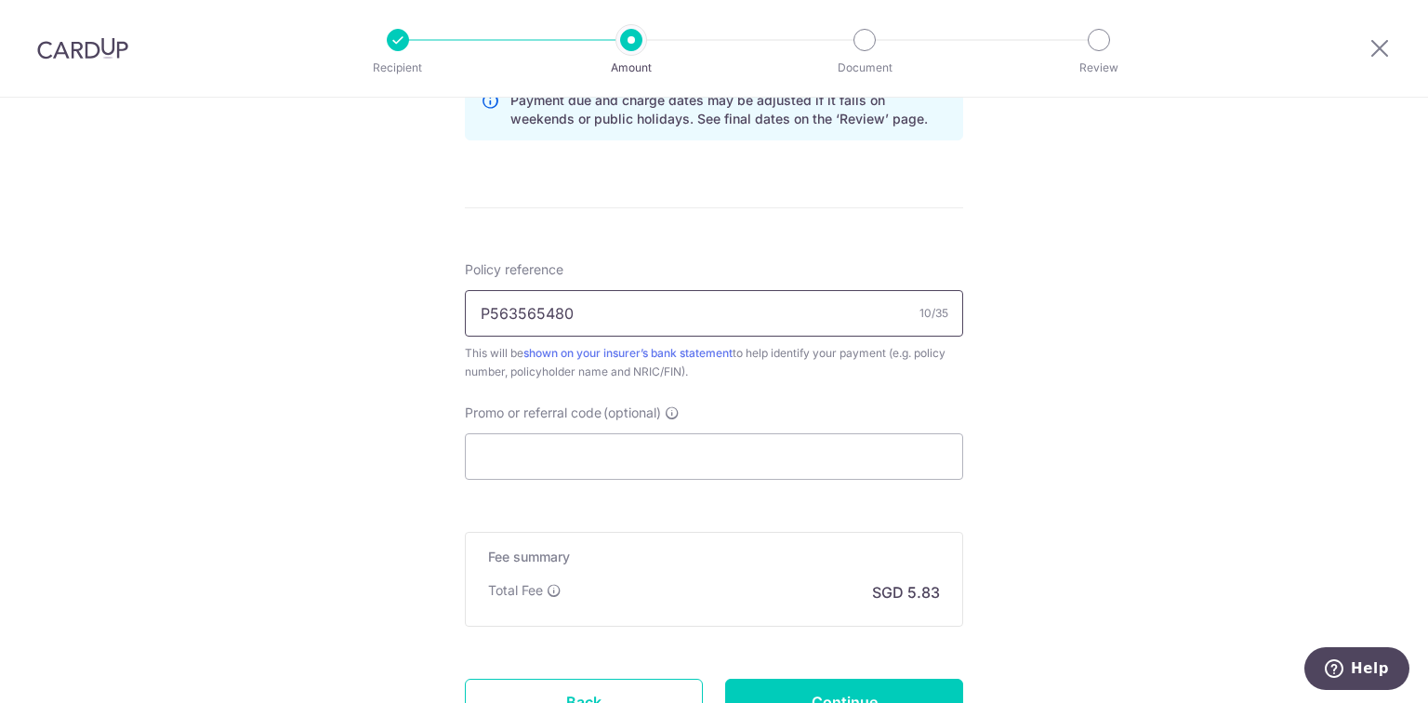
scroll to position [1117, 0]
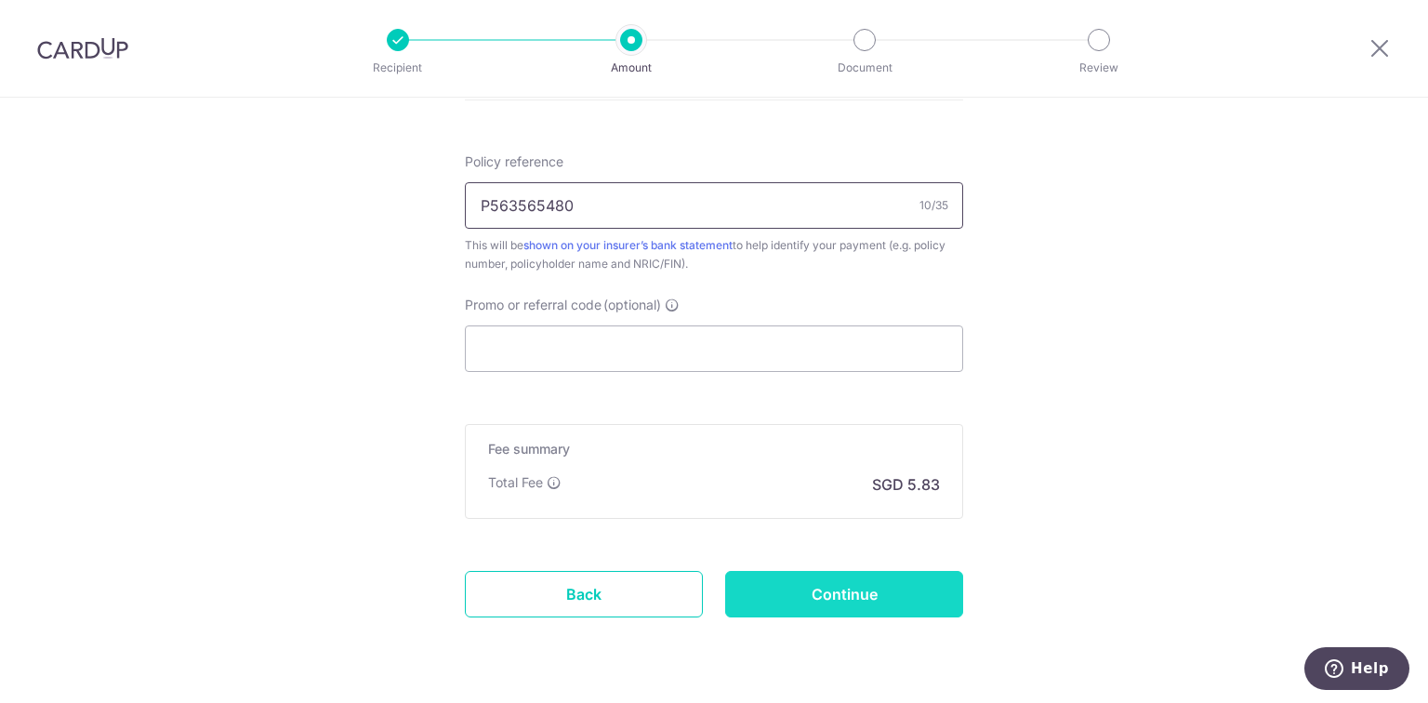
type input "P563565480"
drag, startPoint x: 798, startPoint y: 617, endPoint x: 798, endPoint y: 600, distance: 17.7
click at [798, 599] on input "Continue" at bounding box center [844, 594] width 238 height 46
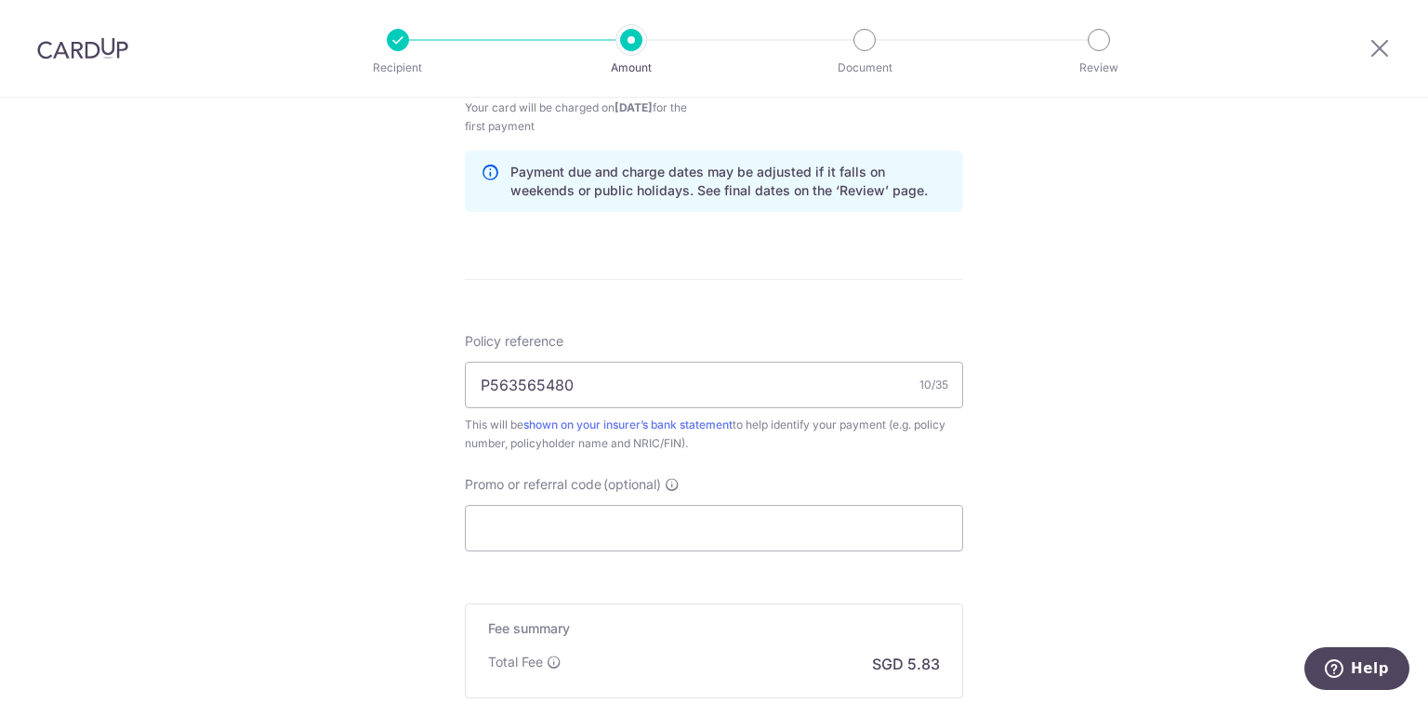
scroll to position [1171, 0]
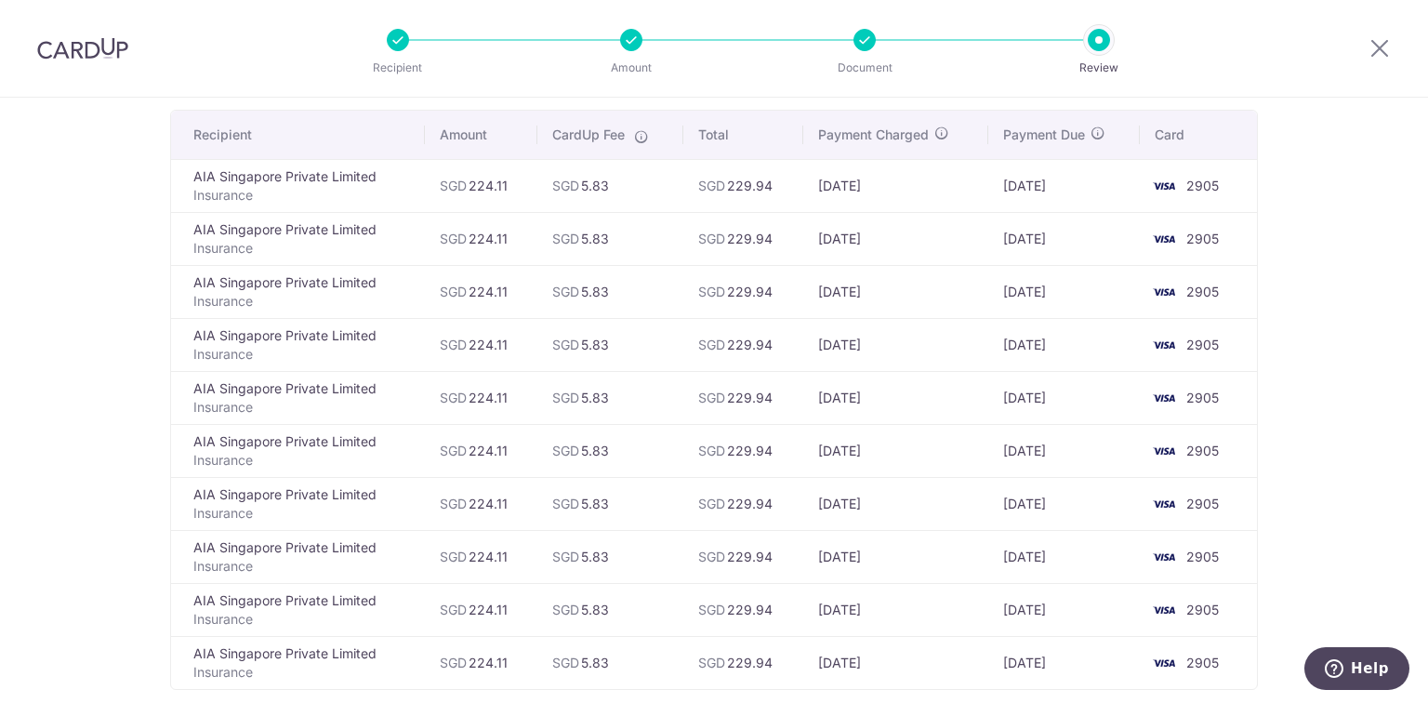
scroll to position [429, 0]
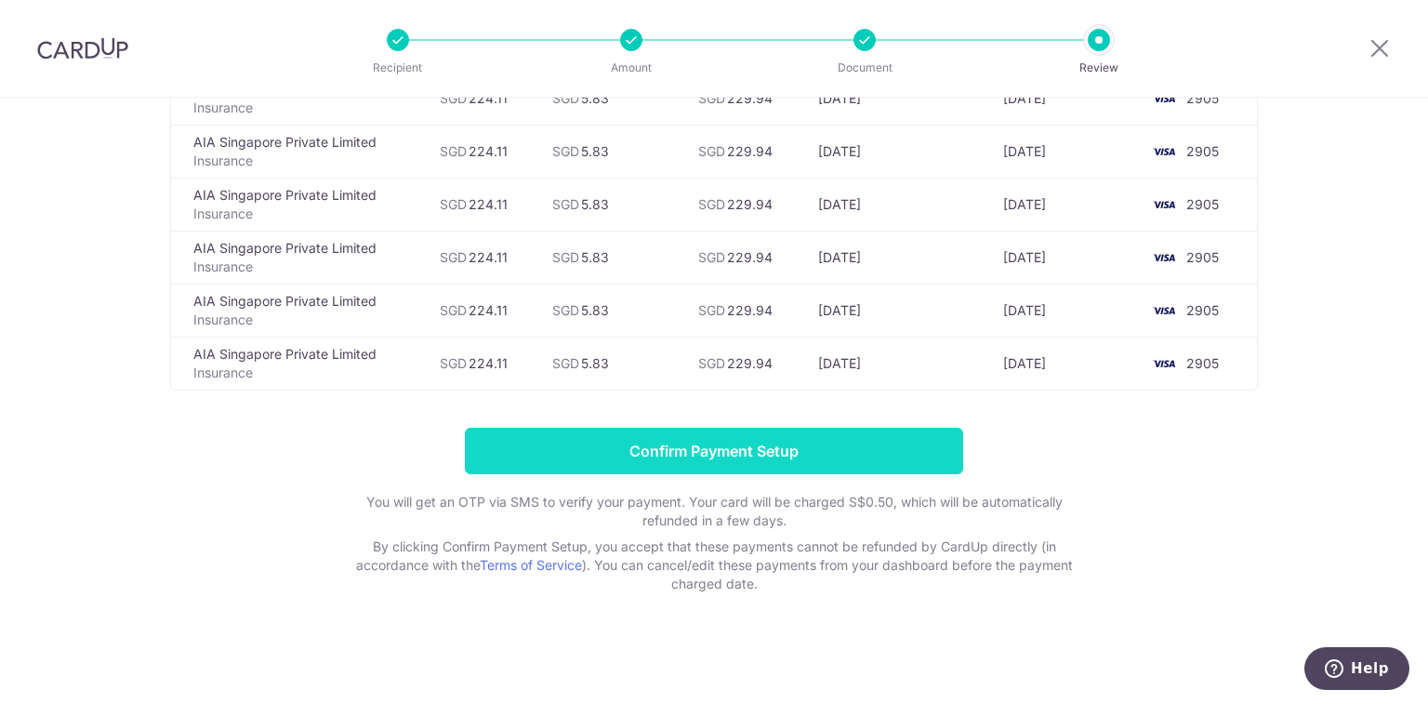
click at [702, 450] on input "Confirm Payment Setup" at bounding box center [714, 451] width 498 height 46
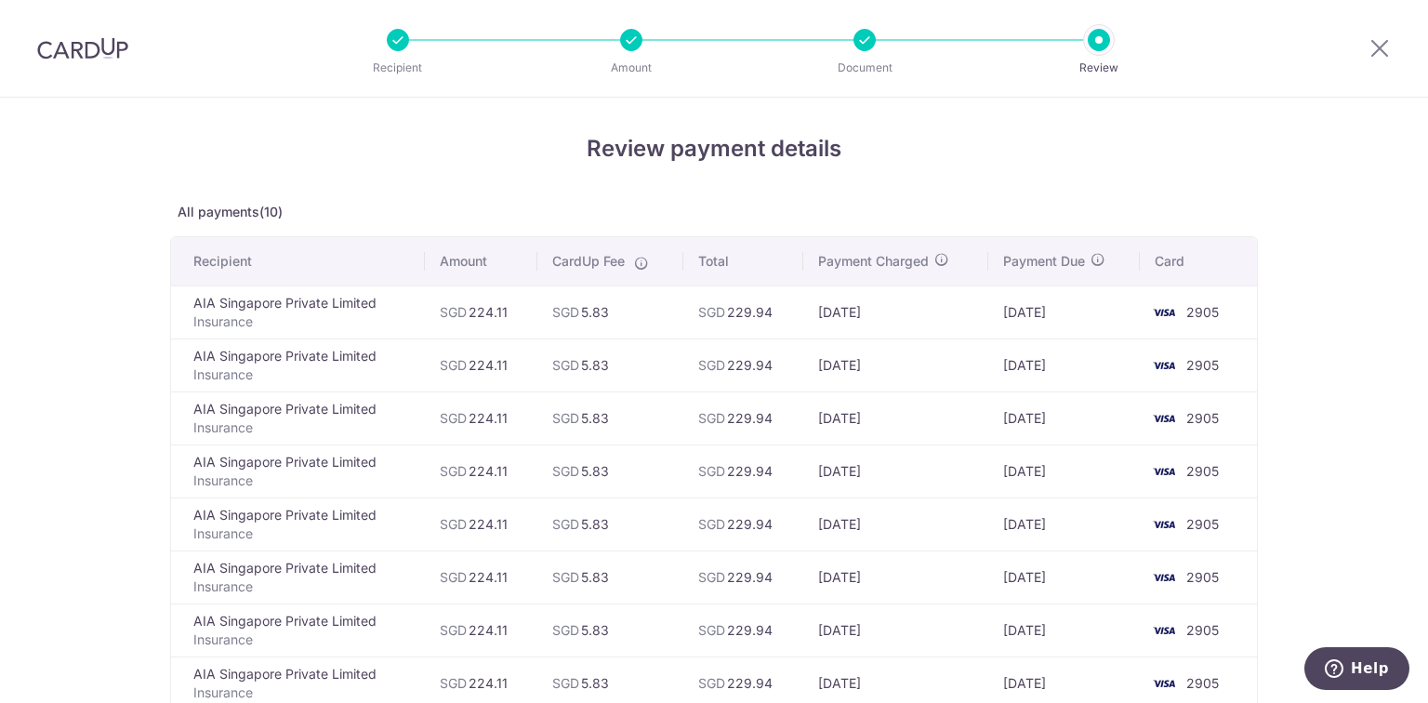
scroll to position [0, 0]
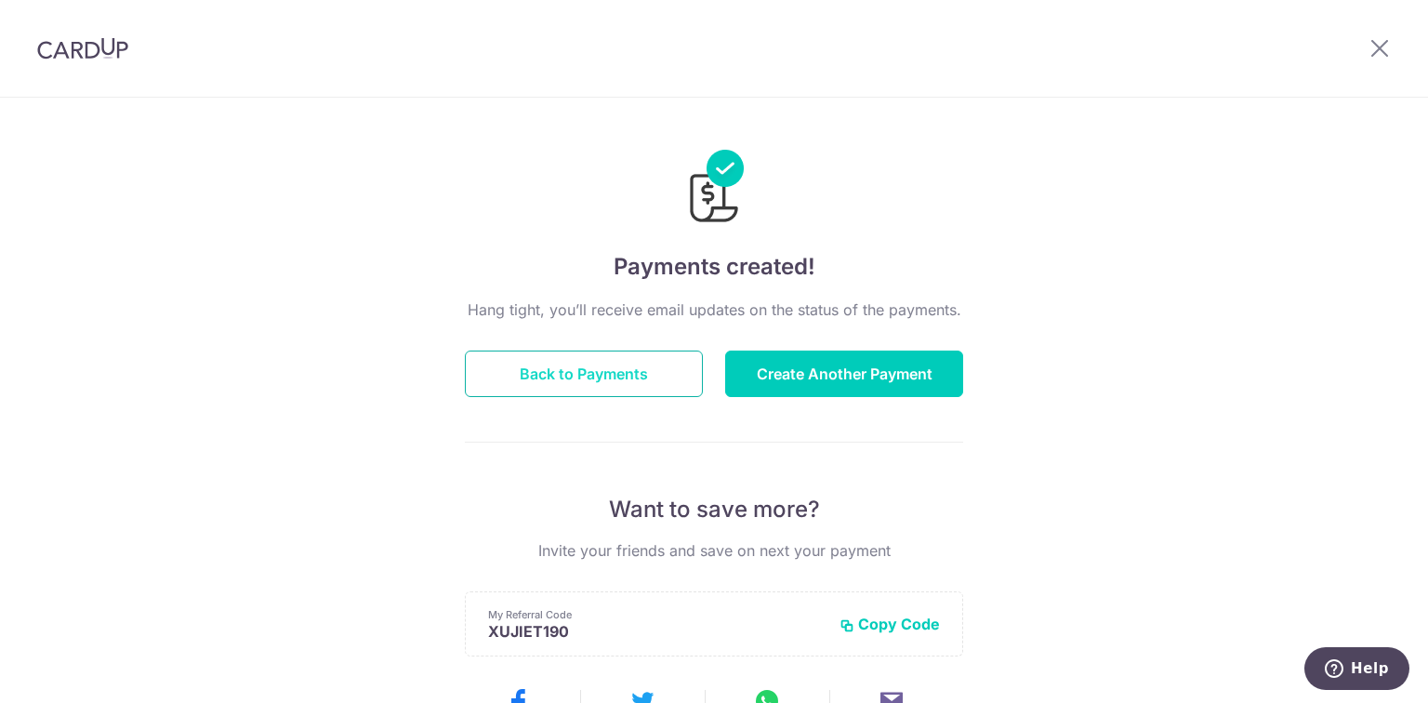
click at [586, 376] on button "Back to Payments" at bounding box center [584, 373] width 238 height 46
